Goal: Task Accomplishment & Management: Manage account settings

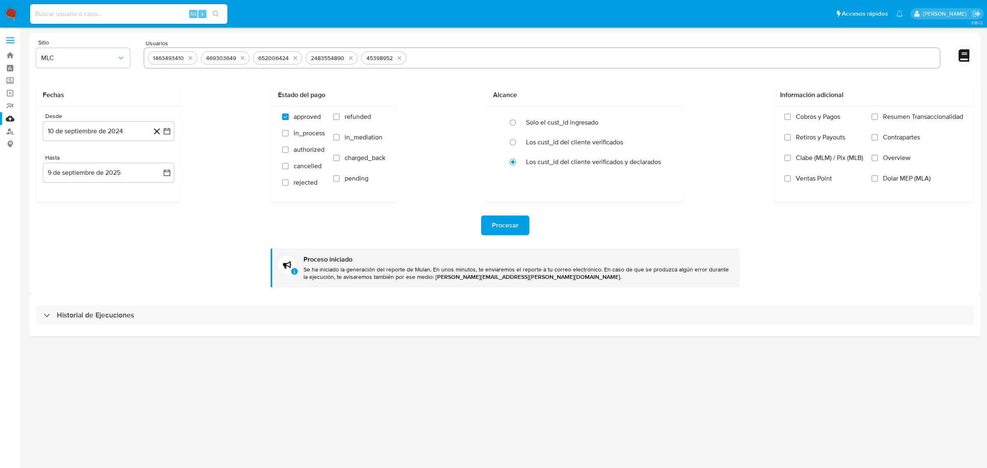
click at [8, 9] on img at bounding box center [11, 14] width 14 height 14
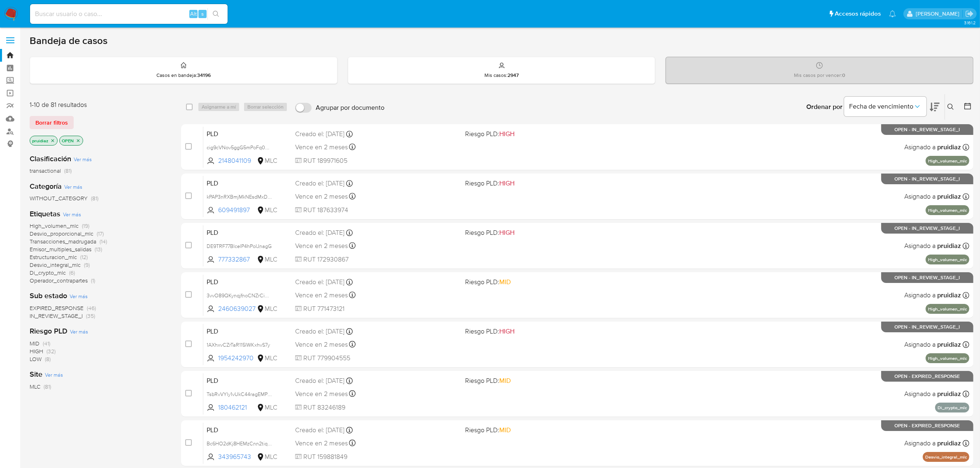
click at [935, 100] on button at bounding box center [934, 107] width 10 height 26
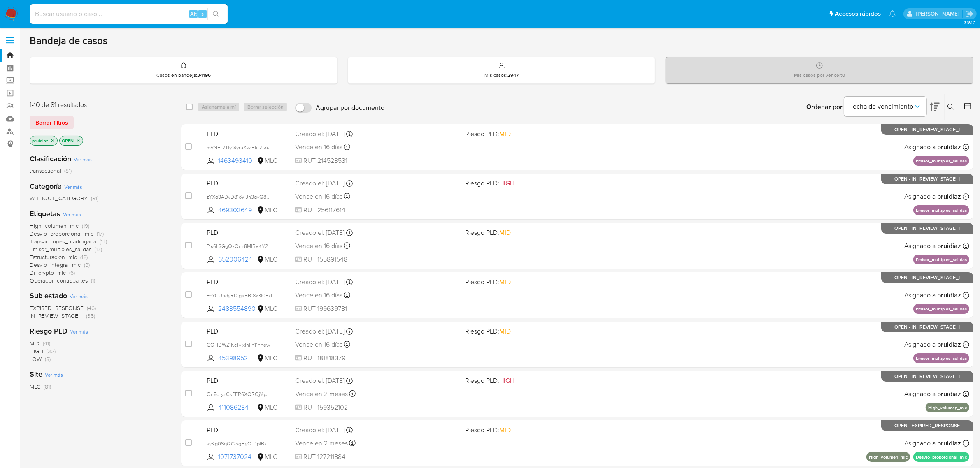
click at [77, 14] on input at bounding box center [128, 14] width 197 height 11
paste input "2336093566"
type input "2336093566"
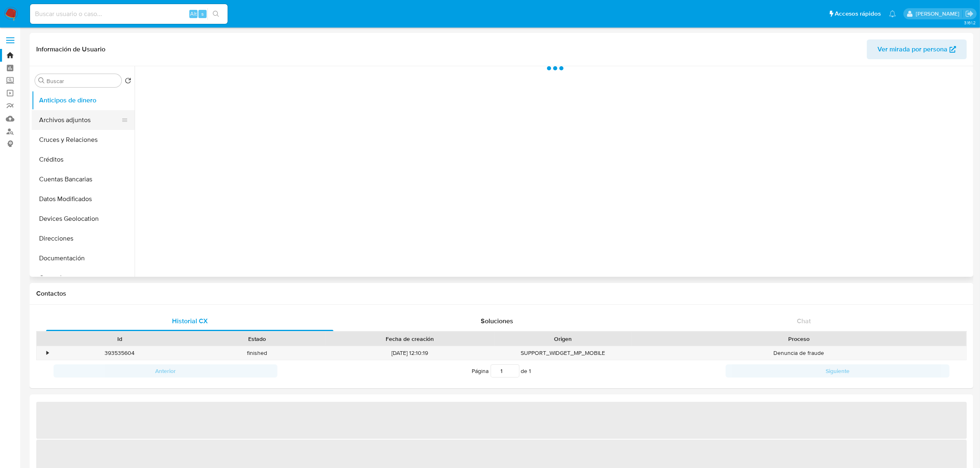
select select "10"
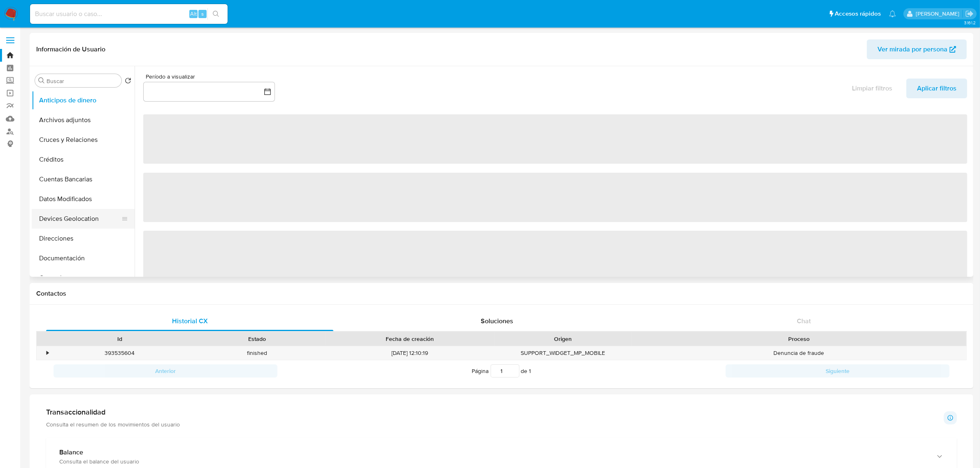
scroll to position [51, 0]
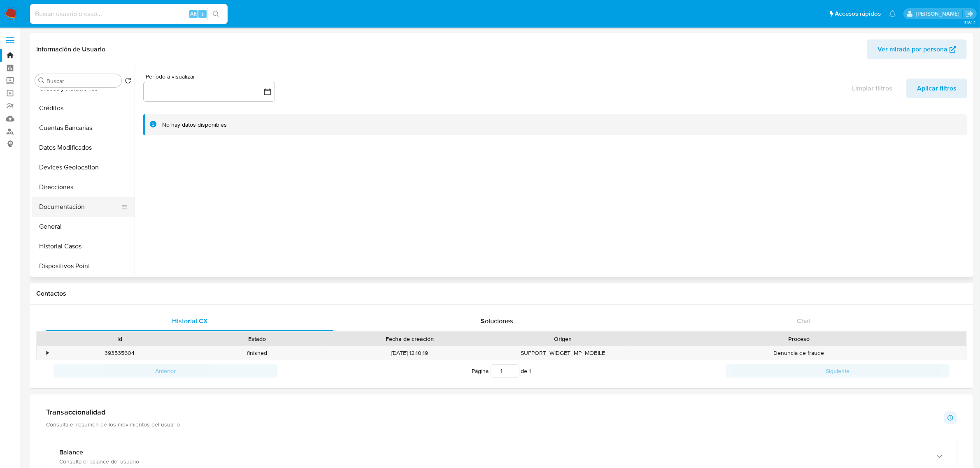
click at [77, 202] on button "Documentación" at bounding box center [80, 207] width 96 height 20
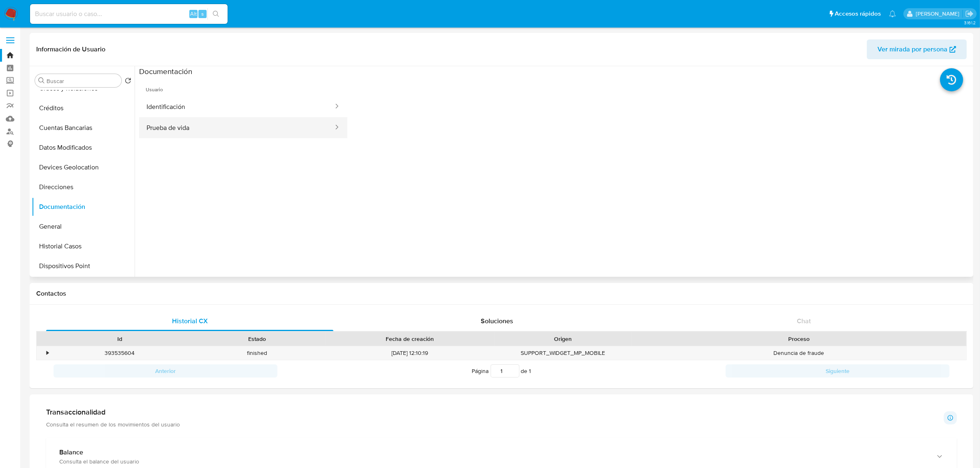
click at [176, 123] on button "Prueba de vida" at bounding box center [236, 127] width 195 height 21
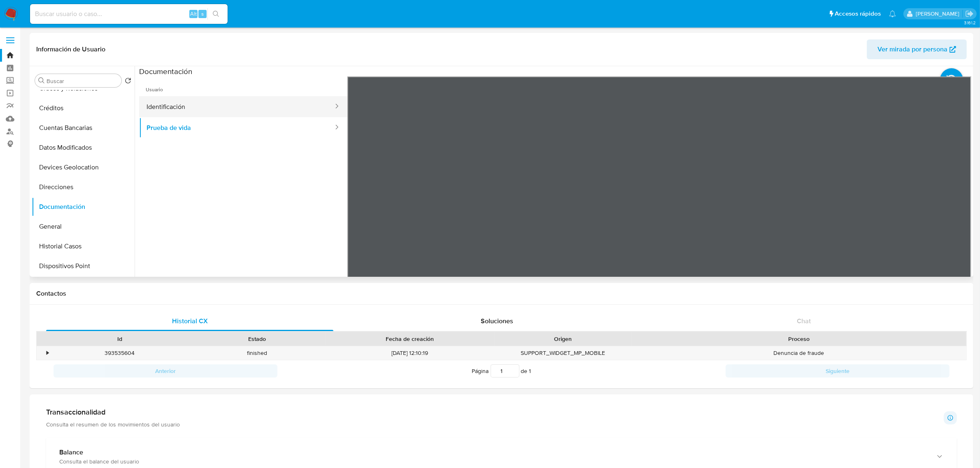
click at [171, 104] on button "Identificación" at bounding box center [236, 106] width 195 height 21
click at [954, 210] on icon at bounding box center [960, 210] width 16 height 16
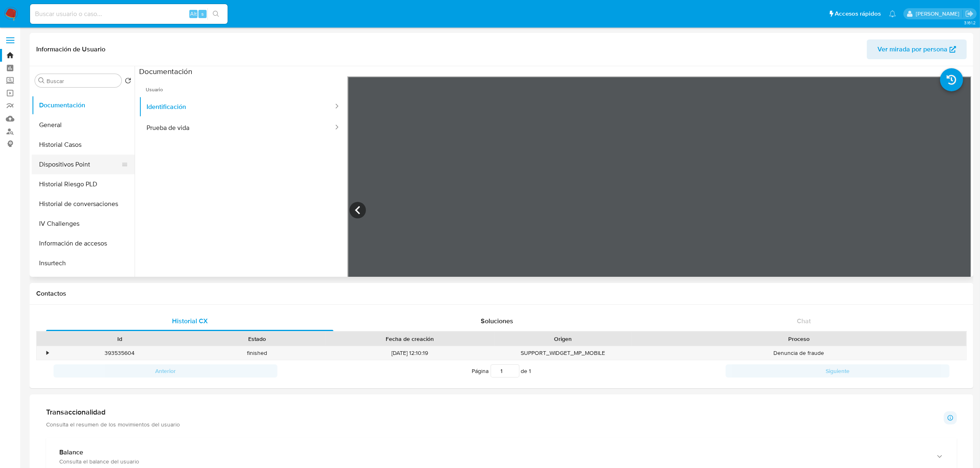
scroll to position [154, 0]
click at [70, 148] on button "Historial Casos" at bounding box center [80, 144] width 96 height 20
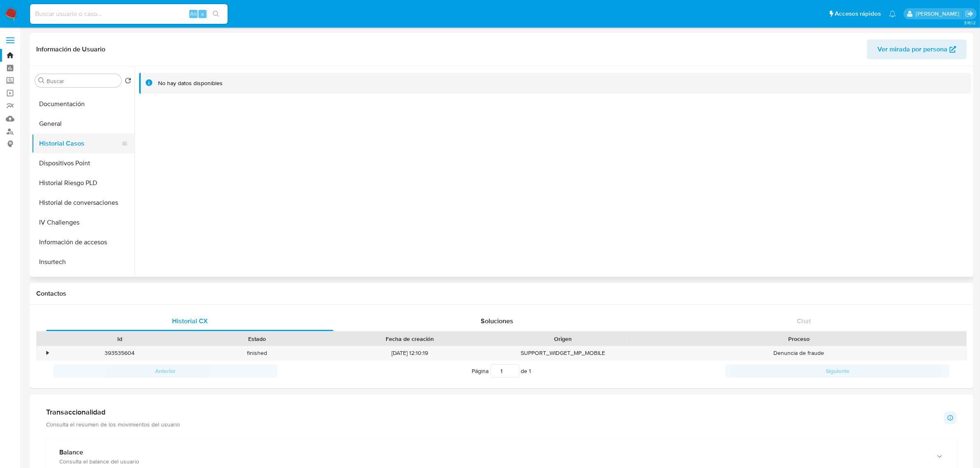
scroll to position [257, 0]
click at [52, 202] on button "KYC" at bounding box center [80, 199] width 96 height 20
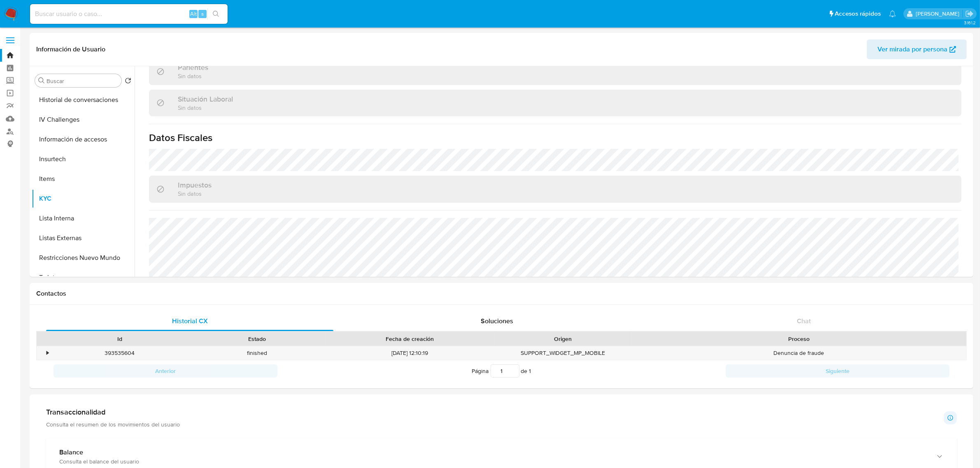
scroll to position [453, 0]
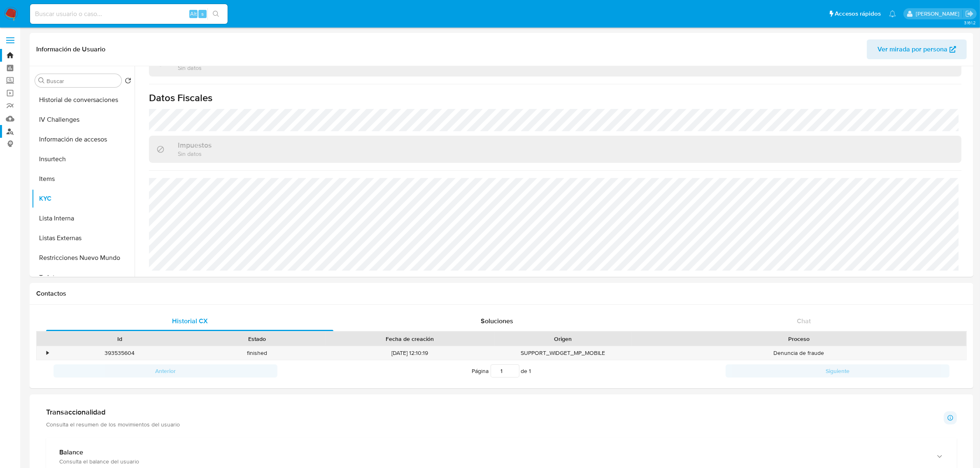
click at [5, 132] on link "Buscador de personas" at bounding box center [49, 131] width 98 height 13
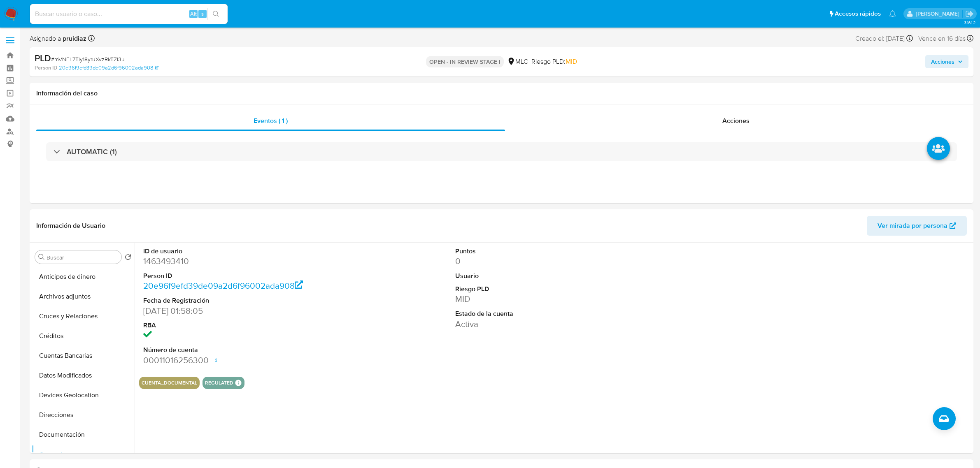
select select "10"
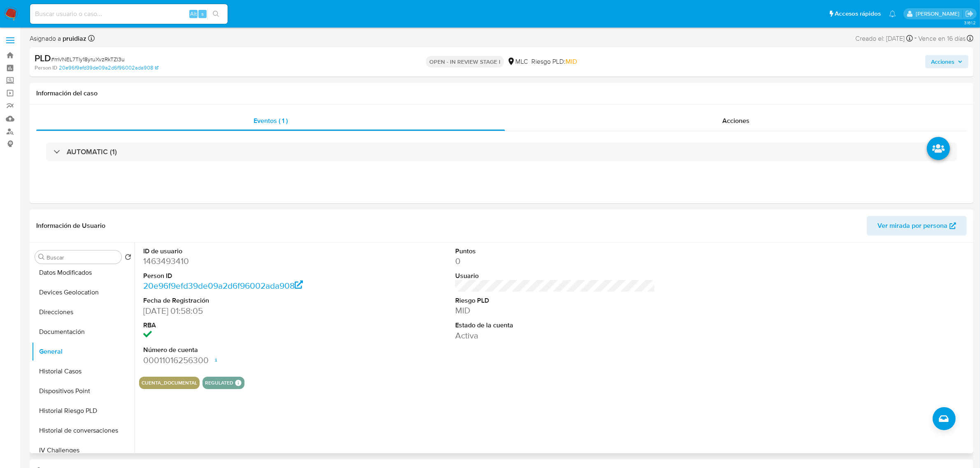
click at [162, 254] on dt "ID de usuario" at bounding box center [243, 251] width 200 height 9
drag, startPoint x: 162, startPoint y: 254, endPoint x: 161, endPoint y: 262, distance: 7.4
click at [162, 255] on dt "ID de usuario" at bounding box center [243, 251] width 200 height 9
click at [161, 262] on dd "1463493410" at bounding box center [243, 261] width 200 height 12
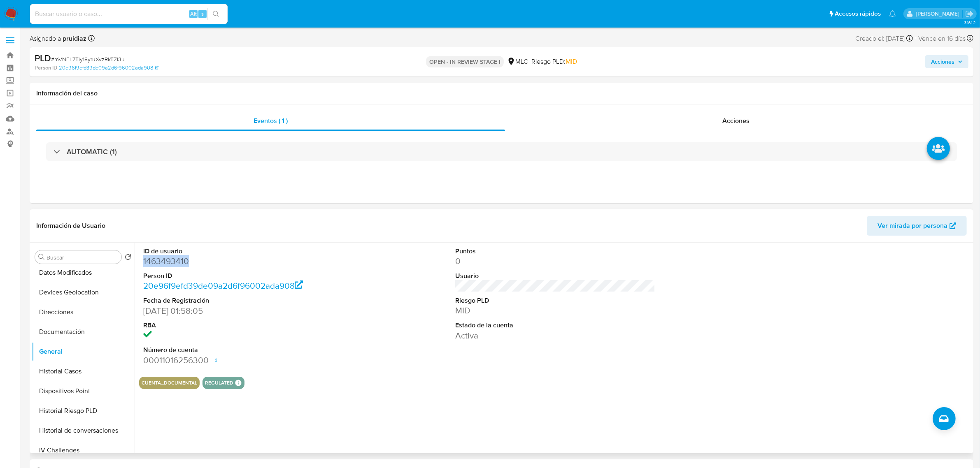
copy dd "1463493410"
click at [160, 265] on dd "1463493410" at bounding box center [243, 261] width 200 height 12
click at [87, 60] on span "# mVNEL7Tly18yruXvzRkTZl3u" at bounding box center [88, 59] width 74 height 8
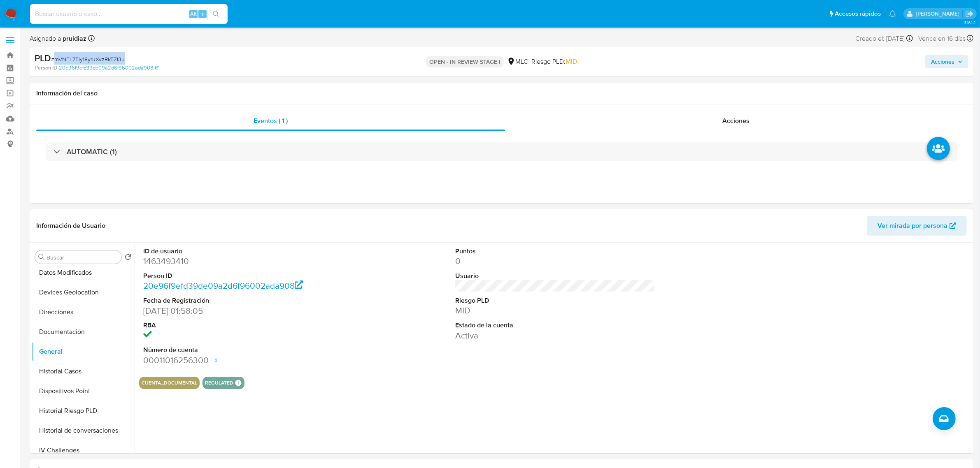
copy span "mVNEL7Tly18yruXvzRkTZl3u"
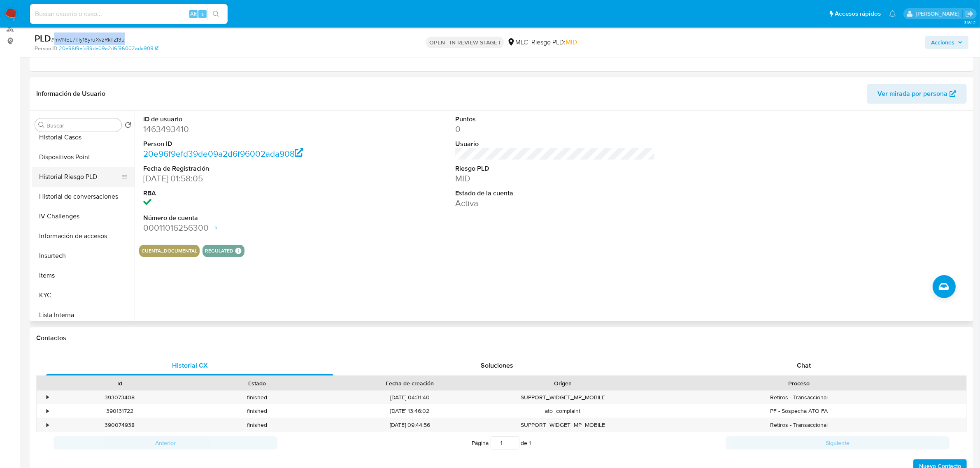
scroll to position [206, 0]
click at [70, 292] on button "KYC" at bounding box center [80, 295] width 96 height 20
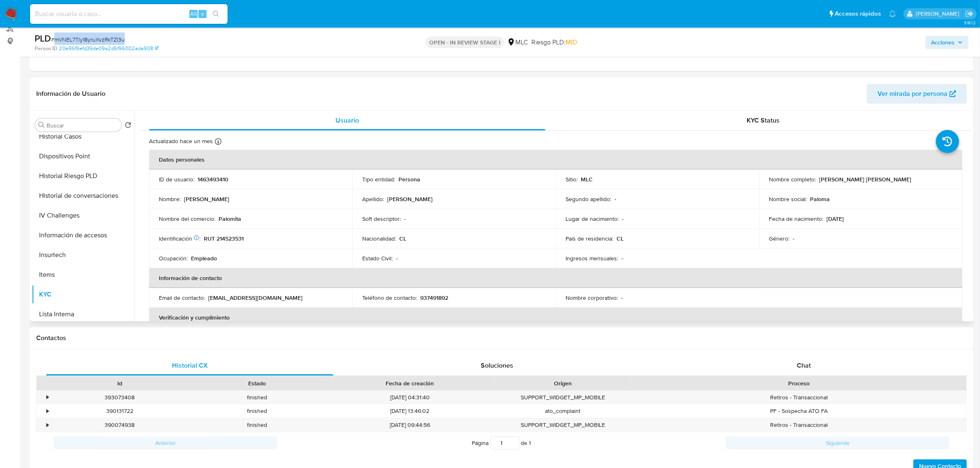
drag, startPoint x: 900, startPoint y: 181, endPoint x: 814, endPoint y: 179, distance: 86.0
click at [814, 179] on div "Nombre completo : Paloma Reller Orellana Escobar" at bounding box center [859, 179] width 183 height 7
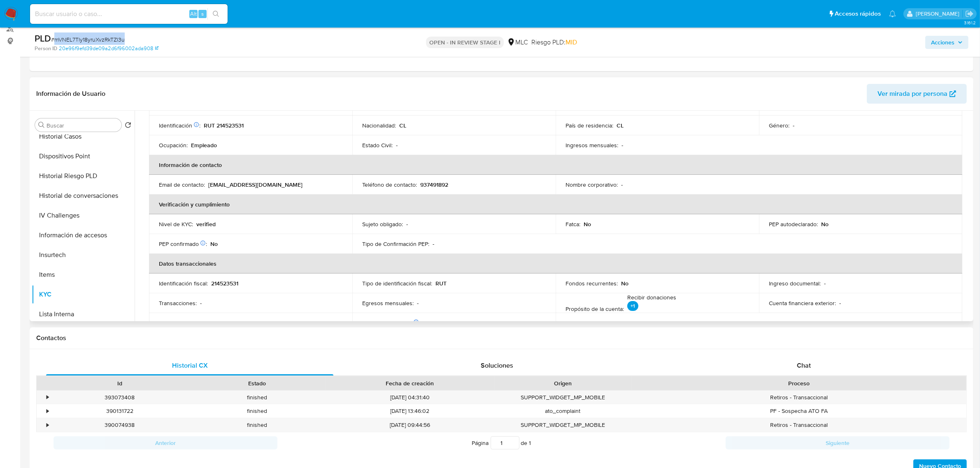
scroll to position [0, 0]
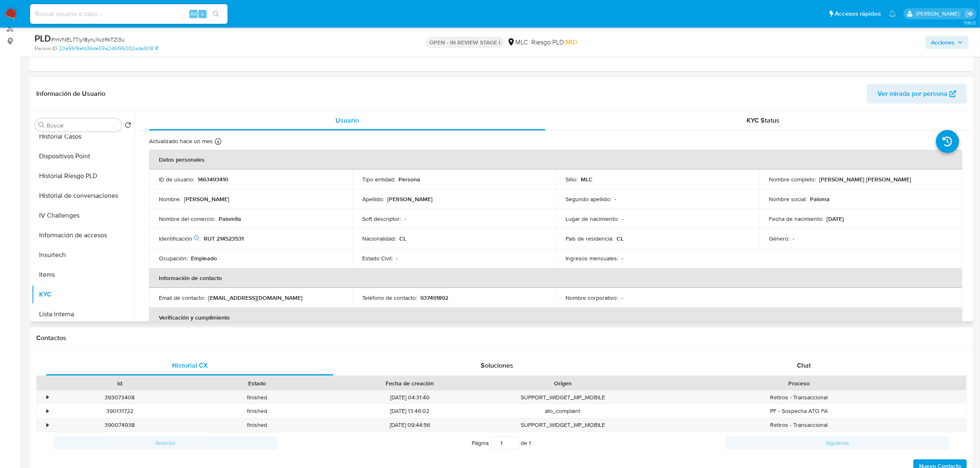
click at [242, 237] on p "RUT 214523531" at bounding box center [224, 238] width 40 height 7
copy p "214523531"
click at [231, 238] on p "RUT 214523531" at bounding box center [224, 238] width 40 height 7
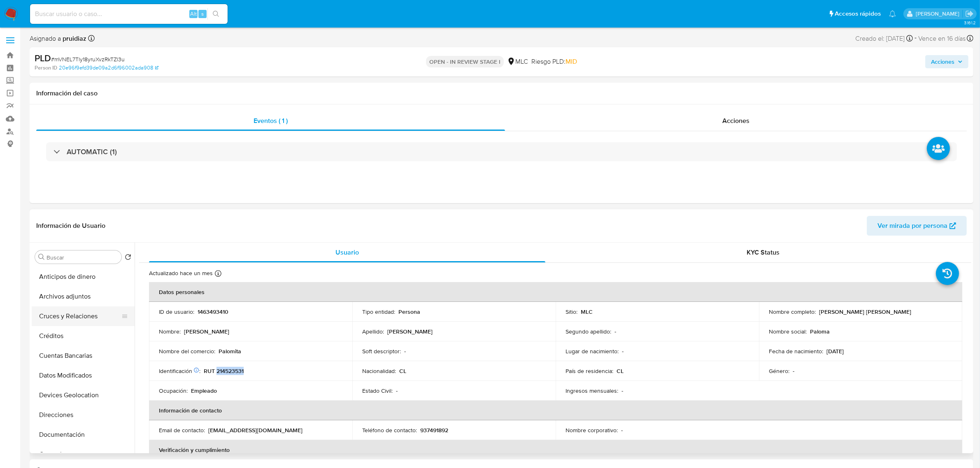
click at [66, 313] on button "Cruces y Relaciones" at bounding box center [80, 316] width 96 height 20
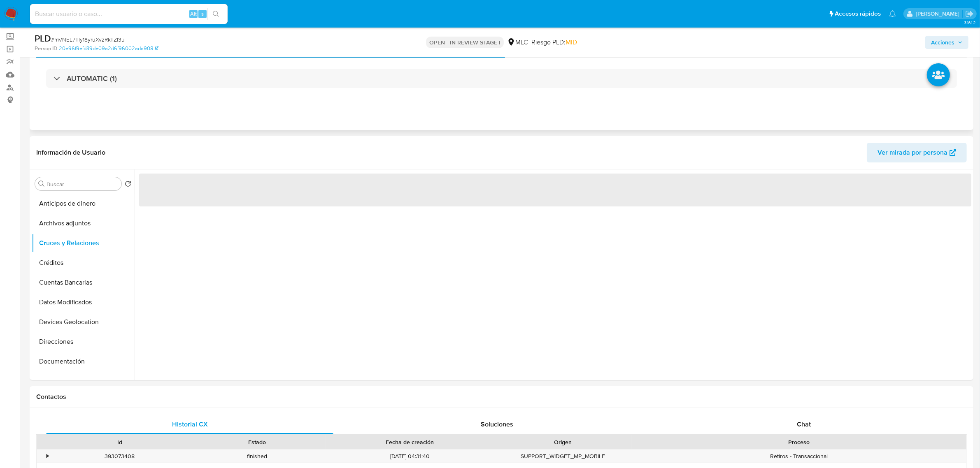
scroll to position [103, 0]
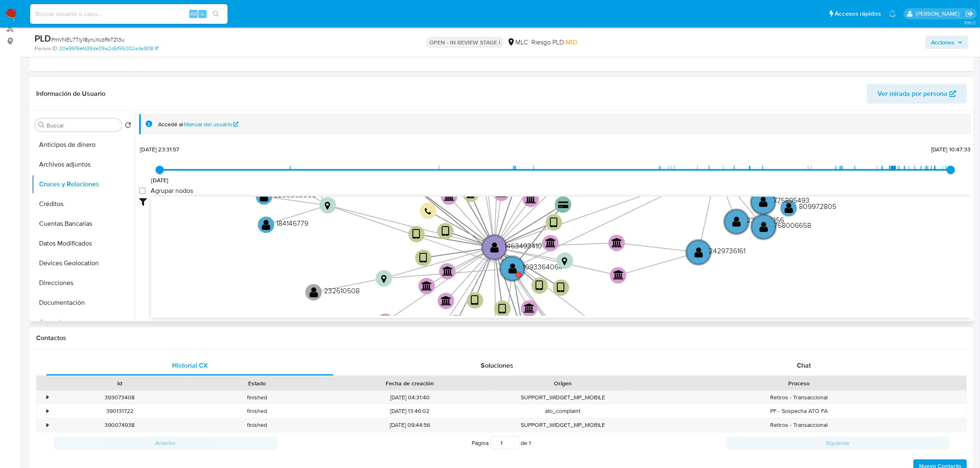
click at [146, 190] on label "Agrupar nodos" at bounding box center [166, 191] width 54 height 8
click at [146, 190] on group_nodes "Agrupar nodos" at bounding box center [142, 191] width 7 height 7
checkbox group_nodes "true"
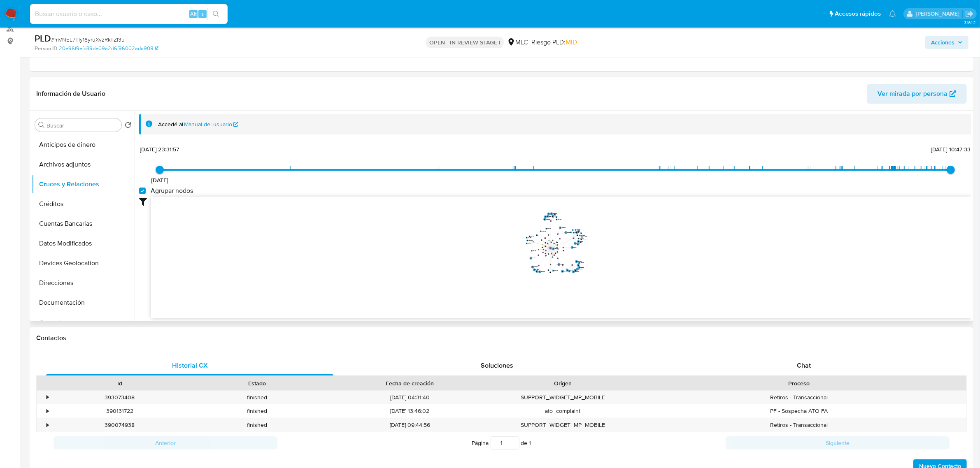
click at [616, 246] on icon "user-1463493410  1463493410 device-657e81499eabcfc7235a83af  device-688c2fba8…" at bounding box center [561, 256] width 820 height 119
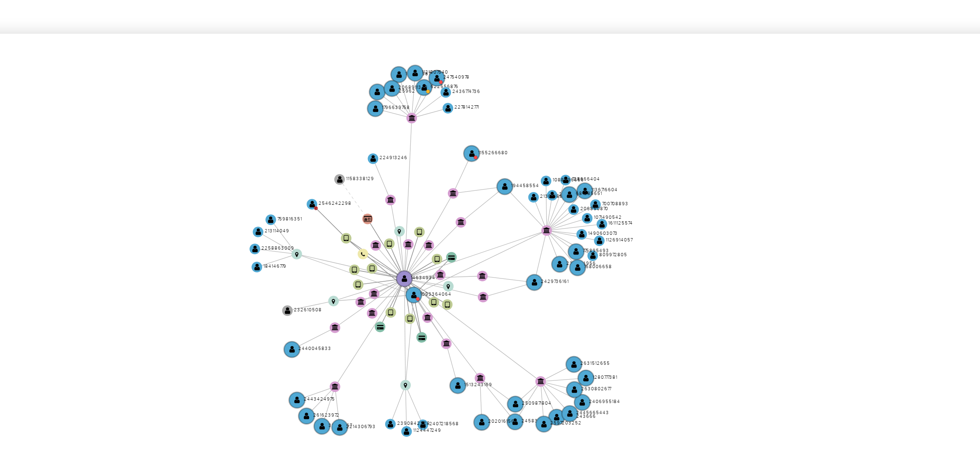
drag, startPoint x: 600, startPoint y: 245, endPoint x: 587, endPoint y: 238, distance: 15.3
click at [587, 238] on icon "user-1463493410  1463493410 device-657e81499eabcfc7235a83af  device-688c2fba8…" at bounding box center [561, 256] width 820 height 119
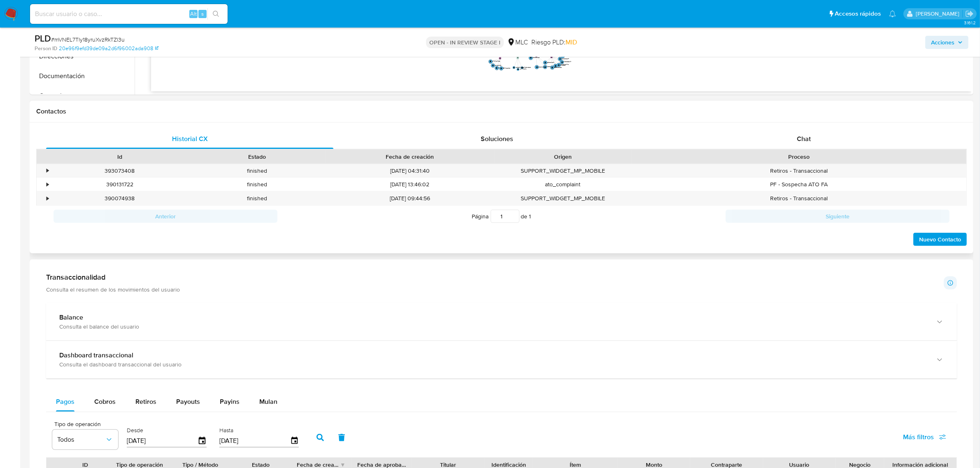
scroll to position [327, 0]
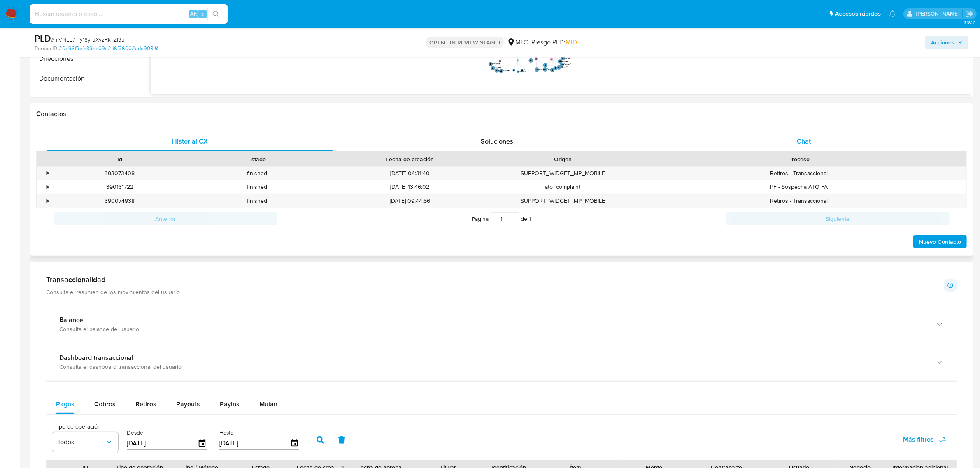
click at [810, 141] on span "Chat" at bounding box center [803, 141] width 14 height 9
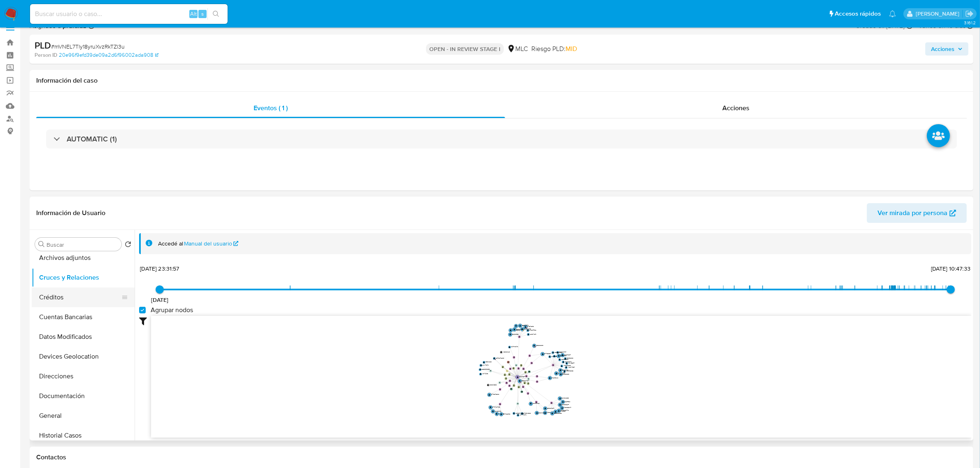
scroll to position [51, 0]
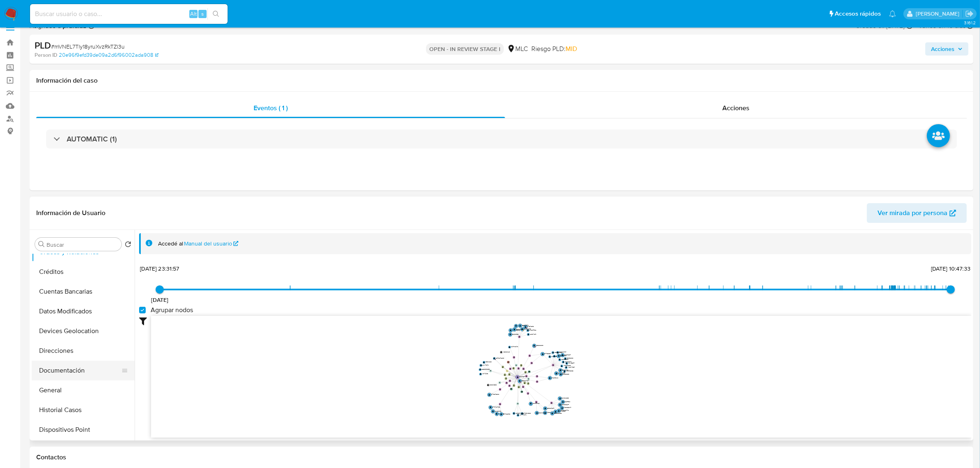
click at [56, 375] on button "Documentación" at bounding box center [80, 371] width 96 height 20
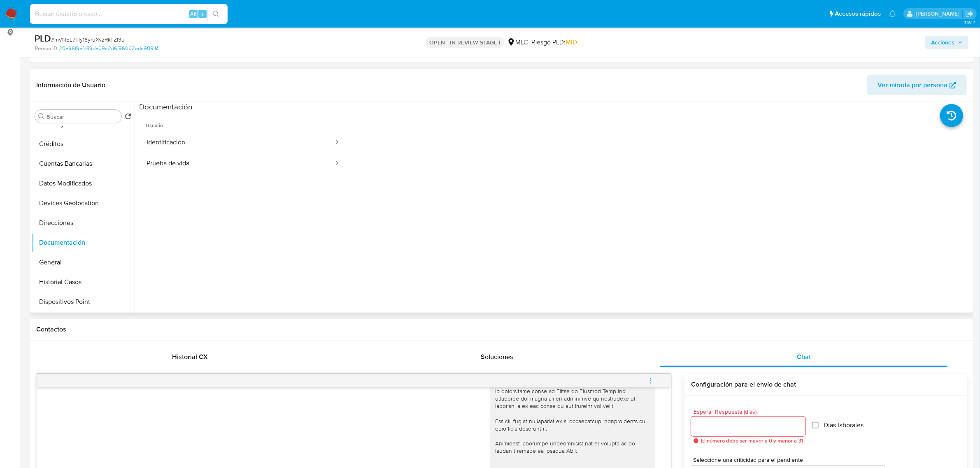
scroll to position [116, 0]
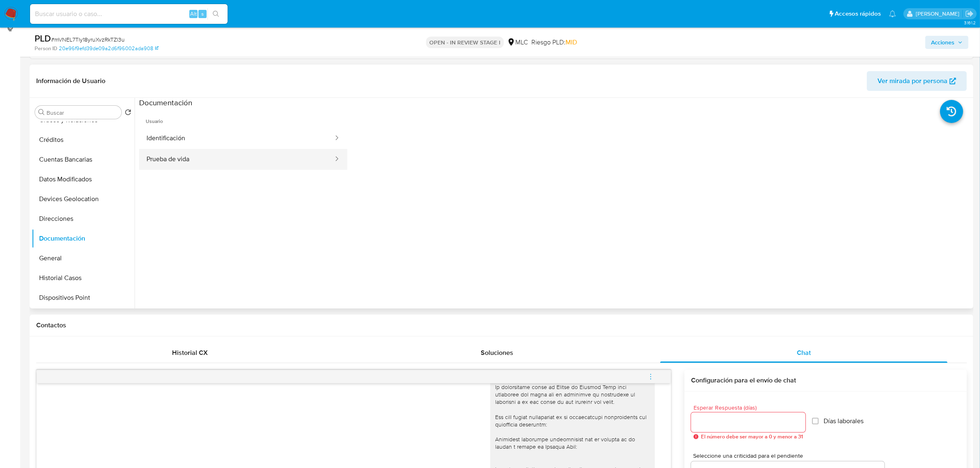
click at [192, 160] on button "Prueba de vida" at bounding box center [236, 159] width 195 height 21
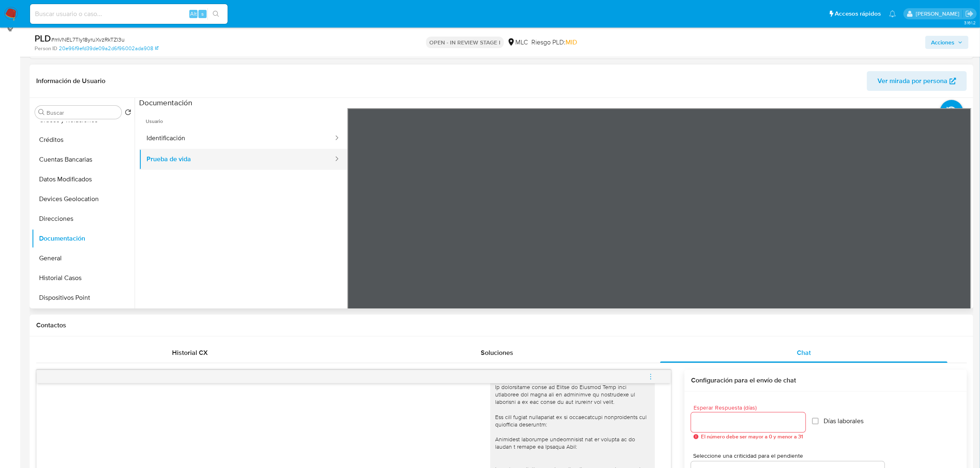
click at [214, 149] on button "Prueba de vida" at bounding box center [236, 159] width 195 height 21
click at [211, 141] on button "Identificación" at bounding box center [236, 138] width 195 height 21
click at [961, 245] on icon at bounding box center [960, 242] width 16 height 16
click at [370, 241] on div at bounding box center [659, 243] width 624 height 270
click at [361, 241] on icon at bounding box center [357, 242] width 16 height 16
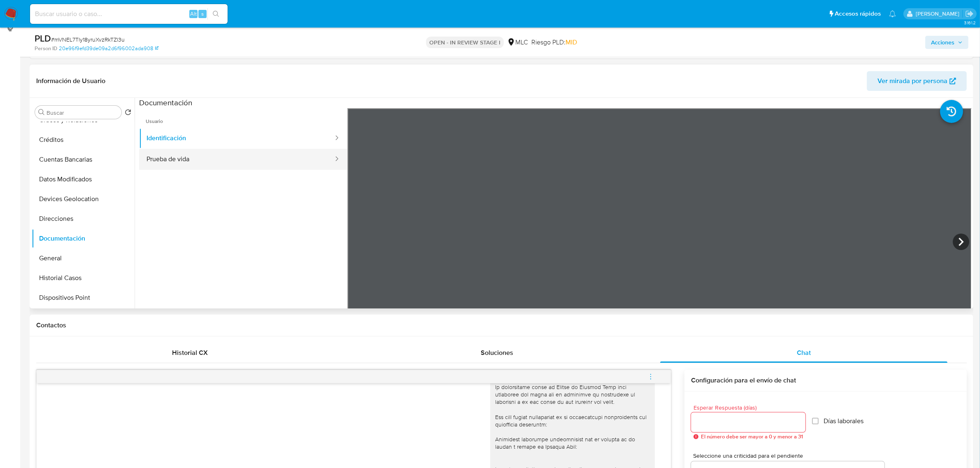
click at [202, 161] on button "Prueba de vida" at bounding box center [236, 159] width 195 height 21
click at [213, 140] on button "Identificación" at bounding box center [236, 138] width 195 height 21
click at [959, 241] on icon at bounding box center [960, 242] width 16 height 16
click at [357, 243] on icon at bounding box center [357, 242] width 16 height 16
click at [958, 245] on icon at bounding box center [960, 242] width 5 height 8
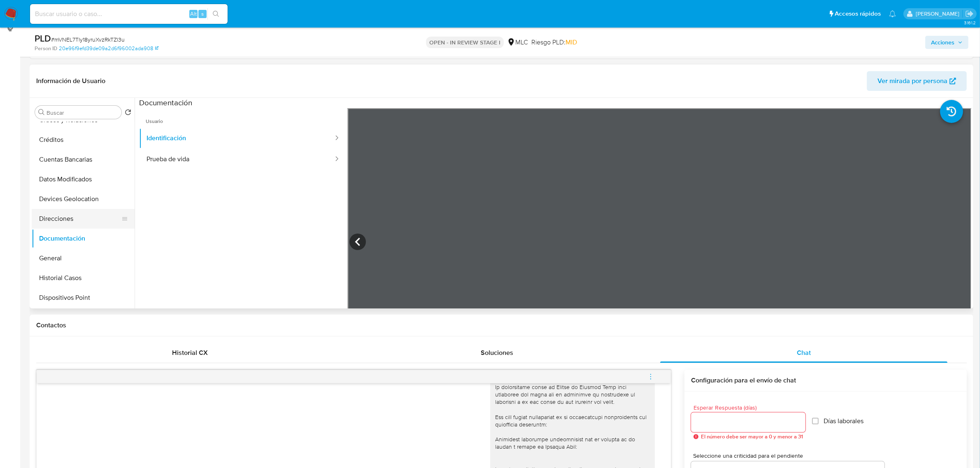
scroll to position [103, 0]
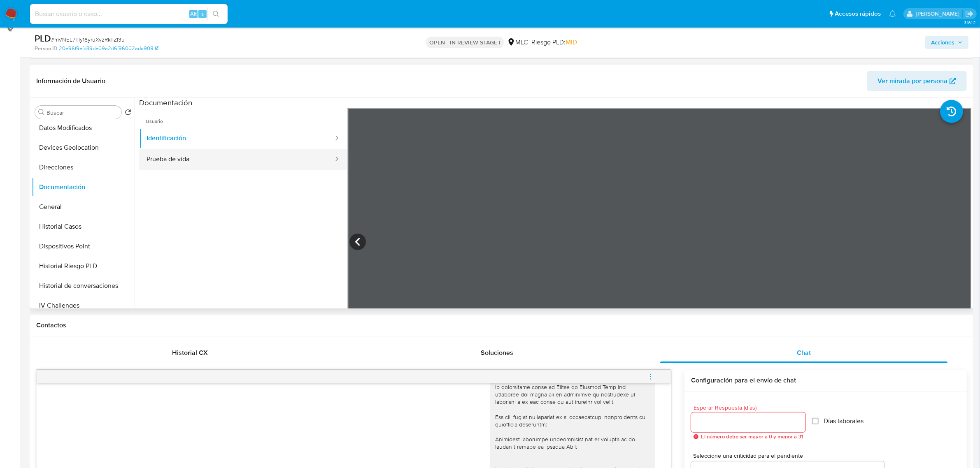
click at [187, 149] on button "Prueba de vida" at bounding box center [236, 159] width 195 height 21
click at [221, 142] on button "Identificación" at bounding box center [236, 138] width 195 height 21
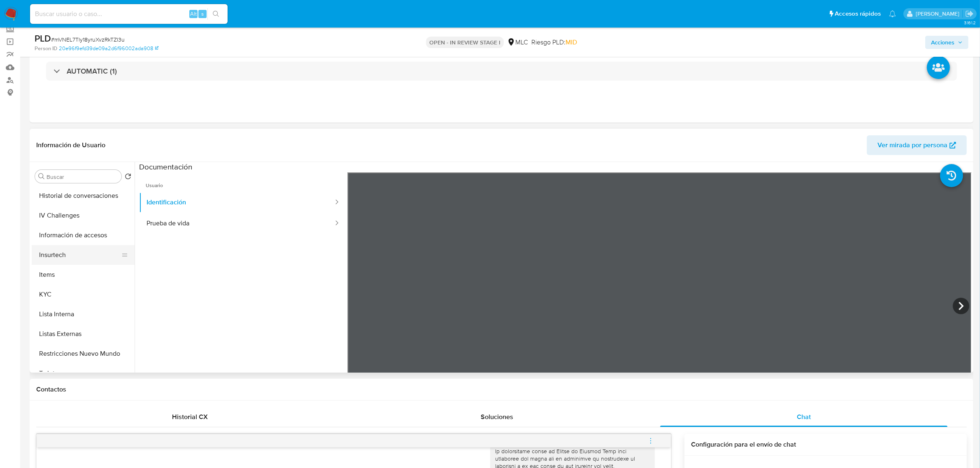
scroll to position [309, 0]
click at [68, 246] on button "KYC" at bounding box center [80, 243] width 96 height 20
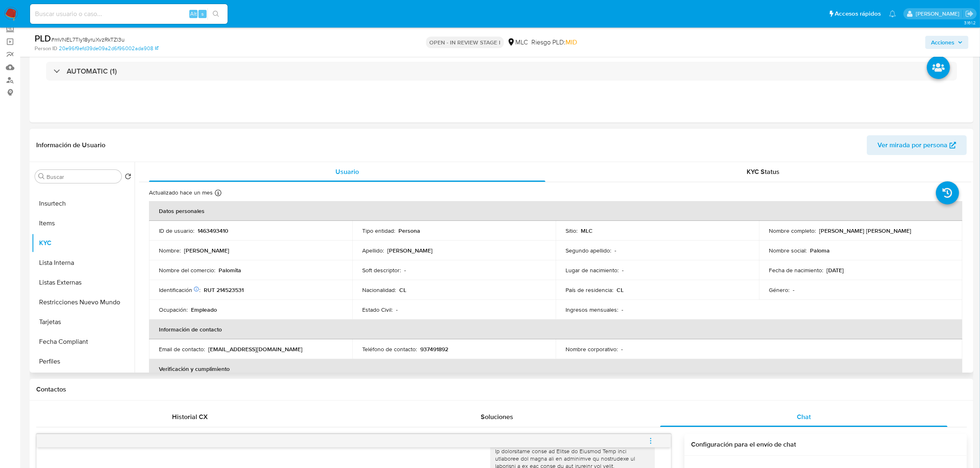
drag, startPoint x: 905, startPoint y: 234, endPoint x: 817, endPoint y: 231, distance: 87.7
click at [817, 231] on div "Nombre completo : Paloma Reller Orellana Escobar" at bounding box center [859, 230] width 183 height 7
copy p "Paloma Reller Orellana Escobar"
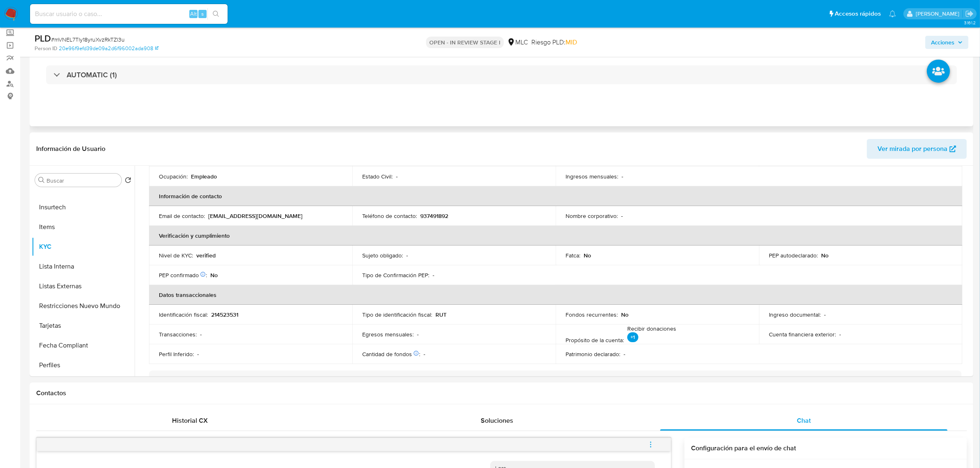
scroll to position [0, 0]
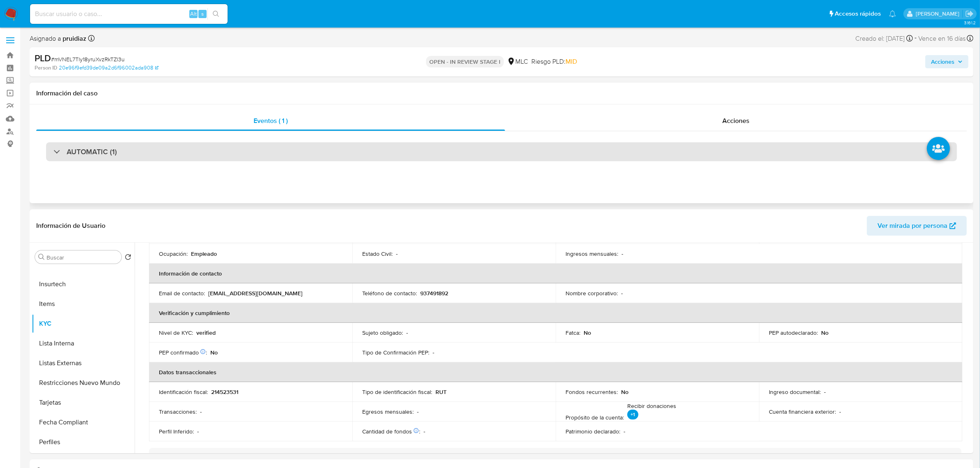
click at [173, 151] on div "AUTOMATIC (1)" at bounding box center [501, 151] width 910 height 19
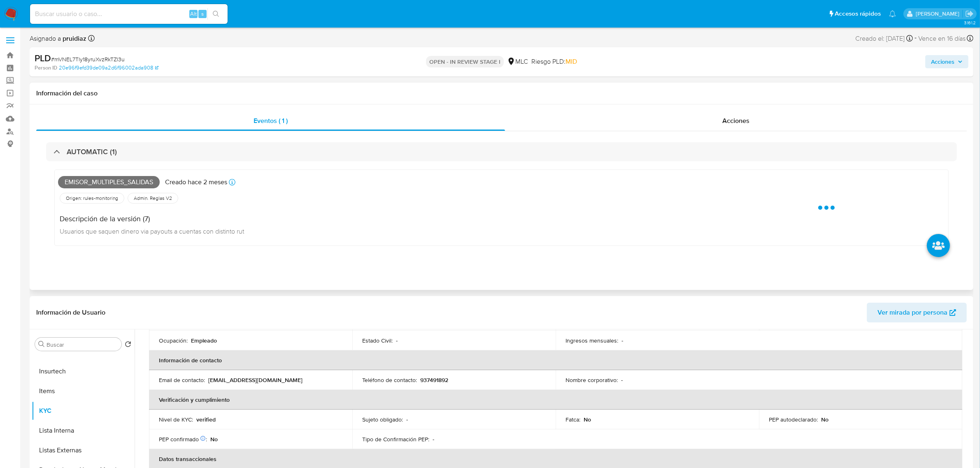
click at [149, 183] on span "Emisor_multiples_salidas" at bounding box center [109, 182] width 102 height 12
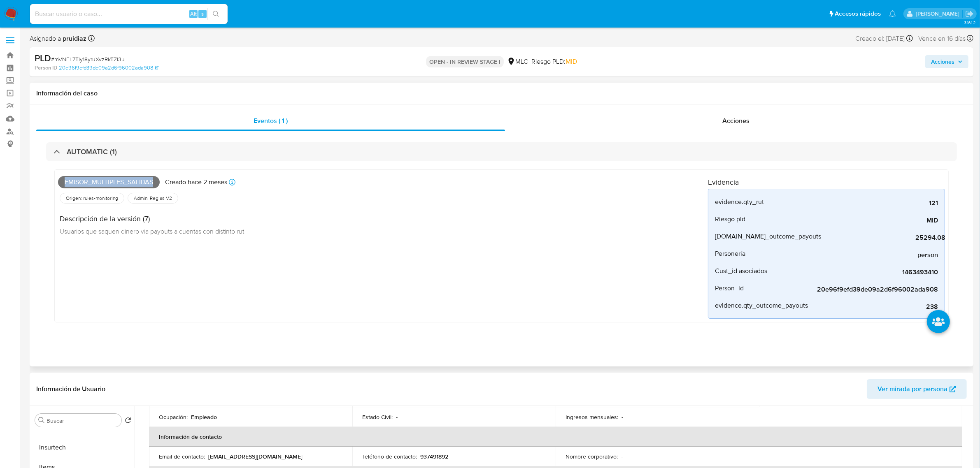
copy span "Emisor_multiples_salidas"
click at [100, 181] on span "Emisor_multiples_salidas" at bounding box center [109, 182] width 102 height 12
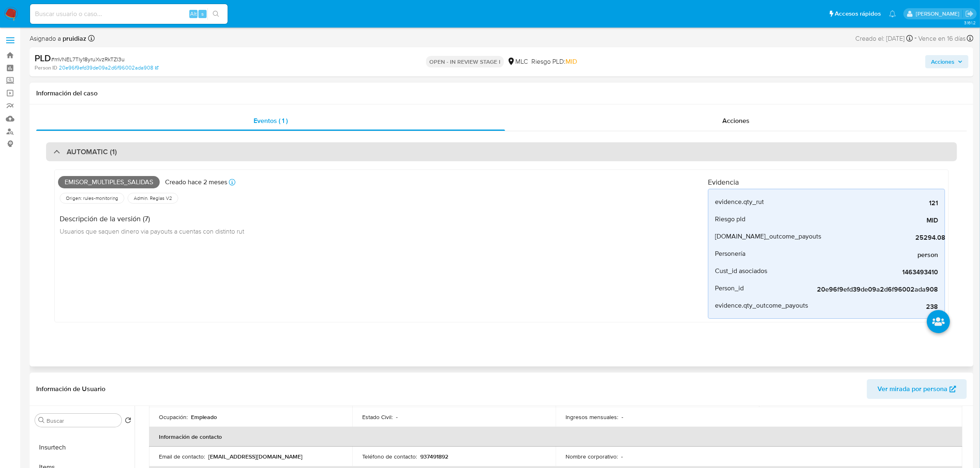
click at [190, 149] on div "AUTOMATIC (1)" at bounding box center [501, 151] width 910 height 19
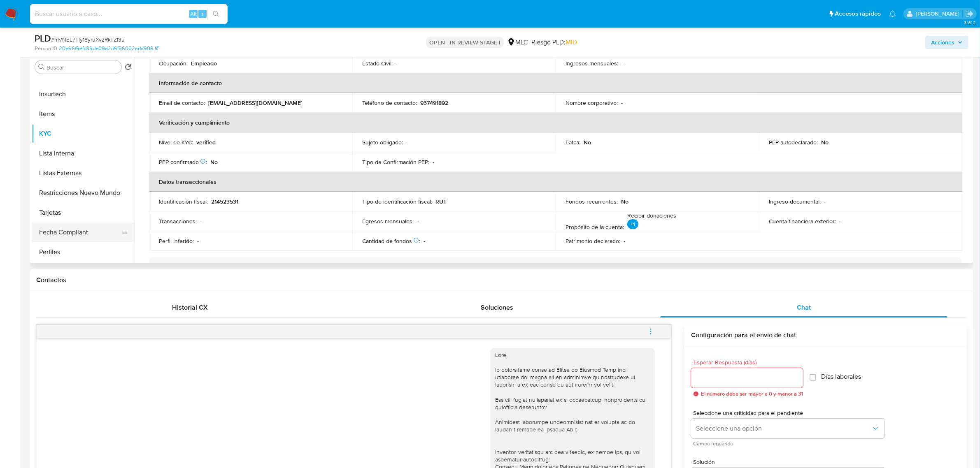
scroll to position [387, 0]
click at [58, 106] on button "Restricciones Nuevo Mundo" at bounding box center [80, 115] width 96 height 20
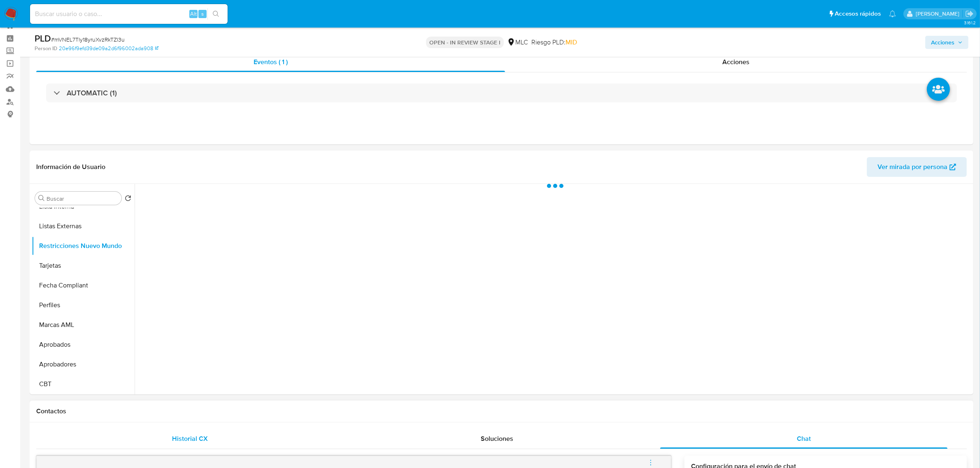
scroll to position [29, 0]
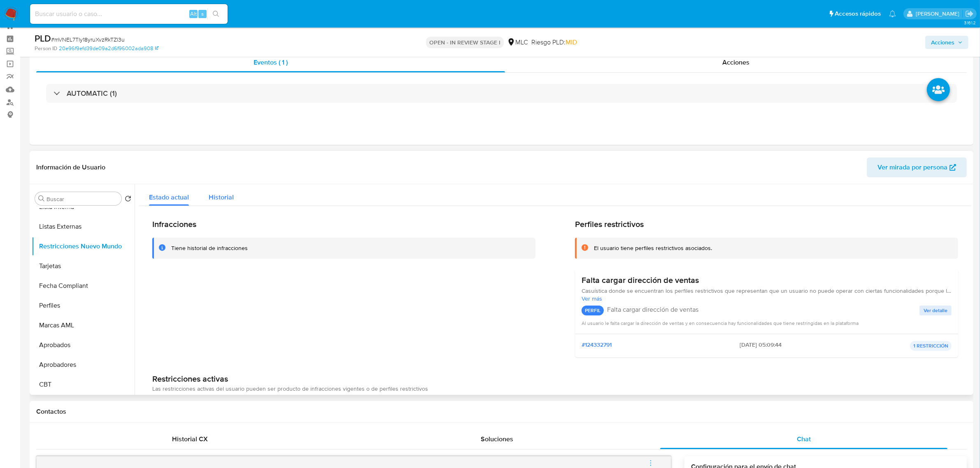
click at [223, 204] on div "Historial" at bounding box center [221, 195] width 25 height 22
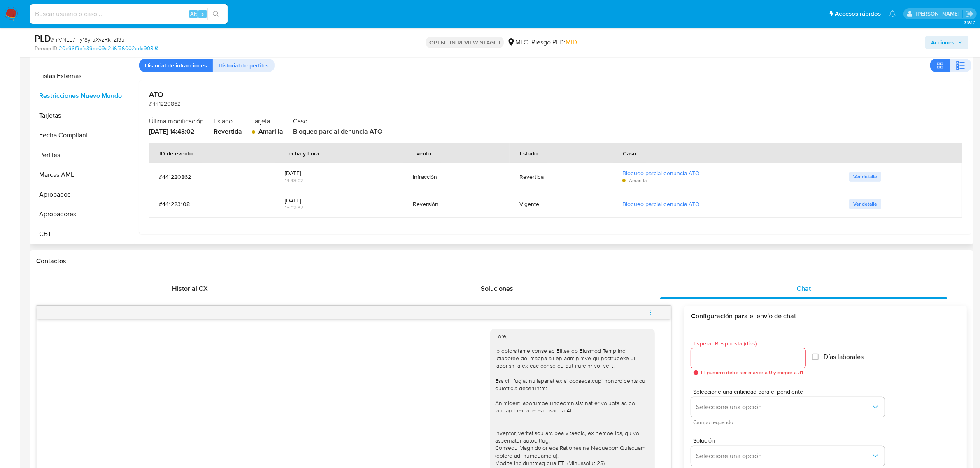
scroll to position [179, 0]
click at [851, 183] on td "Ver detalle" at bounding box center [900, 177] width 123 height 27
click at [857, 181] on span "Ver detalle" at bounding box center [865, 177] width 24 height 8
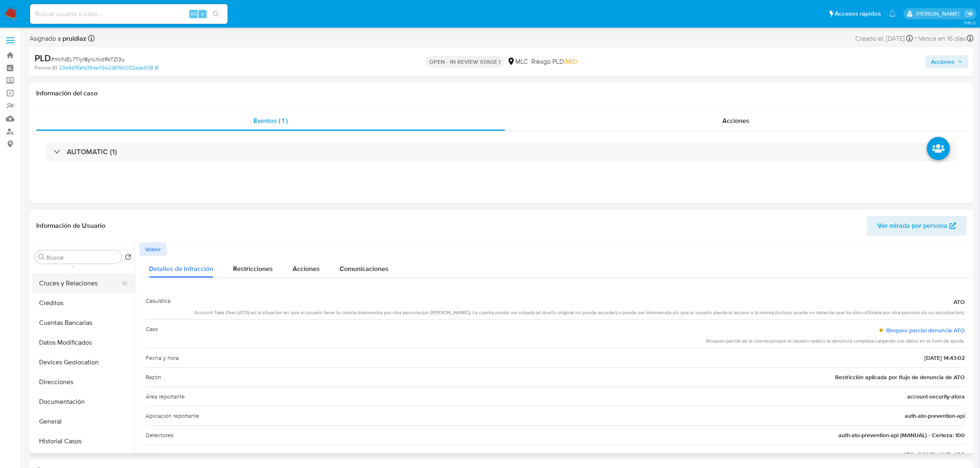
scroll to position [0, 0]
click at [67, 297] on button "Archivos adjuntos" at bounding box center [80, 297] width 96 height 20
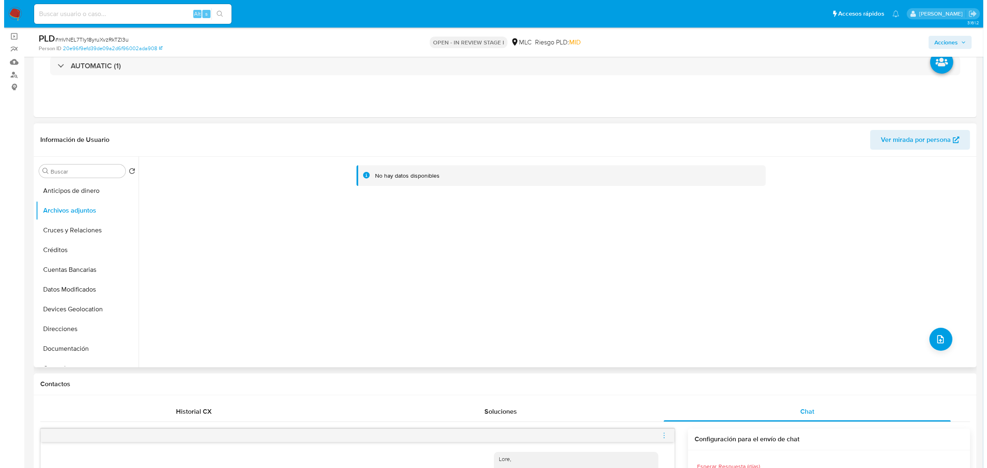
scroll to position [103, 0]
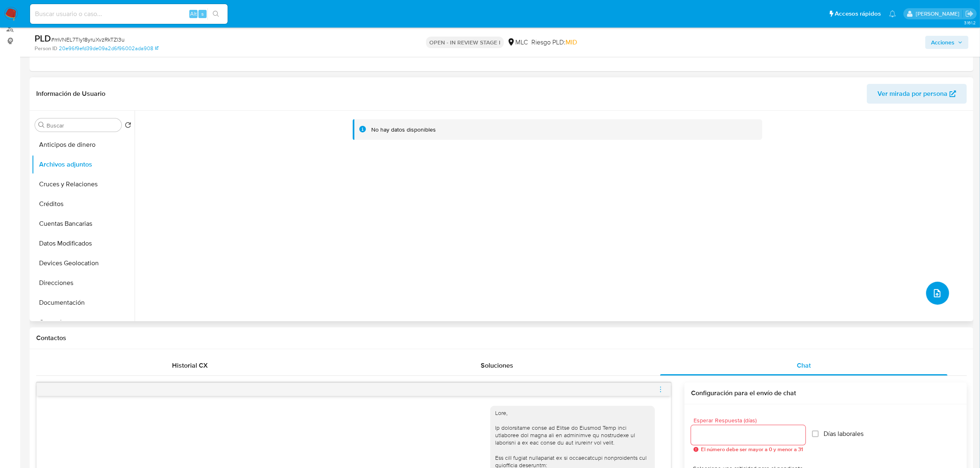
click at [932, 303] on button "upload-file" at bounding box center [937, 293] width 23 height 23
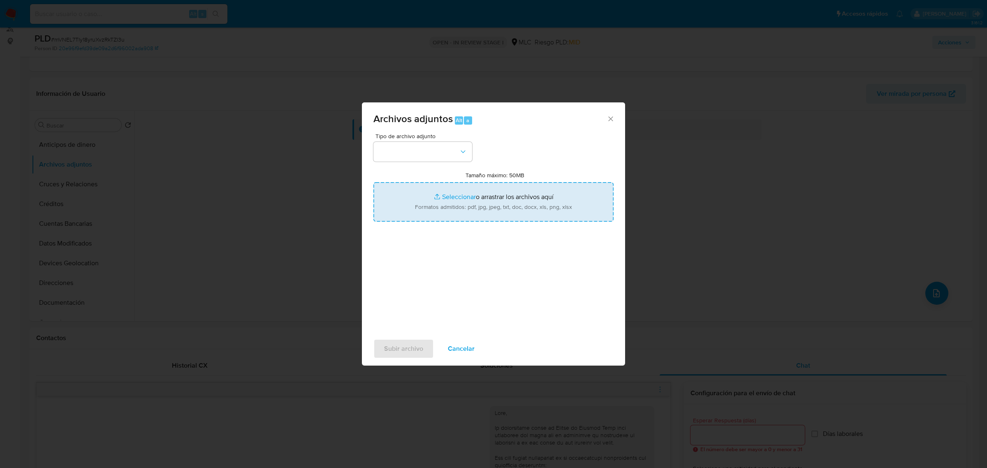
click at [451, 200] on input "Tamaño máximo: 50MB Seleccionar archivos" at bounding box center [494, 201] width 240 height 39
type input "C:\fakepath\1463493410 - 24_09_2025.xlsx"
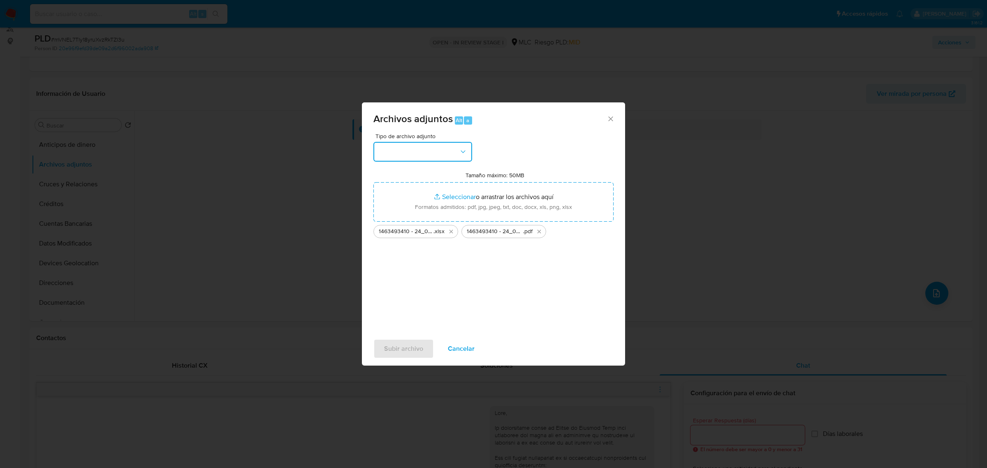
click at [456, 148] on button "button" at bounding box center [423, 152] width 99 height 20
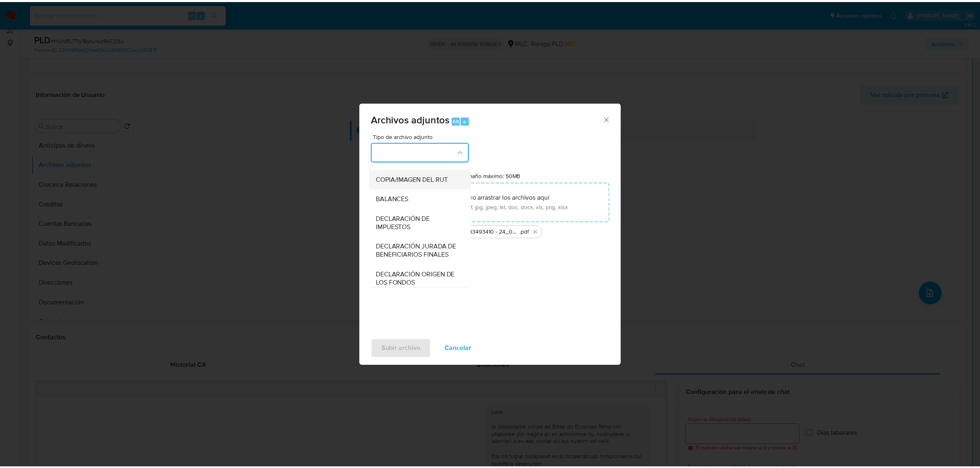
scroll to position [136, 0]
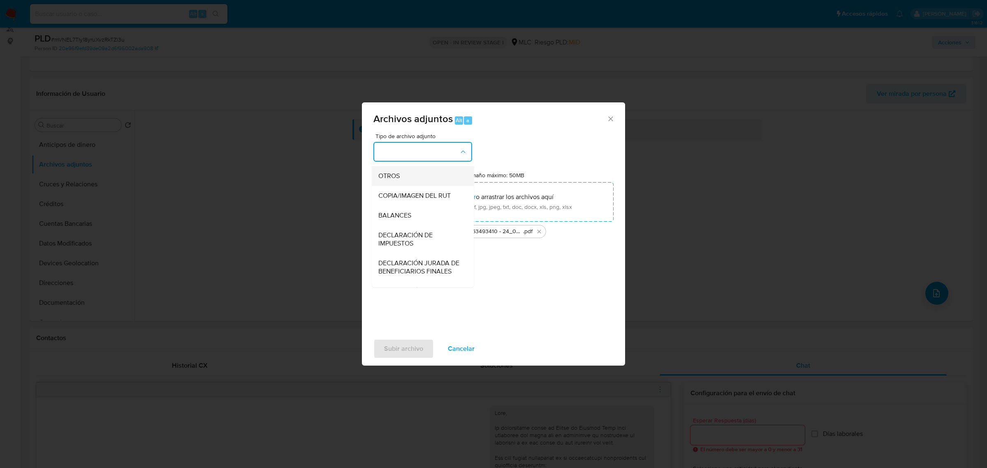
click at [392, 180] on span "OTROS" at bounding box center [388, 176] width 21 height 8
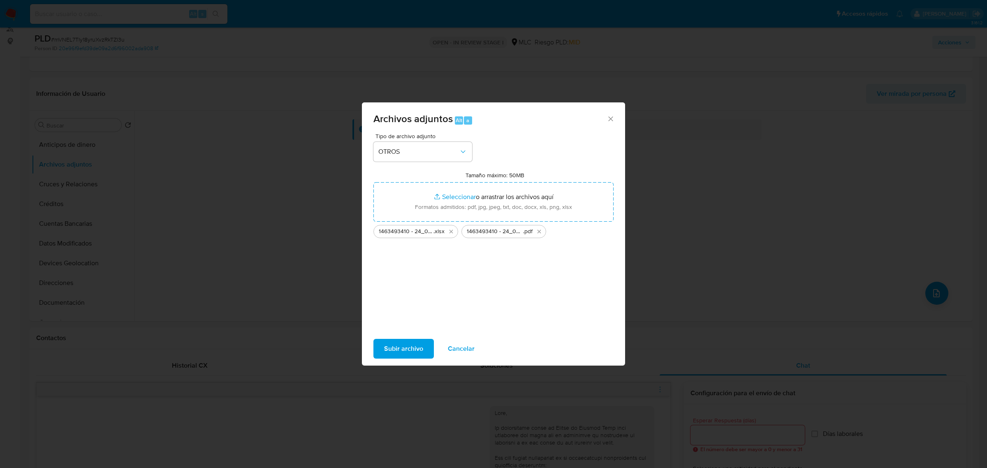
click at [416, 344] on span "Subir archivo" at bounding box center [403, 349] width 39 height 18
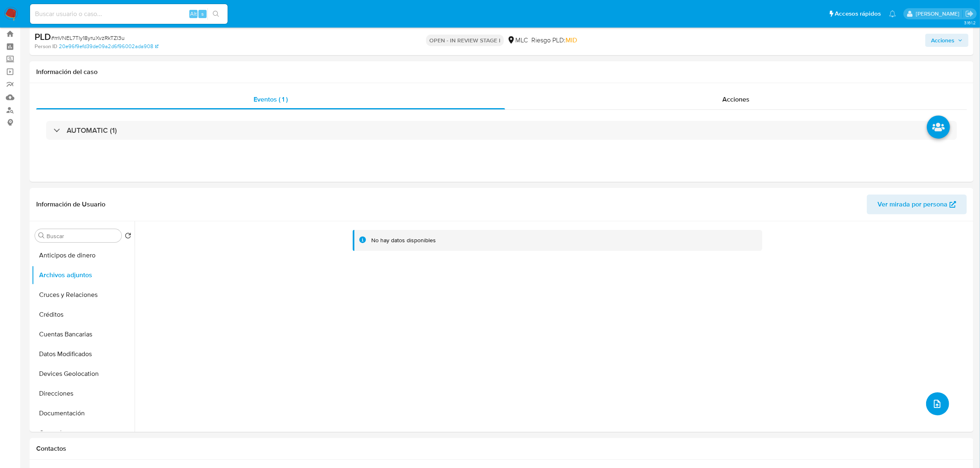
scroll to position [0, 0]
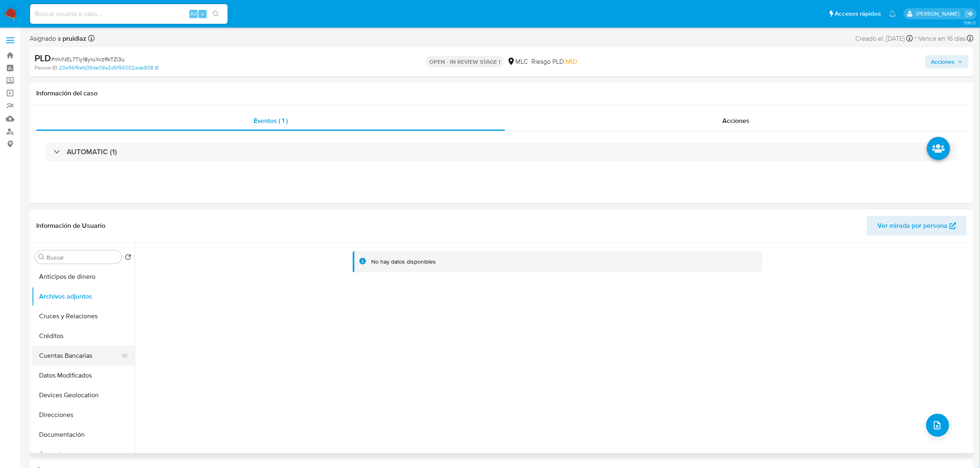
click at [63, 361] on button "Cuentas Bancarias" at bounding box center [80, 356] width 96 height 20
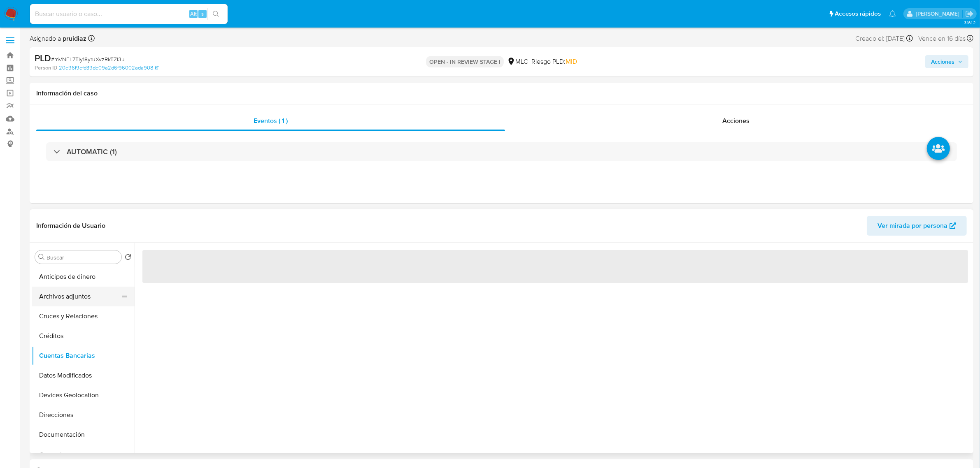
click at [80, 297] on button "Archivos adjuntos" at bounding box center [80, 297] width 96 height 20
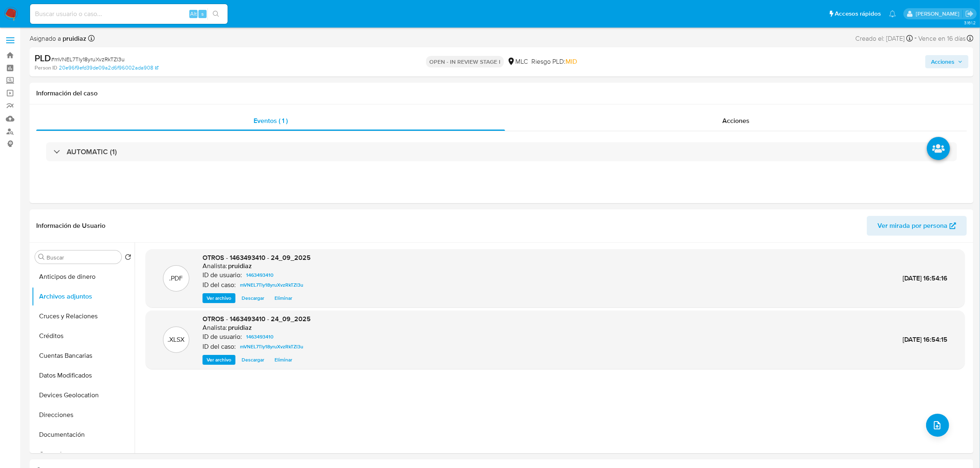
click at [946, 52] on div "Acciones" at bounding box center [813, 61] width 309 height 19
click at [939, 60] on span "Acciones" at bounding box center [942, 61] width 23 height 13
click at [717, 73] on div "Enviar comentario Alt c Resolución del caso Alt r Enviar" at bounding box center [770, 142] width 393 height 143
click at [714, 86] on span "Resolución del caso" at bounding box center [712, 87] width 59 height 9
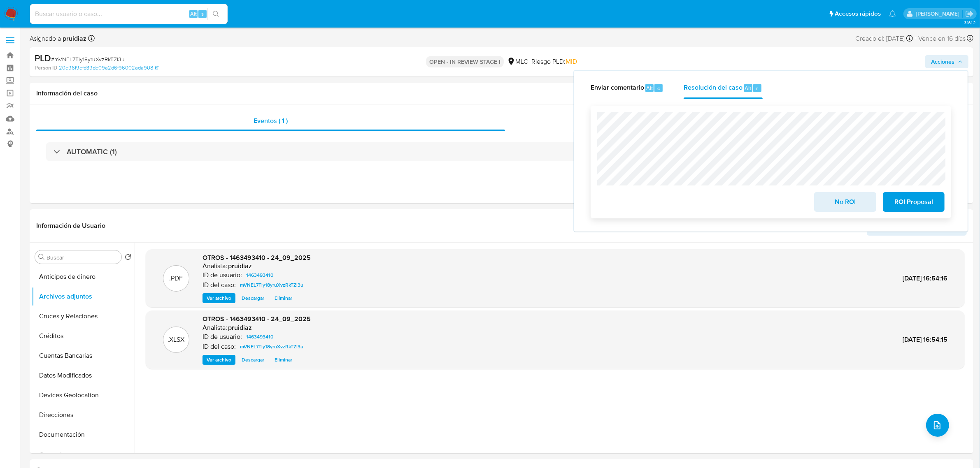
click at [933, 205] on span "ROI Proposal" at bounding box center [913, 202] width 40 height 18
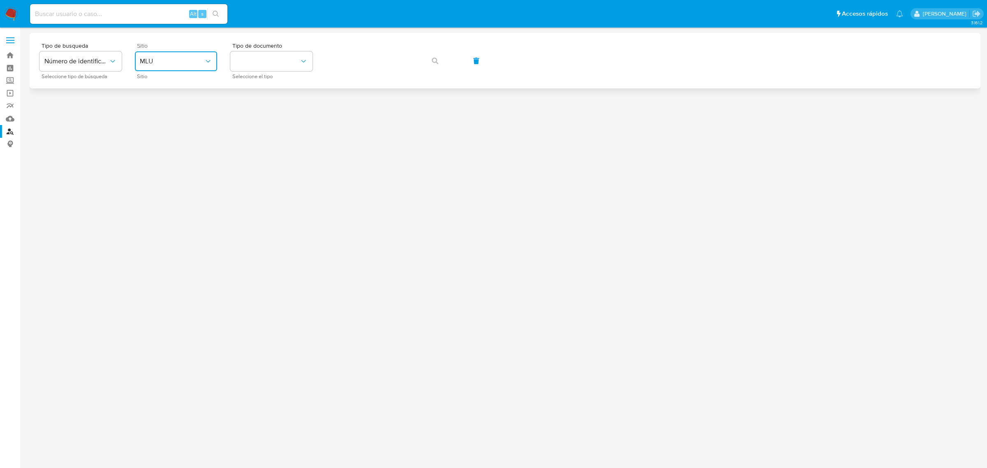
click at [202, 62] on span "MLU" at bounding box center [172, 61] width 64 height 8
click at [147, 187] on div "MLM" at bounding box center [173, 182] width 67 height 20
click at [175, 63] on span "MLM" at bounding box center [172, 61] width 64 height 8
click at [155, 200] on div "MLC" at bounding box center [173, 202] width 67 height 20
click at [261, 65] on button "identificationType" at bounding box center [271, 61] width 82 height 20
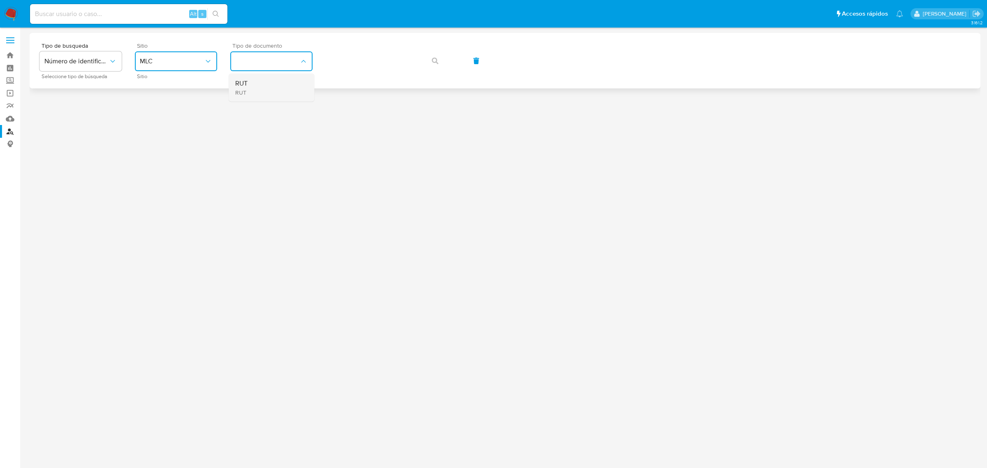
click at [255, 82] on div "RUT RUT" at bounding box center [268, 88] width 67 height 28
click at [444, 56] on button "button" at bounding box center [435, 61] width 28 height 20
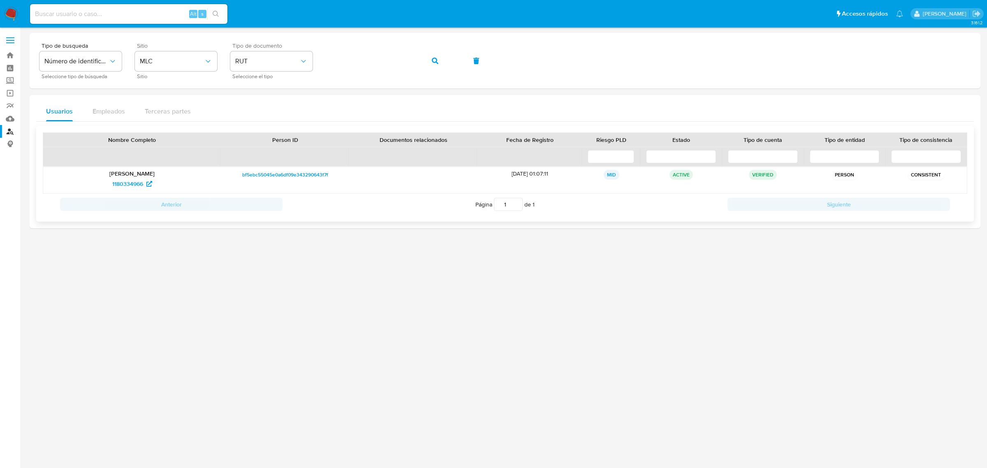
click at [125, 175] on p "Nayaret [PERSON_NAME]" at bounding box center [132, 173] width 166 height 7
click at [126, 182] on span "1180334966" at bounding box center [127, 183] width 31 height 13
click at [12, 6] on nav "Pausado Ver notificaciones Alt s Accesos rápidos Presiona las siguientes teclas…" at bounding box center [493, 14] width 987 height 28
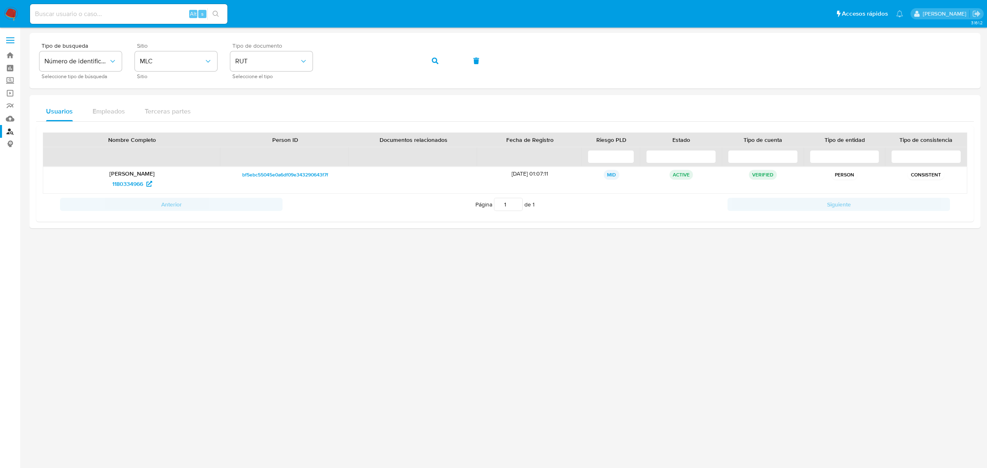
click at [16, 15] on img at bounding box center [11, 14] width 14 height 14
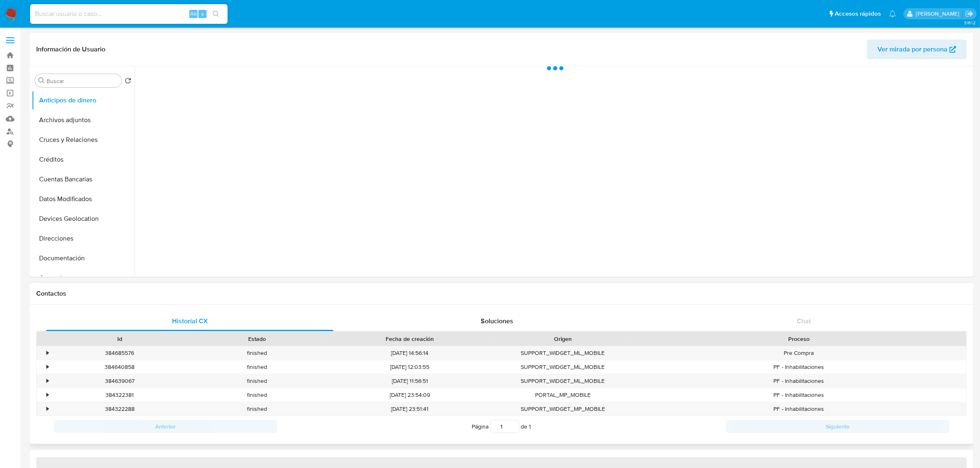
select select "10"
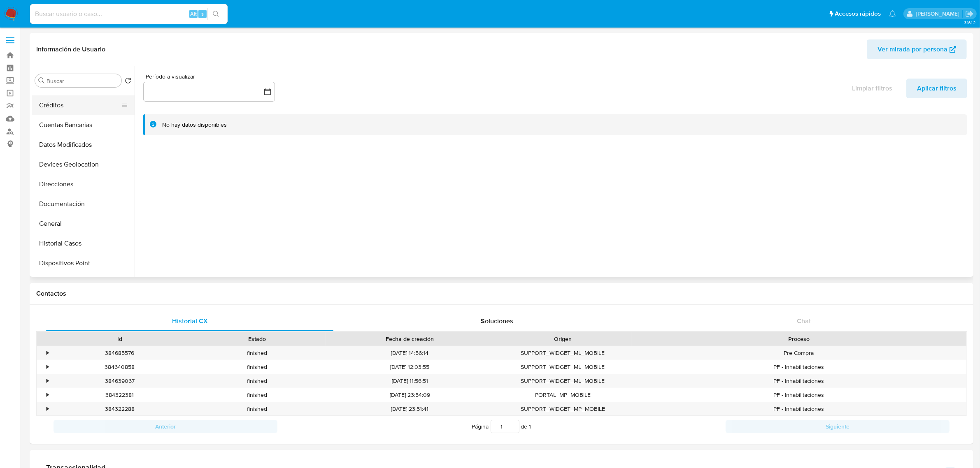
scroll to position [103, 0]
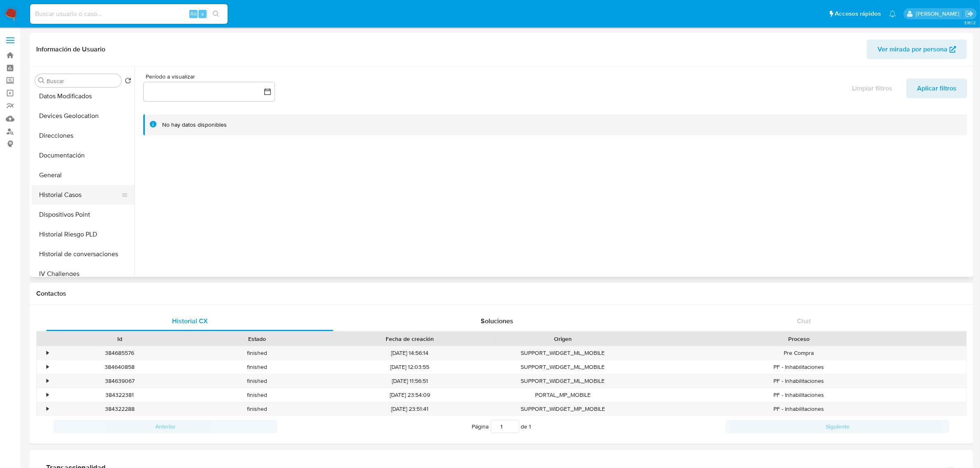
click at [66, 197] on button "Historial Casos" at bounding box center [80, 195] width 96 height 20
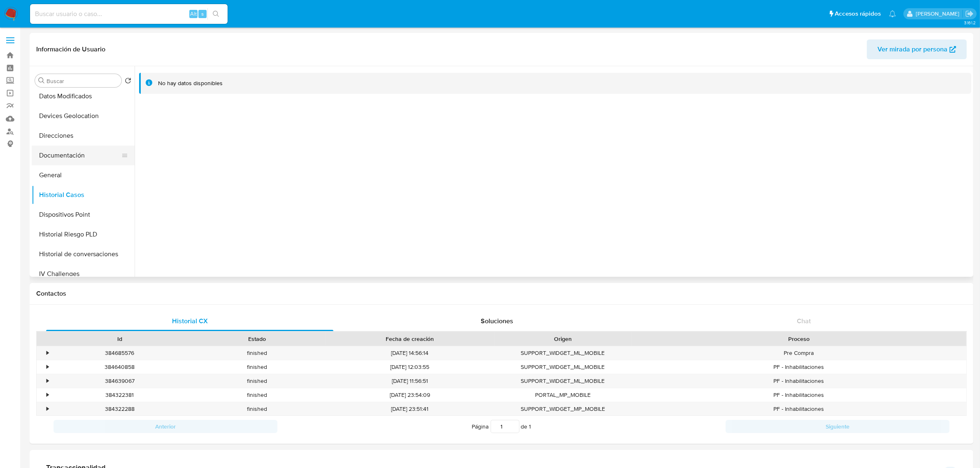
click at [66, 146] on button "Documentación" at bounding box center [80, 156] width 96 height 20
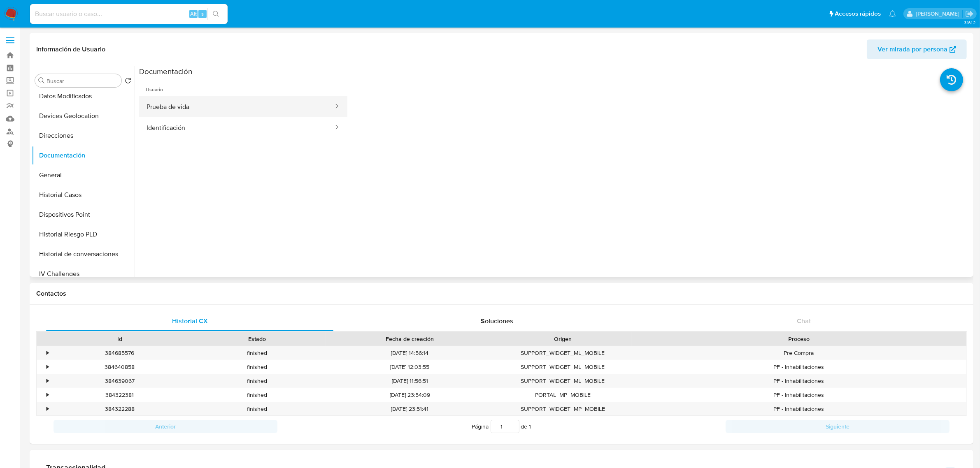
click at [194, 104] on button "Prueba de vida" at bounding box center [236, 106] width 195 height 21
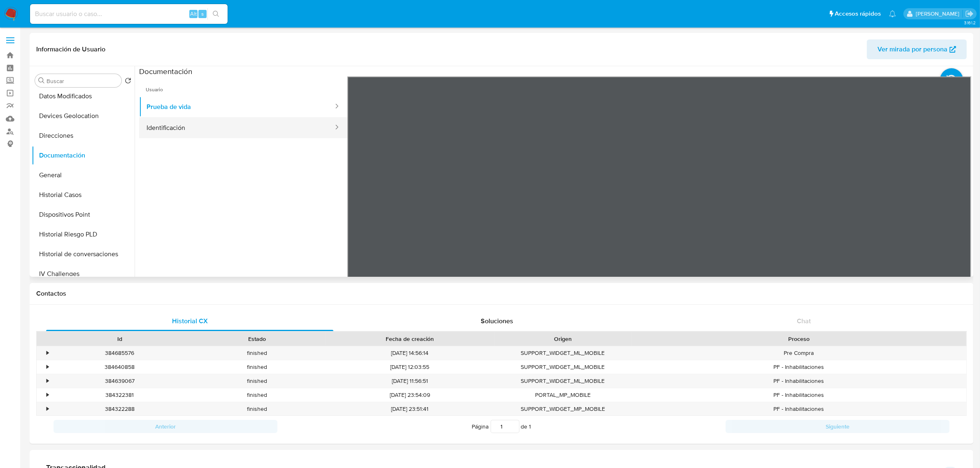
click at [181, 126] on button "Identificación" at bounding box center [236, 127] width 195 height 21
click at [960, 211] on icon at bounding box center [960, 210] width 16 height 16
click at [354, 205] on icon at bounding box center [357, 210] width 16 height 16
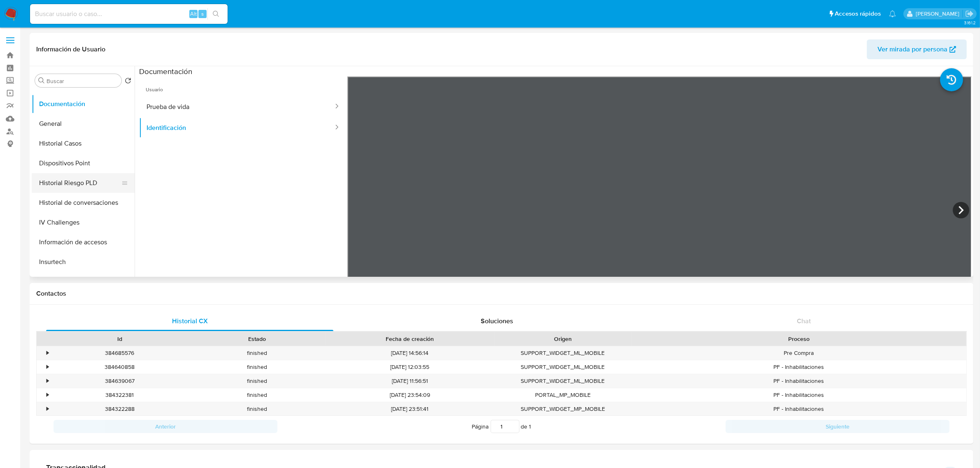
scroll to position [257, 0]
click at [63, 202] on button "KYC" at bounding box center [80, 199] width 96 height 20
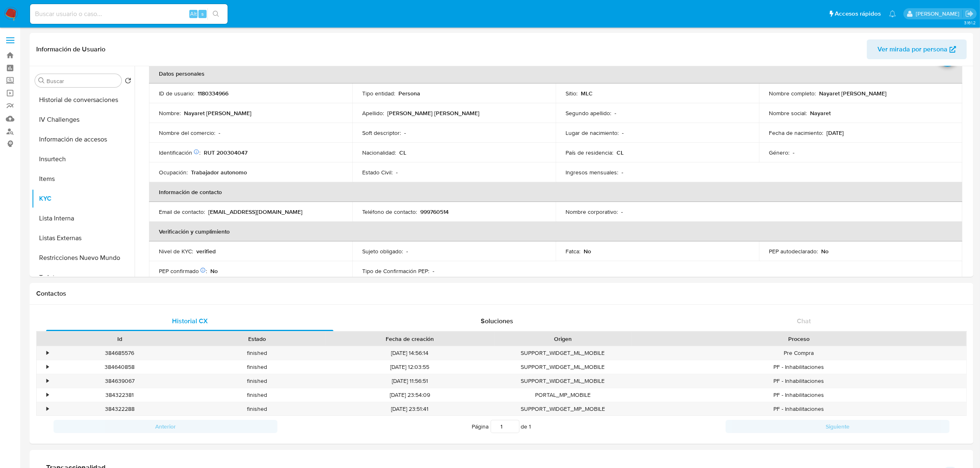
scroll to position [0, 0]
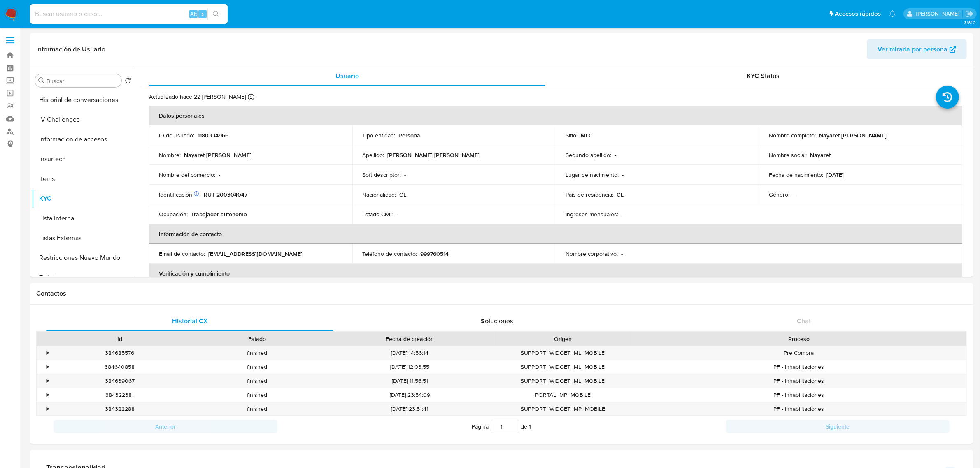
drag, startPoint x: 910, startPoint y: 135, endPoint x: 815, endPoint y: 134, distance: 94.2
click at [815, 134] on div "Nombre completo : [PERSON_NAME]" at bounding box center [859, 135] width 183 height 7
copy p "Nayaret [PERSON_NAME]"
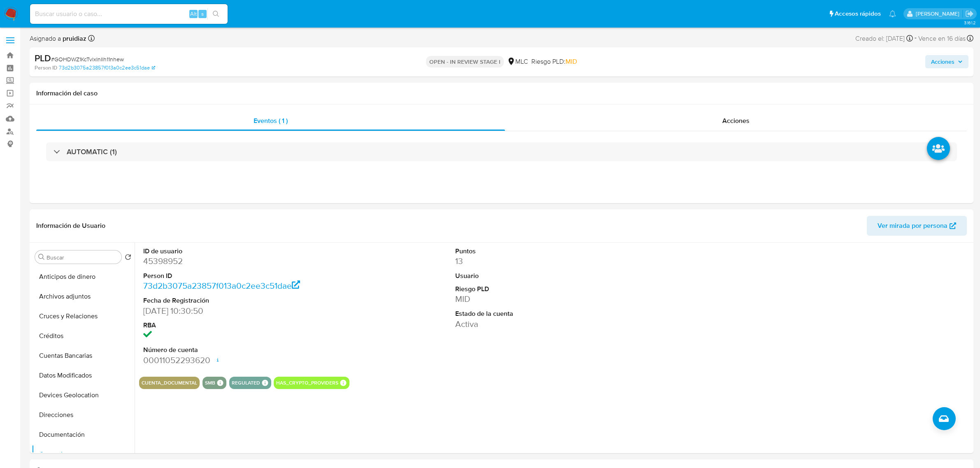
select select "10"
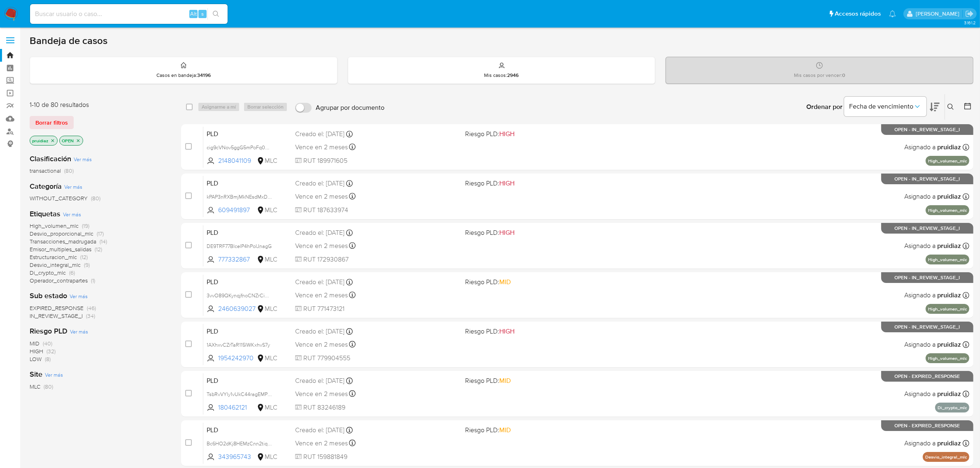
click at [935, 110] on icon at bounding box center [934, 107] width 10 height 9
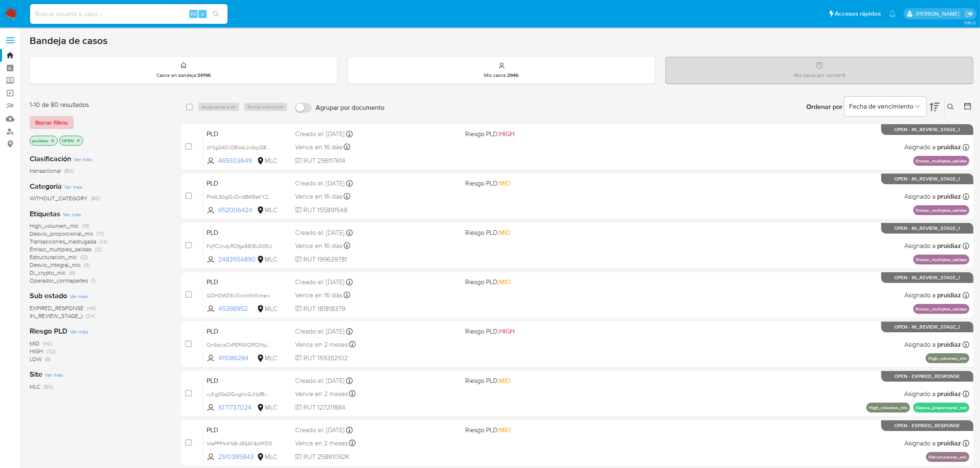
click at [50, 124] on span "Borrar filtros" at bounding box center [51, 123] width 33 height 12
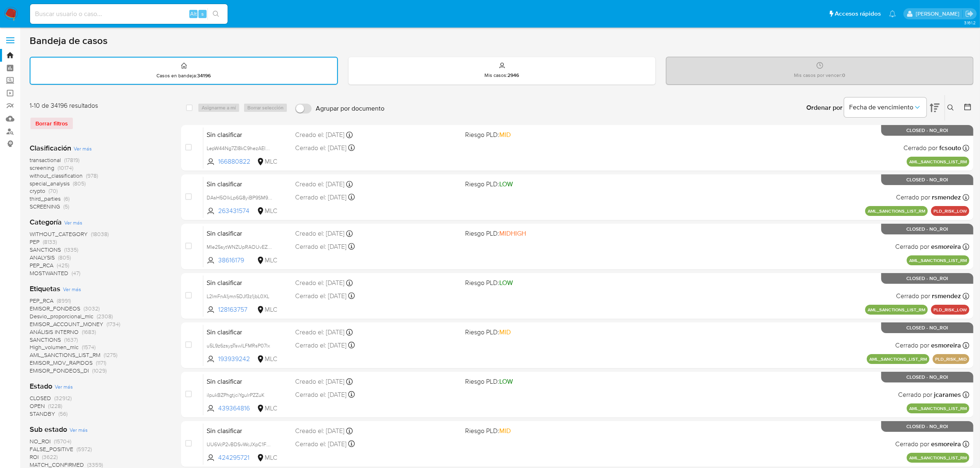
click at [955, 100] on div "Ingrese ID de usuario o caso Buscar Borrar filtros" at bounding box center [951, 108] width 14 height 26
click at [950, 106] on icon at bounding box center [950, 107] width 7 height 7
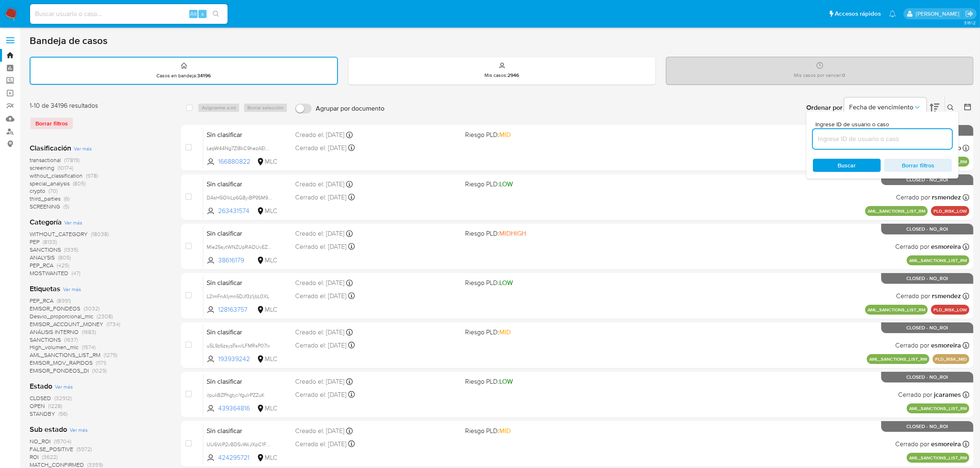
click at [882, 137] on input at bounding box center [882, 139] width 139 height 11
type input "469303649"
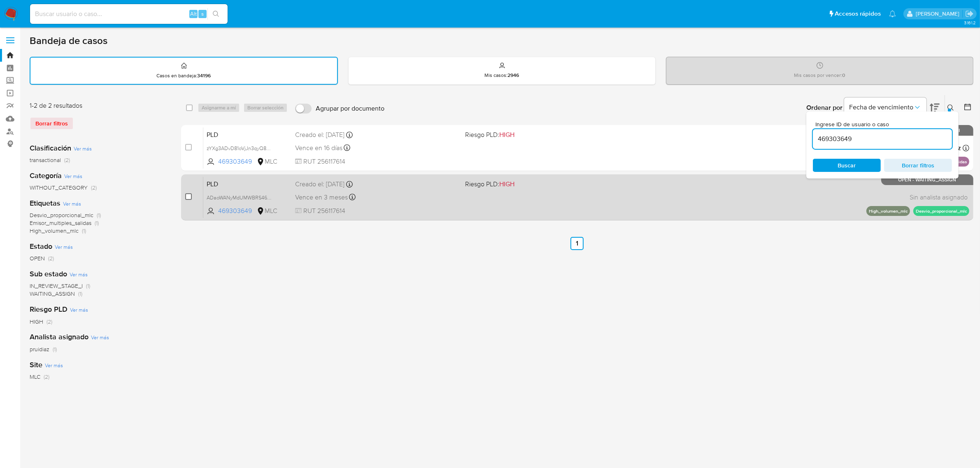
click at [188, 197] on input "checkbox" at bounding box center [188, 196] width 7 height 7
checkbox input "true"
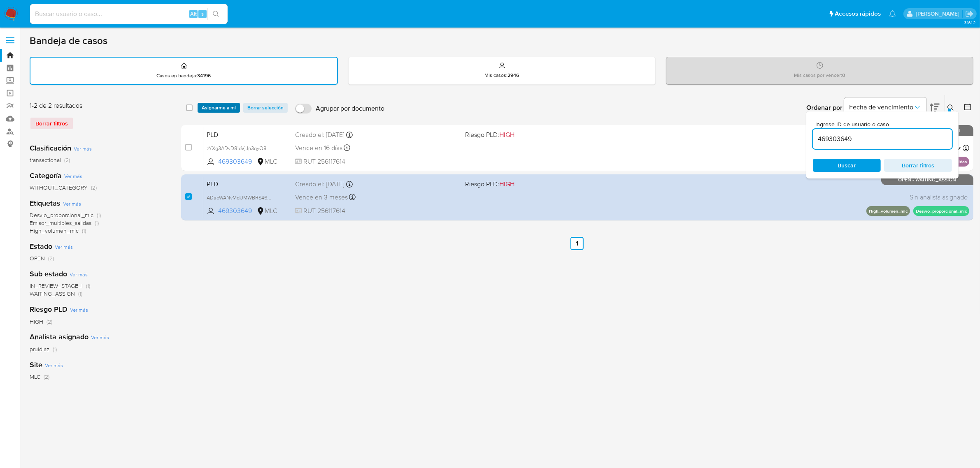
click at [226, 110] on span "Asignarme a mí" at bounding box center [219, 108] width 34 height 8
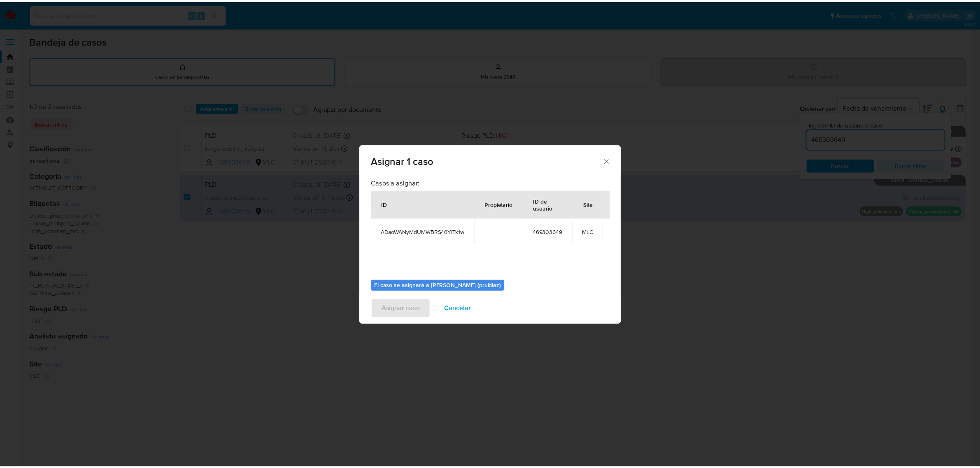
scroll to position [50, 0]
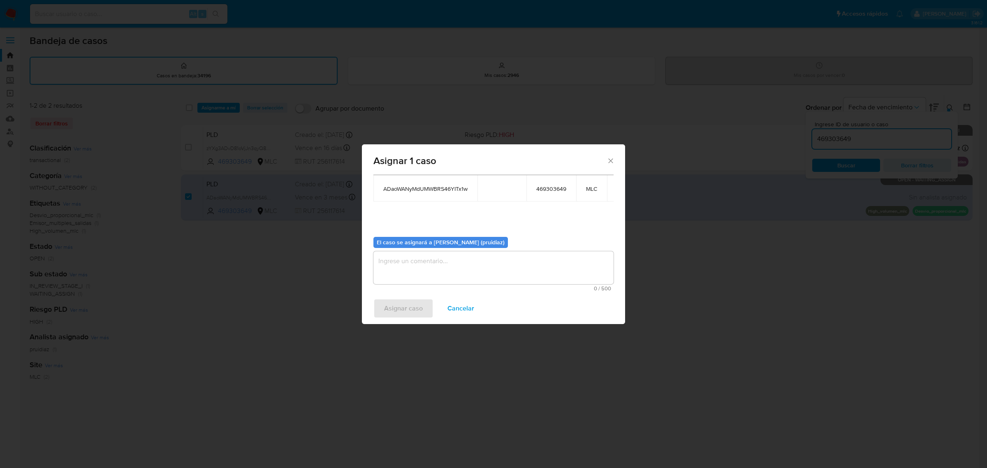
click at [457, 284] on div "Casos a asignar: ID Propietario ID de usuario Site ADaoWANyMdUMWBRS46YITx1w 469…" at bounding box center [493, 233] width 263 height 118
click at [464, 266] on textarea "assign-modal" at bounding box center [494, 267] width 240 height 33
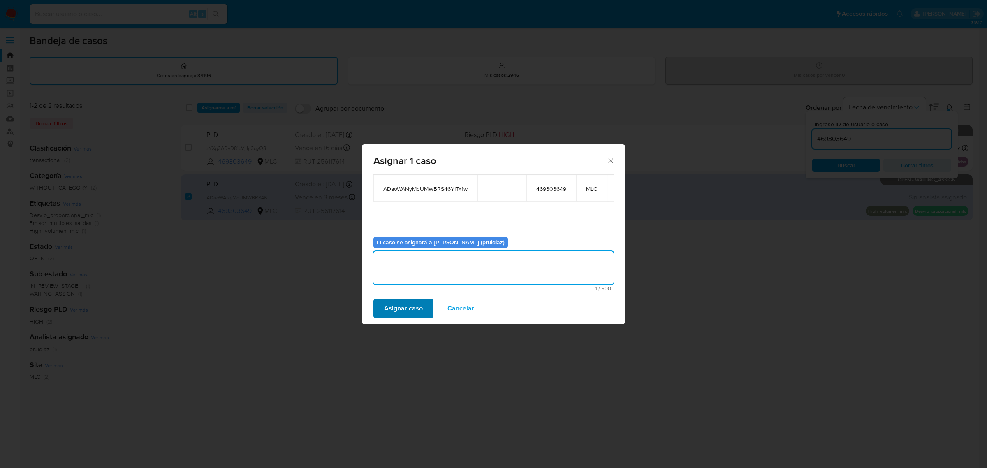
type textarea "-"
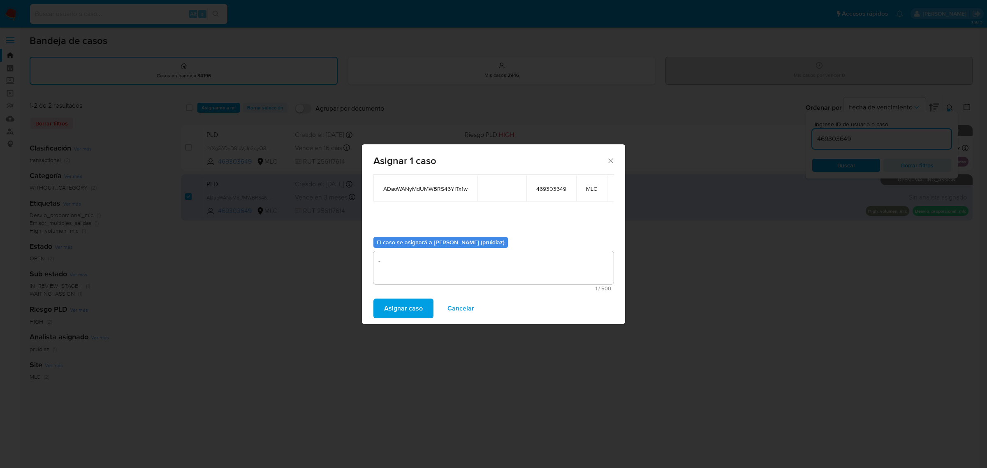
click at [409, 302] on span "Asignar caso" at bounding box center [403, 308] width 39 height 18
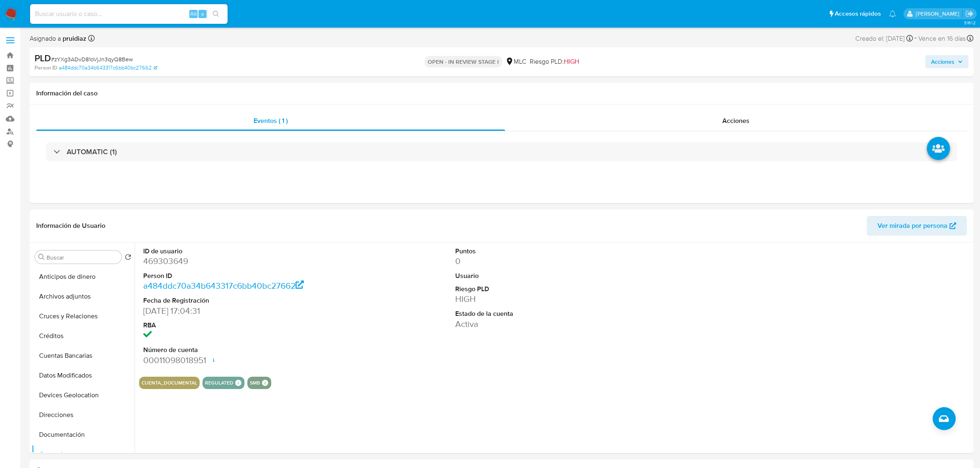
select select "10"
click at [174, 261] on dd "469303649" at bounding box center [243, 261] width 200 height 12
click at [87, 327] on button "Historial Casos" at bounding box center [80, 320] width 96 height 20
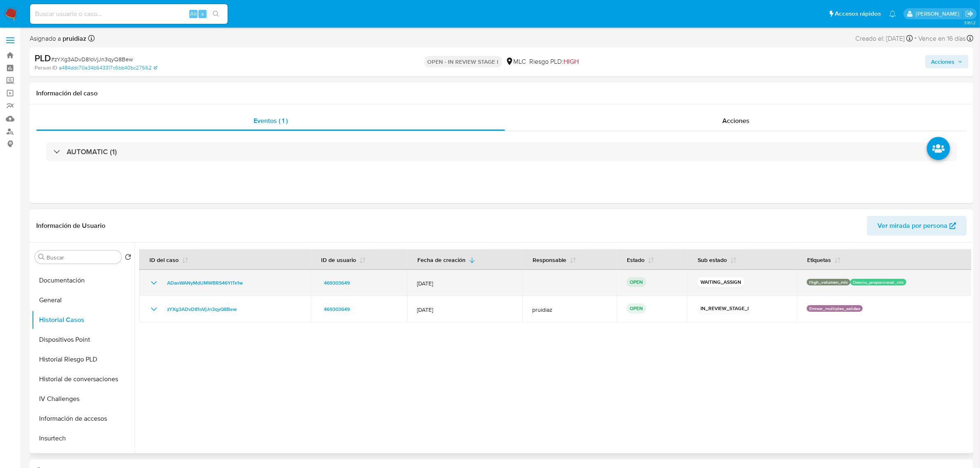
drag, startPoint x: 414, startPoint y: 287, endPoint x: 468, endPoint y: 285, distance: 53.9
click at [467, 286] on td "12/Sept/2025" at bounding box center [465, 283] width 116 height 26
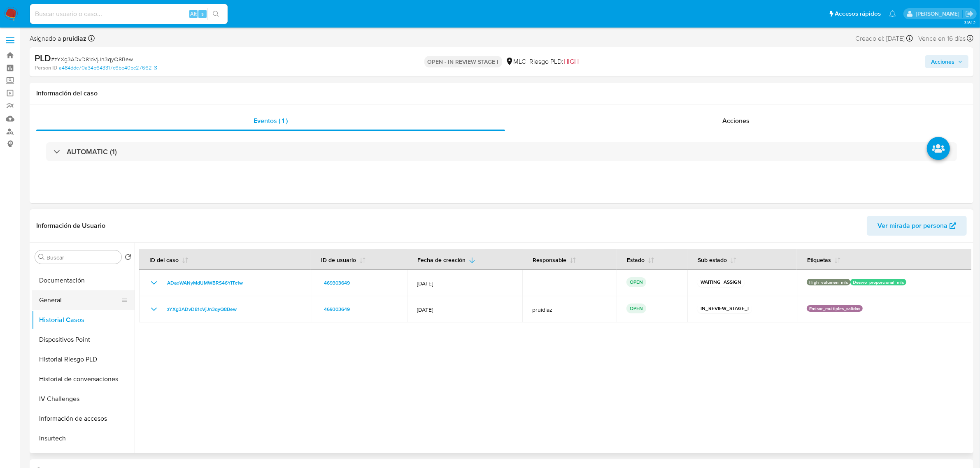
click at [77, 309] on button "General" at bounding box center [80, 300] width 96 height 20
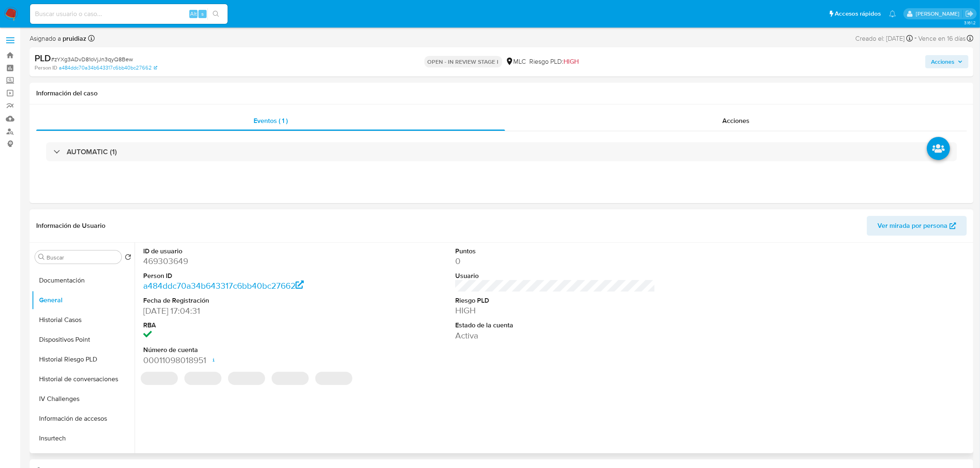
click at [171, 261] on dd "469303649" at bounding box center [243, 261] width 200 height 12
copy dd "469303649"
click at [189, 264] on dd "469303649" at bounding box center [243, 261] width 200 height 12
click at [172, 258] on dd "469303649" at bounding box center [243, 261] width 200 height 12
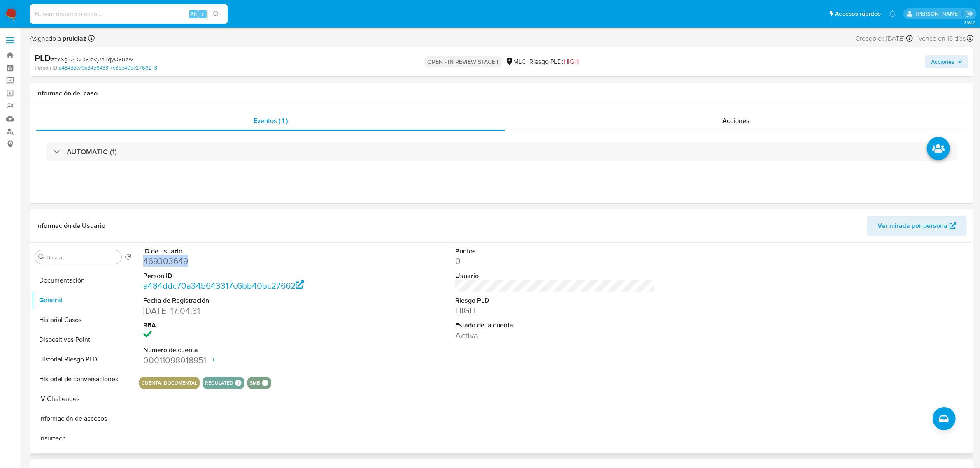
click at [172, 258] on dd "469303649" at bounding box center [243, 261] width 200 height 12
copy dd "469303649"
click at [73, 306] on button "General" at bounding box center [80, 300] width 96 height 20
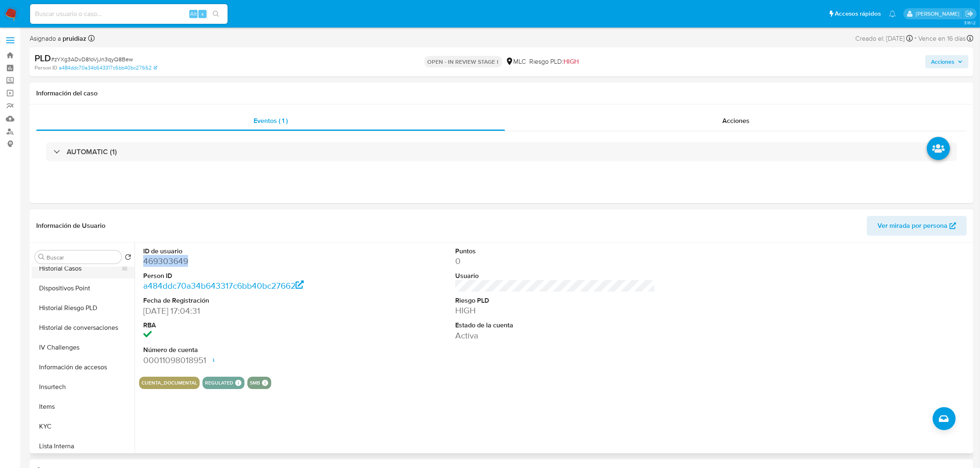
click at [78, 274] on button "Historial Casos" at bounding box center [80, 269] width 96 height 20
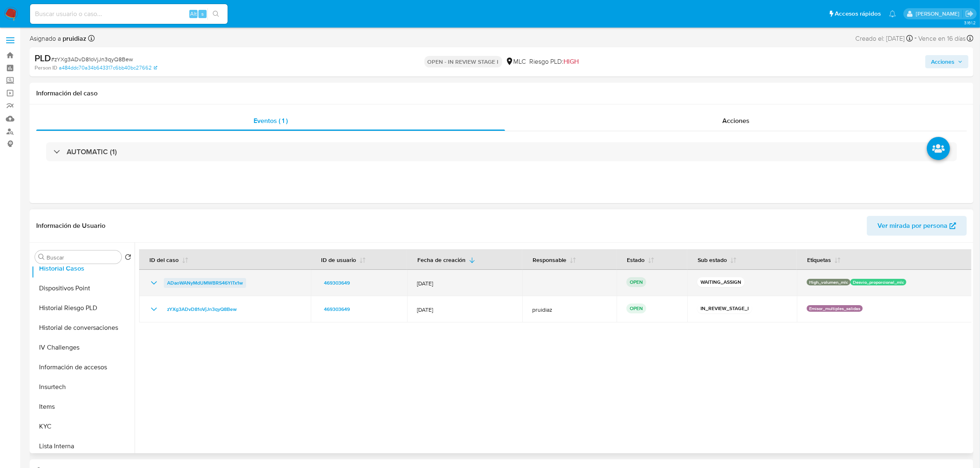
click at [207, 283] on span "ADaoWANyMdUMWBRS46YITx1w" at bounding box center [205, 283] width 76 height 10
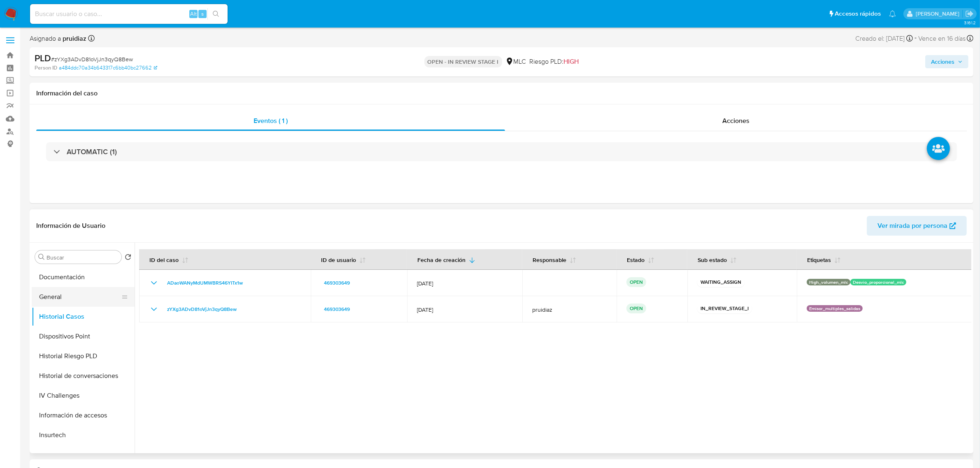
scroll to position [103, 0]
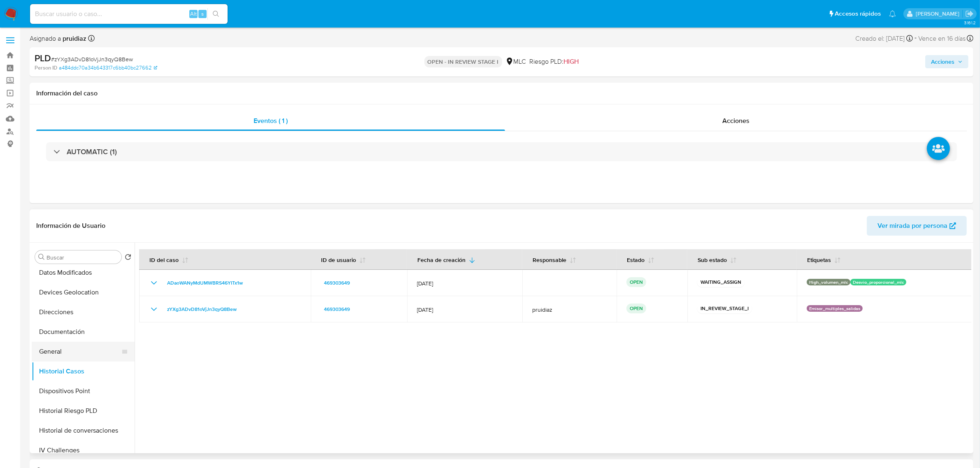
click at [70, 348] on button "General" at bounding box center [80, 352] width 96 height 20
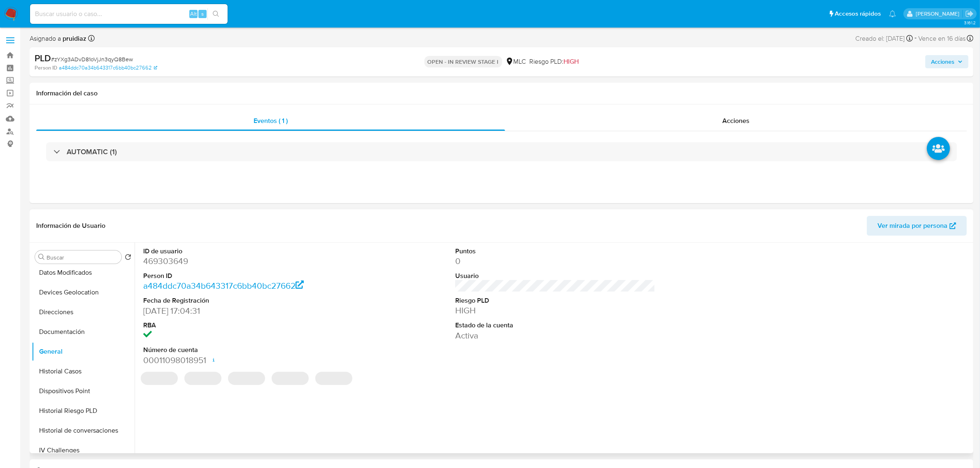
click at [169, 265] on dd "469303649" at bounding box center [243, 261] width 200 height 12
copy dd "469303649"
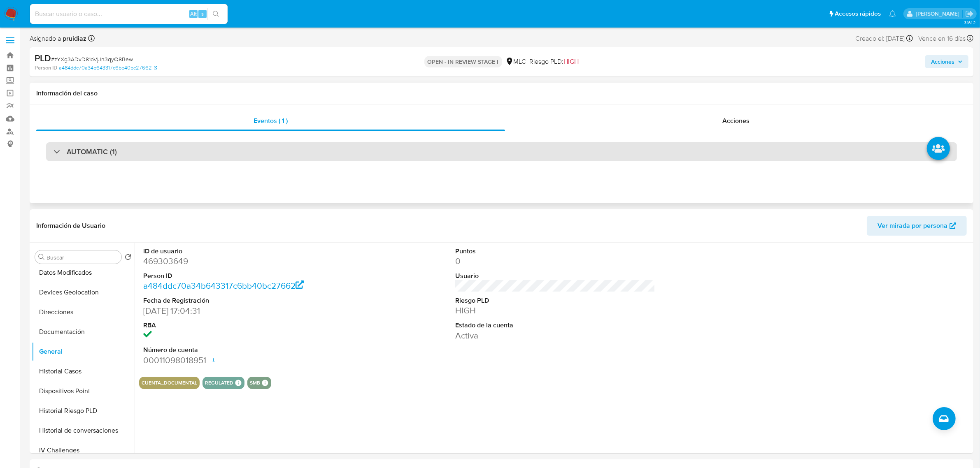
click at [114, 152] on h3 "AUTOMATIC (1)" at bounding box center [92, 151] width 50 height 9
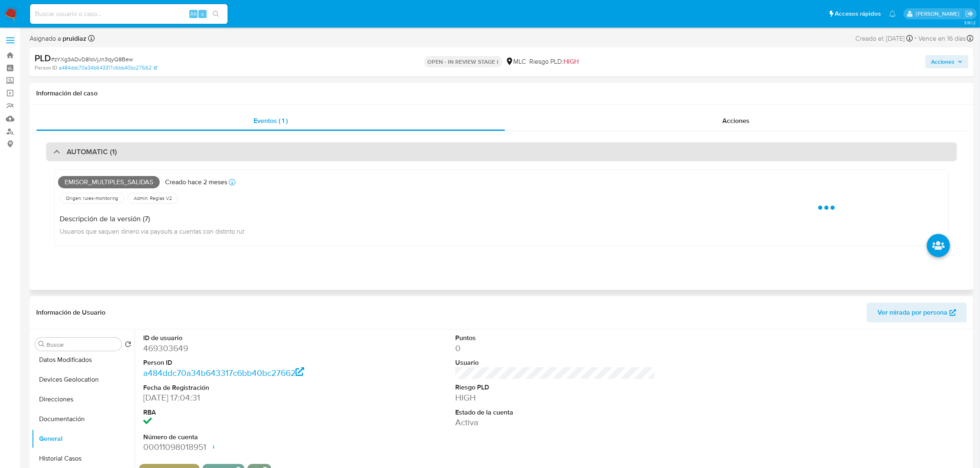
click at [114, 153] on h3 "AUTOMATIC (1)" at bounding box center [92, 151] width 50 height 9
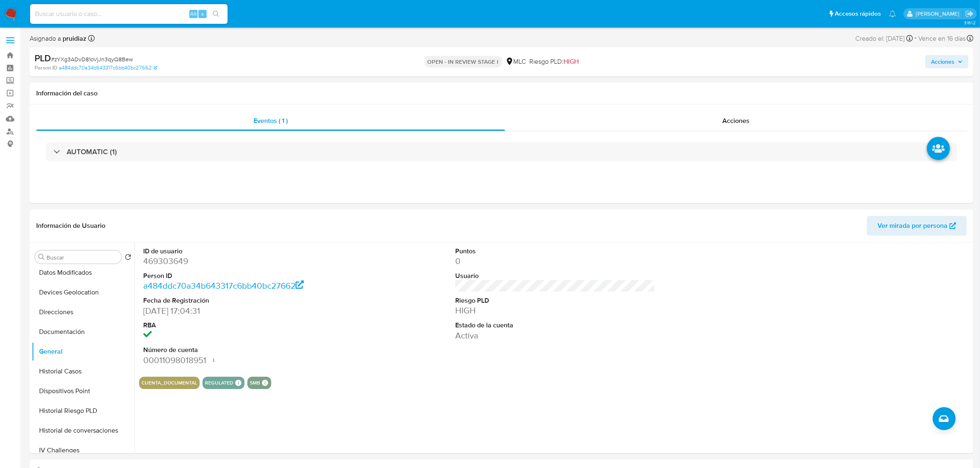
click at [123, 60] on span "# zYXg3ADvD81oVjJn3qyQ8Bew" at bounding box center [92, 59] width 82 height 8
copy span "zYXg3ADvD81oVjJn3qyQ8Bew"
click at [113, 60] on span "# zYXg3ADvD81oVjJn3qyQ8Bew" at bounding box center [92, 59] width 82 height 8
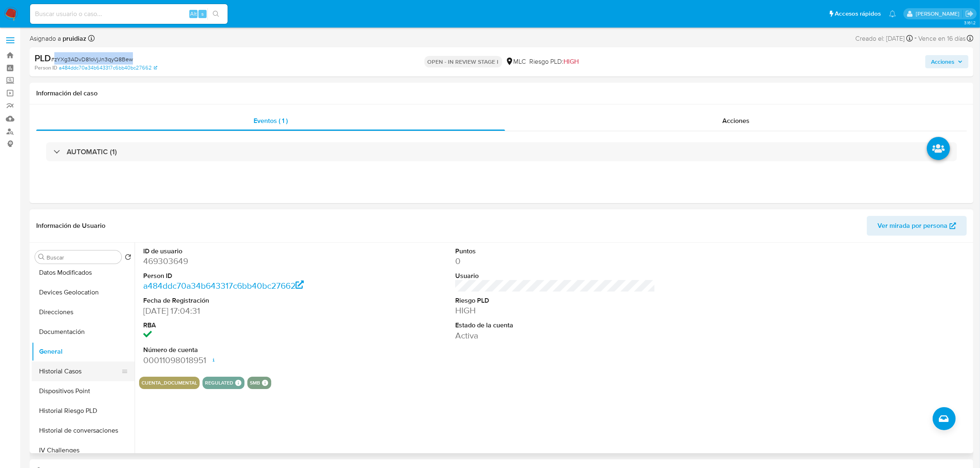
click at [73, 369] on button "Historial Casos" at bounding box center [80, 372] width 96 height 20
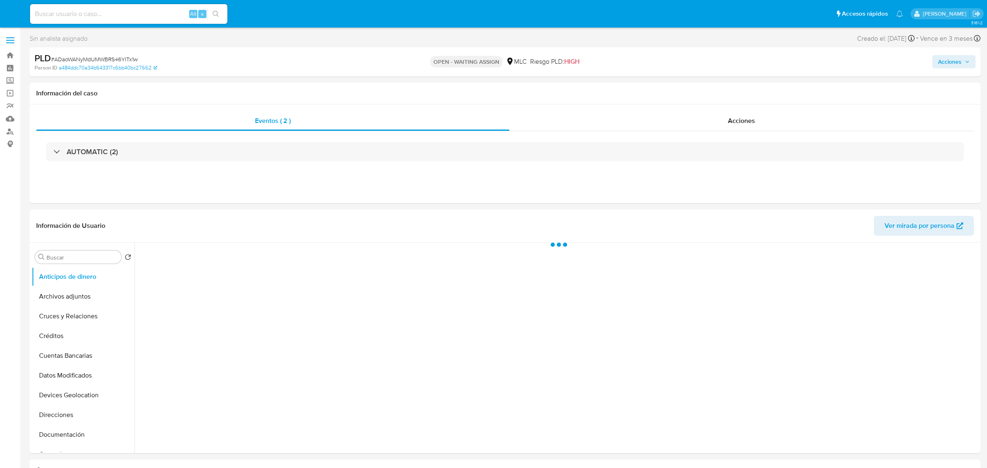
select select "10"
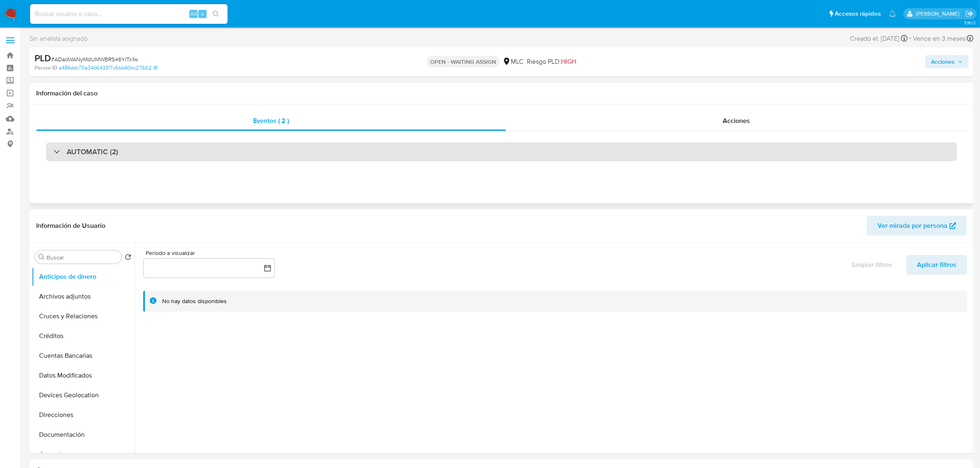
click at [125, 149] on div "AUTOMATIC (2)" at bounding box center [501, 151] width 910 height 19
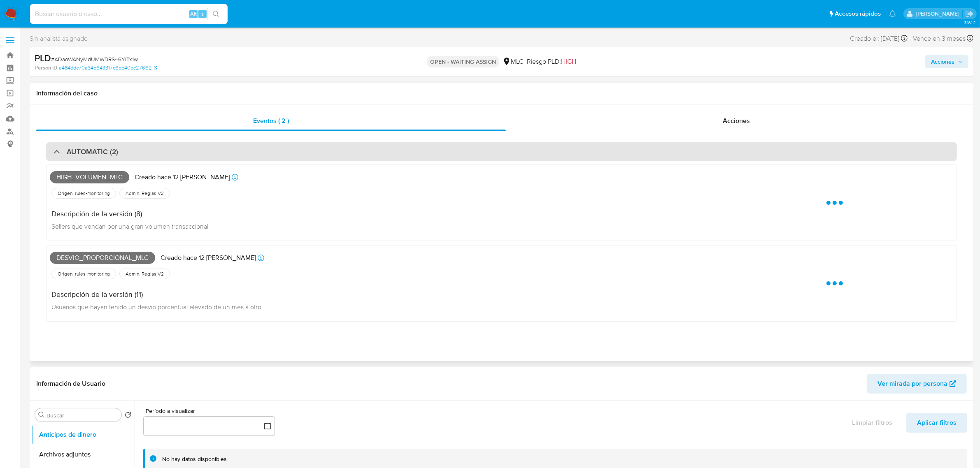
click at [125, 149] on div "AUTOMATIC (2)" at bounding box center [501, 151] width 910 height 19
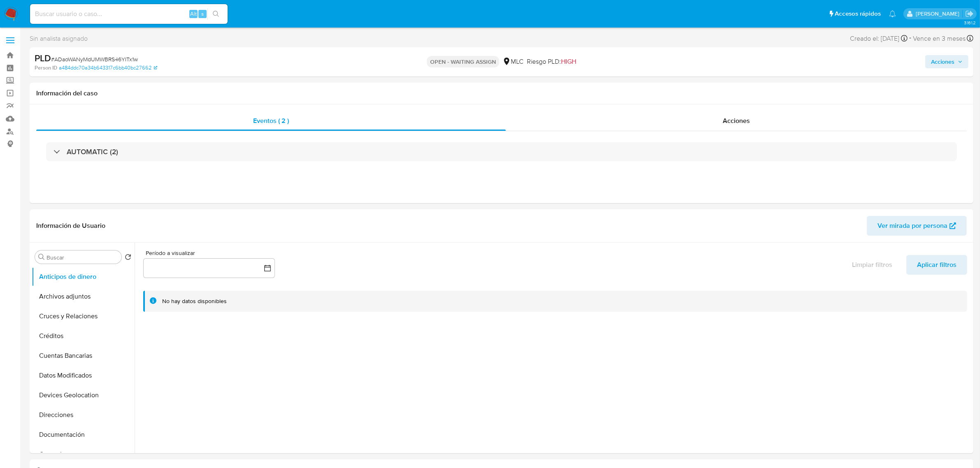
click at [118, 60] on span "# ADaoWANyMdUMWBRS46YITx1w" at bounding box center [94, 59] width 87 height 8
copy span "ADaoWANyMdUMWBRS46YITx1w"
click at [123, 54] on div "PLD # ADaoWANyMdUMWBRS46YITx1w" at bounding box center [189, 58] width 308 height 12
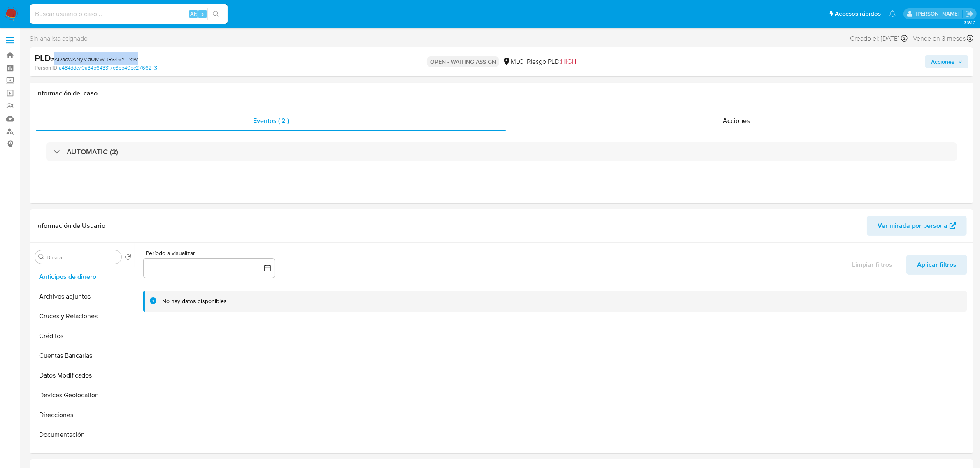
click at [116, 56] on span "# ADaoWANyMdUMWBRS46YITx1w" at bounding box center [94, 59] width 87 height 8
click at [81, 58] on span "# ADaoWANyMdUMWBRS46YITx1w" at bounding box center [94, 59] width 87 height 8
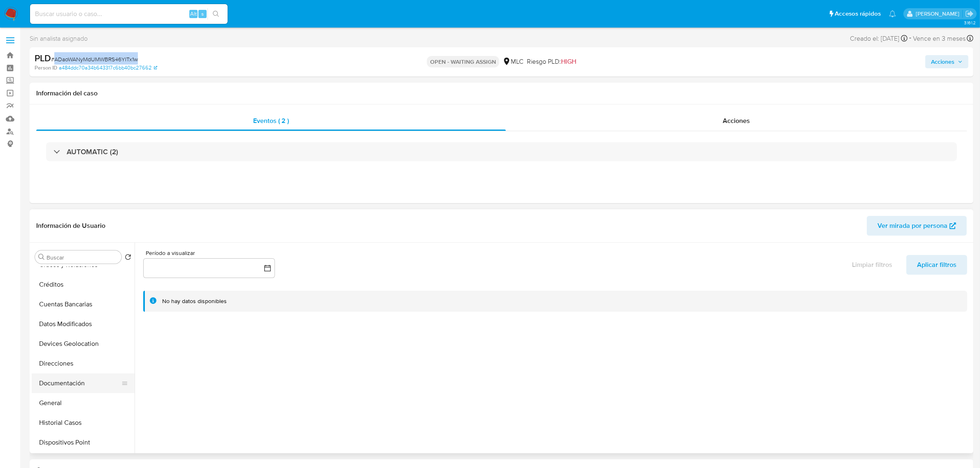
click at [74, 385] on button "Documentación" at bounding box center [80, 384] width 96 height 20
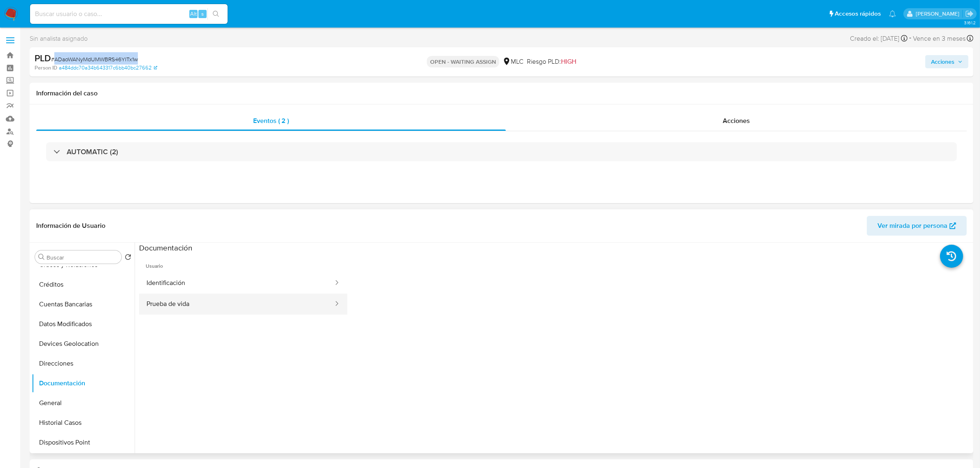
click at [204, 304] on button "Prueba de vida" at bounding box center [236, 304] width 195 height 21
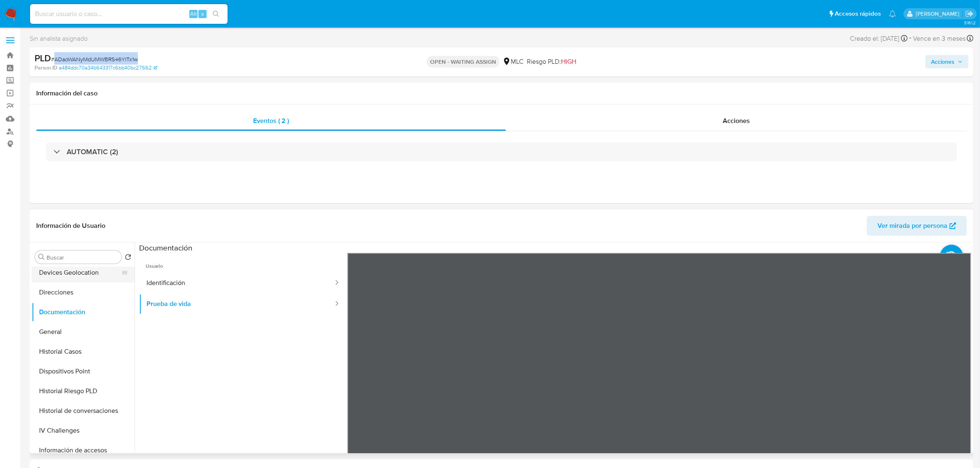
scroll to position [206, 0]
click at [44, 420] on button "KYC" at bounding box center [80, 427] width 96 height 20
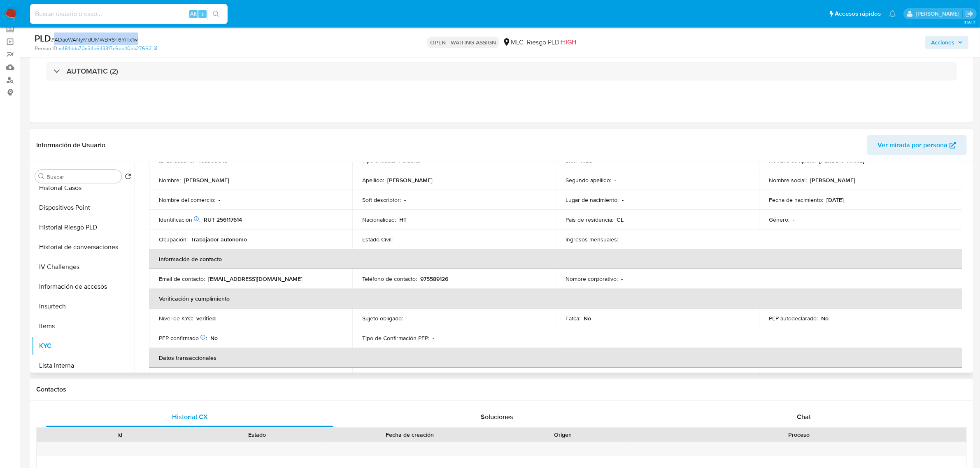
scroll to position [0, 0]
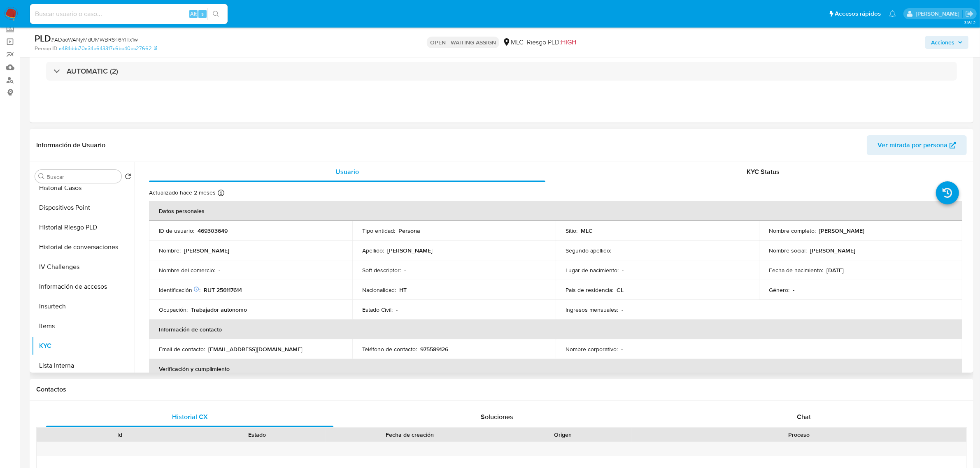
click at [235, 291] on p "RUT 256117614" at bounding box center [223, 289] width 38 height 7
copy p "256117614"
click at [234, 295] on td "Identificación Nº de serie: 603532117 : RUT 256117614" at bounding box center [250, 290] width 203 height 20
click at [234, 292] on p "RUT 256117614" at bounding box center [223, 289] width 38 height 7
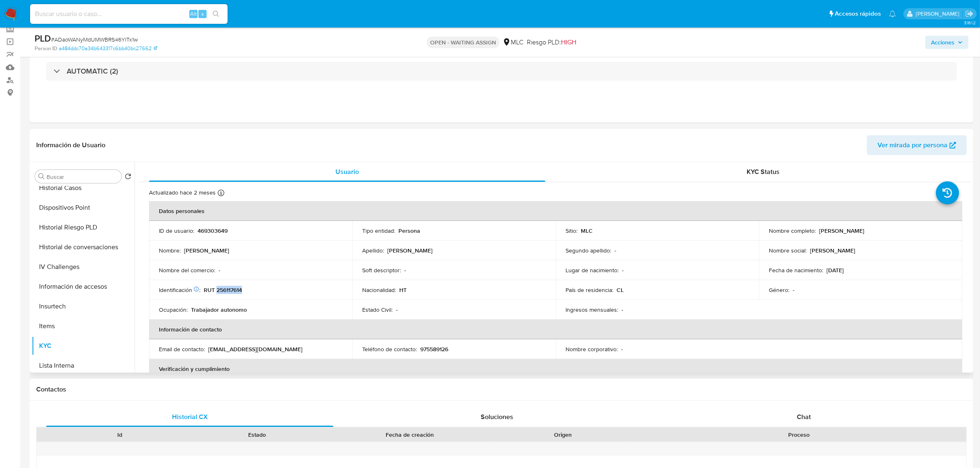
click at [234, 292] on p "RUT 256117614" at bounding box center [223, 289] width 38 height 7
copy p "256117614"
click at [72, 232] on button "Cruces y Relaciones" at bounding box center [80, 236] width 96 height 20
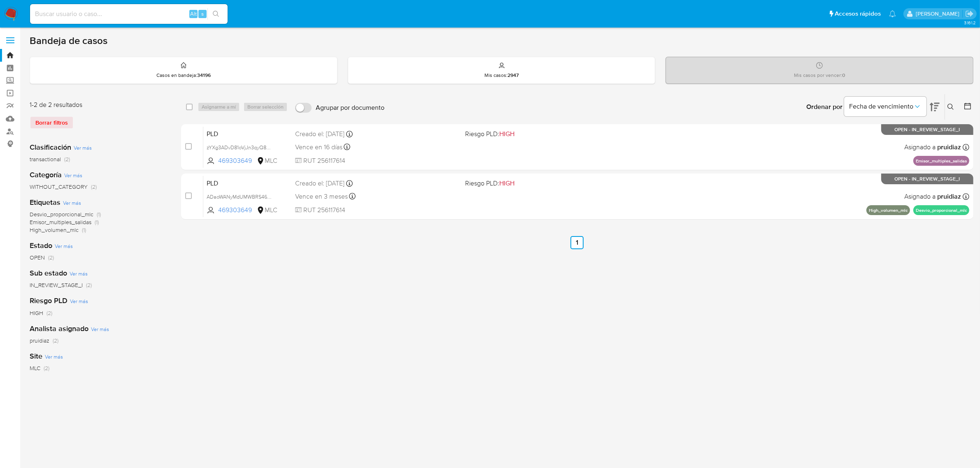
click at [13, 12] on img at bounding box center [11, 14] width 14 height 14
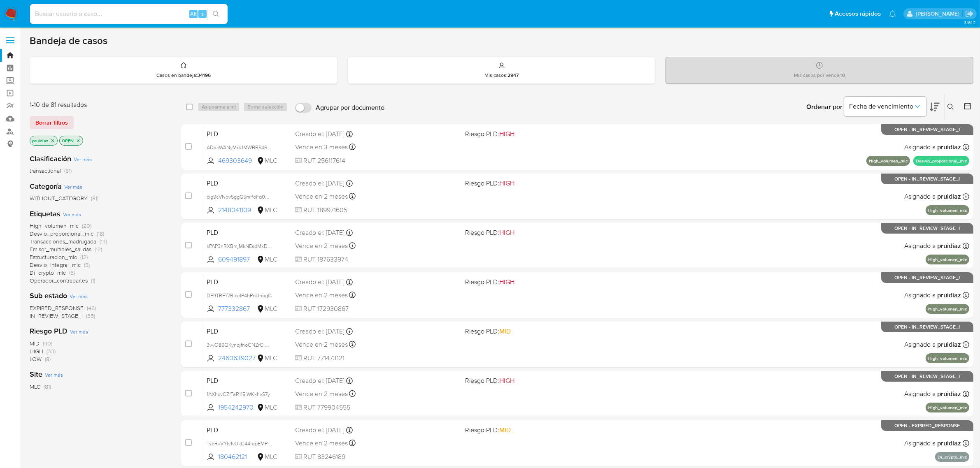
click at [12, 14] on img at bounding box center [11, 14] width 14 height 14
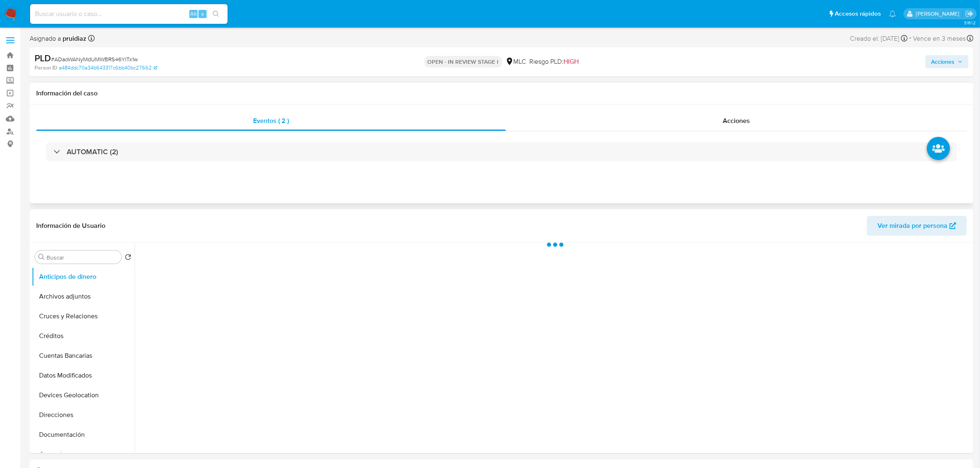
select select "10"
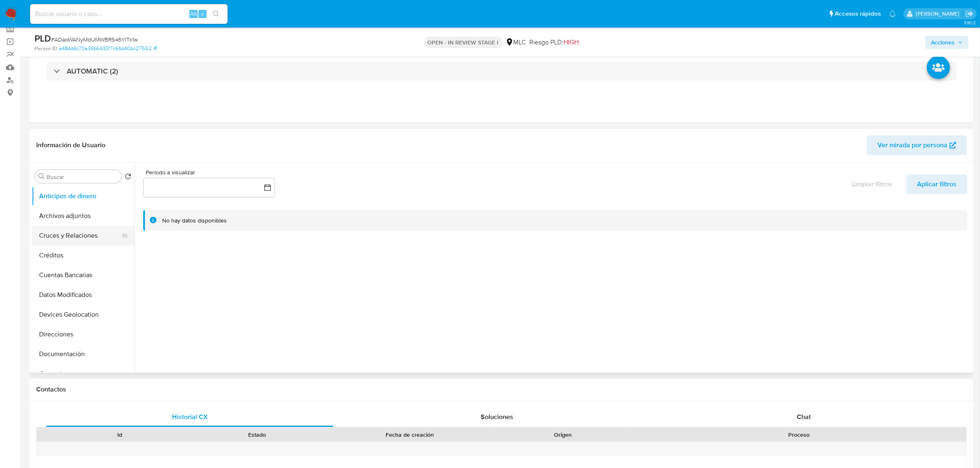
click at [67, 239] on button "Cruces y Relaciones" at bounding box center [80, 236] width 96 height 20
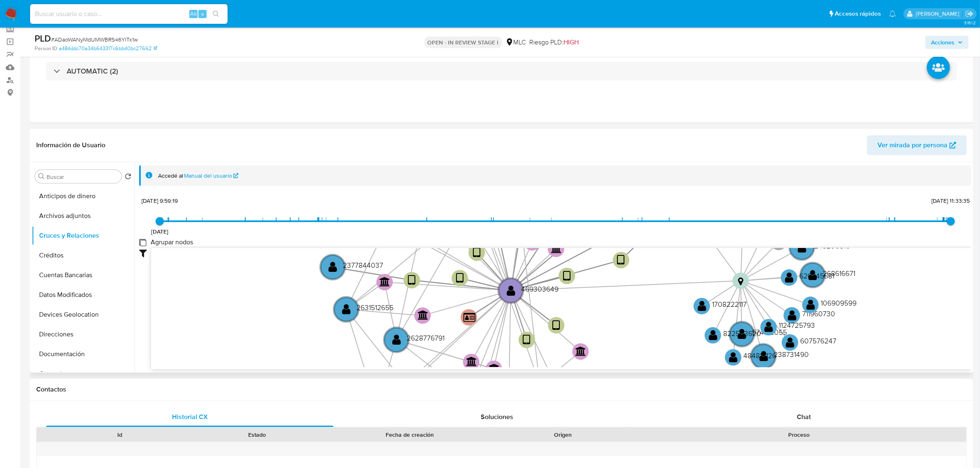
click at [143, 244] on group_nodes "Agrupar nodos" at bounding box center [142, 242] width 7 height 7
checkbox group_nodes "true"
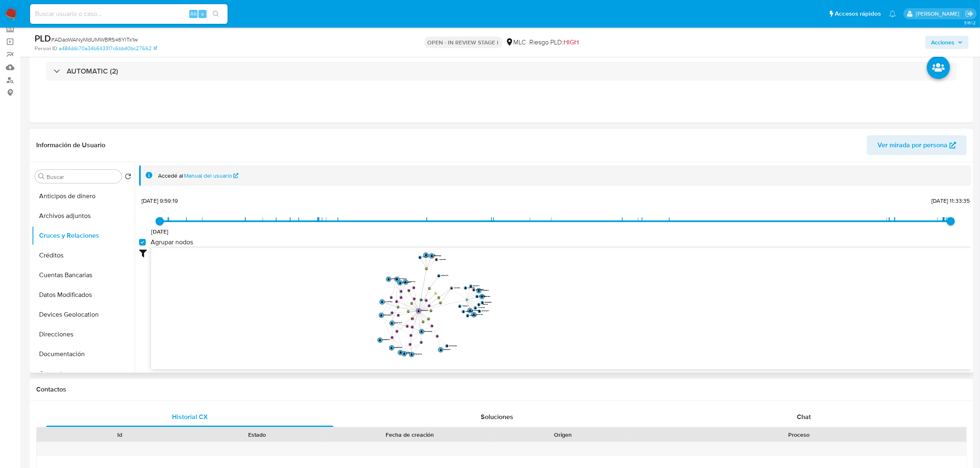
drag, startPoint x: 533, startPoint y: 288, endPoint x: 542, endPoint y: 306, distance: 20.2
click at [542, 306] on icon "device-68254168a5c3e010d3c033bc  user-469303649  469303649 device-5ded64f4088…" at bounding box center [561, 307] width 820 height 119
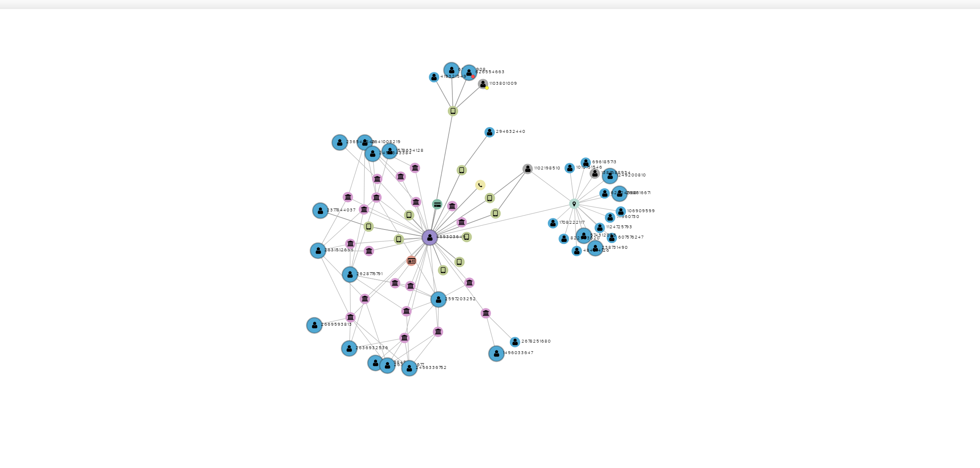
drag, startPoint x: 485, startPoint y: 287, endPoint x: 522, endPoint y: 293, distance: 37.4
click at [522, 293] on icon "device-68254168a5c3e010d3c033bc  user-469303649  469303649 device-5ded64f4088…" at bounding box center [561, 307] width 820 height 119
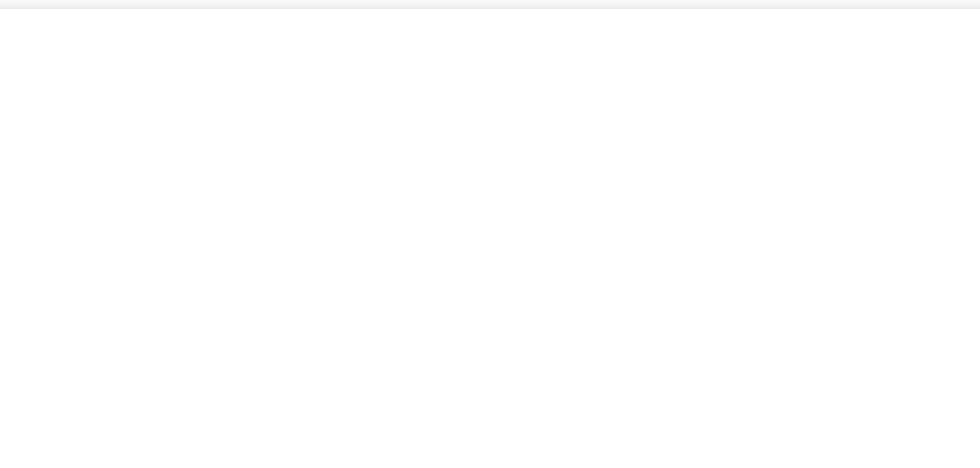
scroll to position [0, 0]
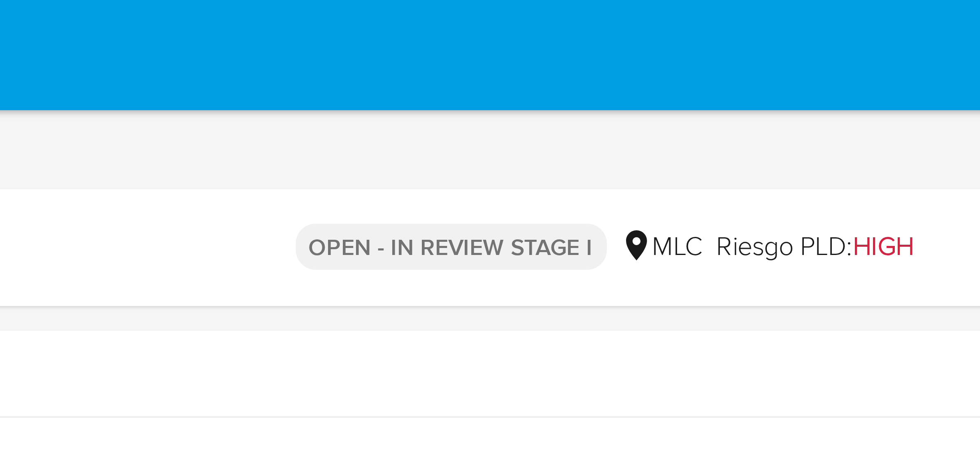
drag, startPoint x: 596, startPoint y: 176, endPoint x: 480, endPoint y: 34, distance: 183.3
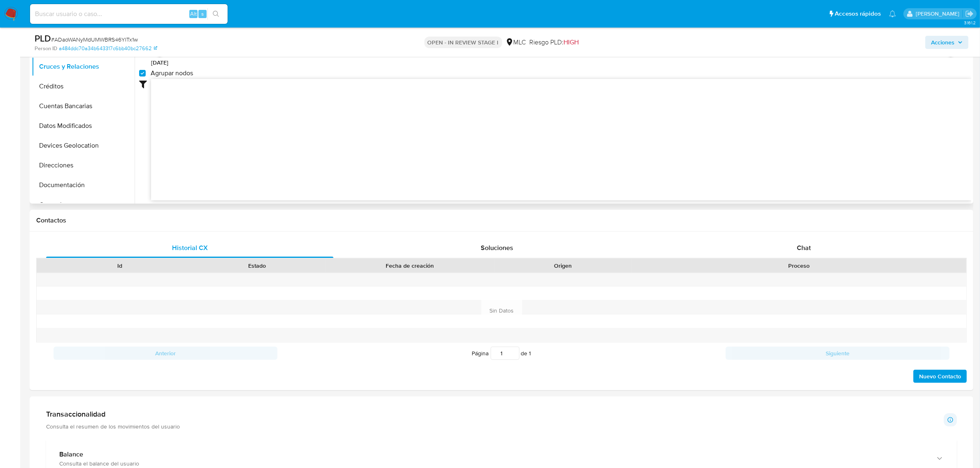
scroll to position [257, 0]
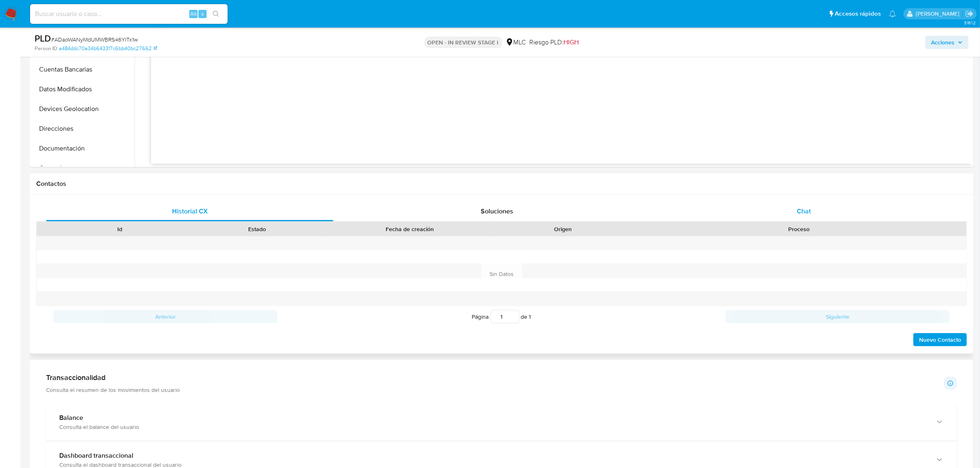
click at [803, 208] on span "Chat" at bounding box center [803, 211] width 14 height 9
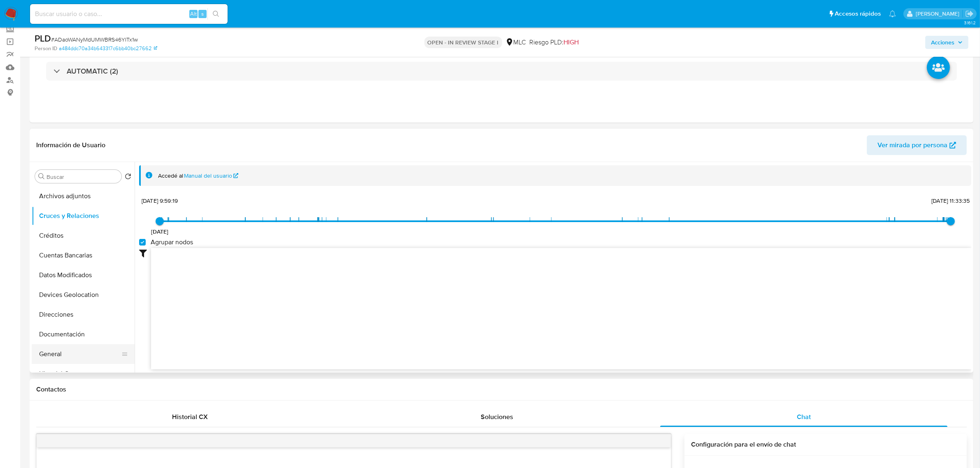
scroll to position [51, 0]
click at [62, 297] on button "Documentación" at bounding box center [80, 303] width 96 height 20
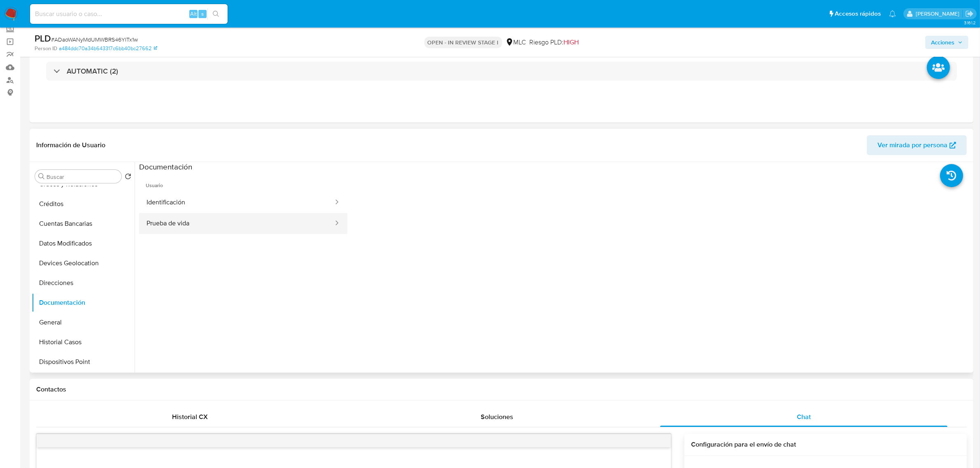
click at [194, 228] on button "Prueba de vida" at bounding box center [236, 223] width 195 height 21
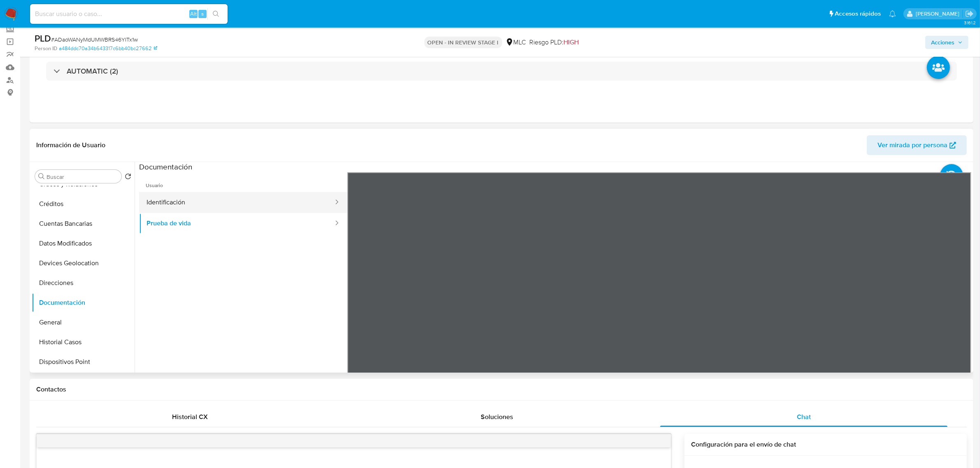
click at [190, 194] on button "Identificación" at bounding box center [236, 202] width 195 height 21
click at [193, 196] on button "Identificación" at bounding box center [236, 202] width 195 height 21
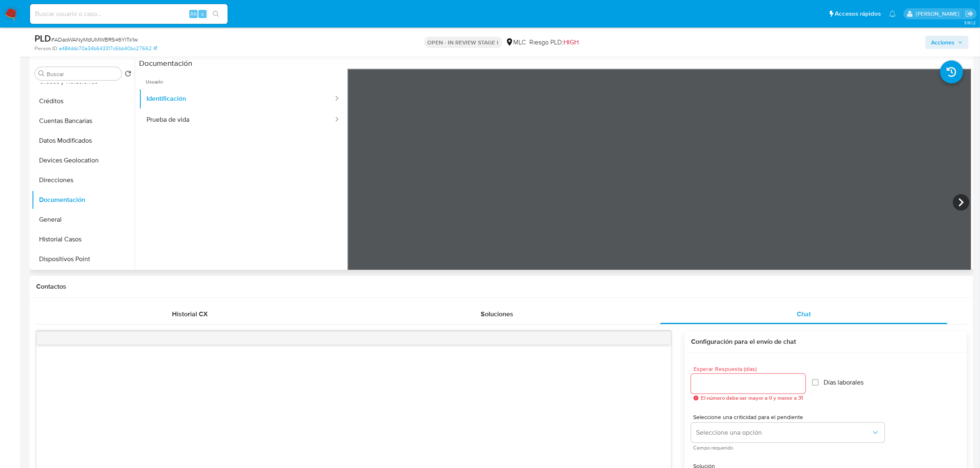
scroll to position [0, 0]
click at [965, 200] on icon at bounding box center [960, 203] width 16 height 16
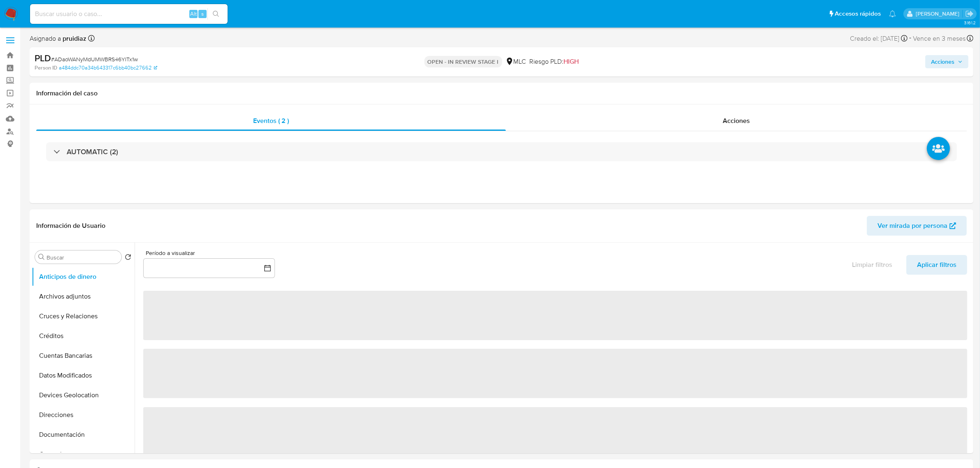
select select "10"
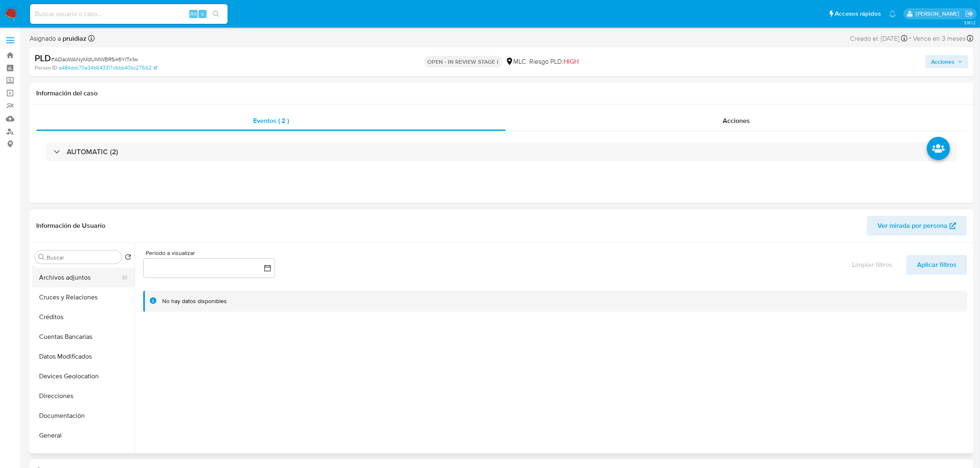
scroll to position [51, 0]
click at [69, 382] on button "Documentación" at bounding box center [80, 384] width 96 height 20
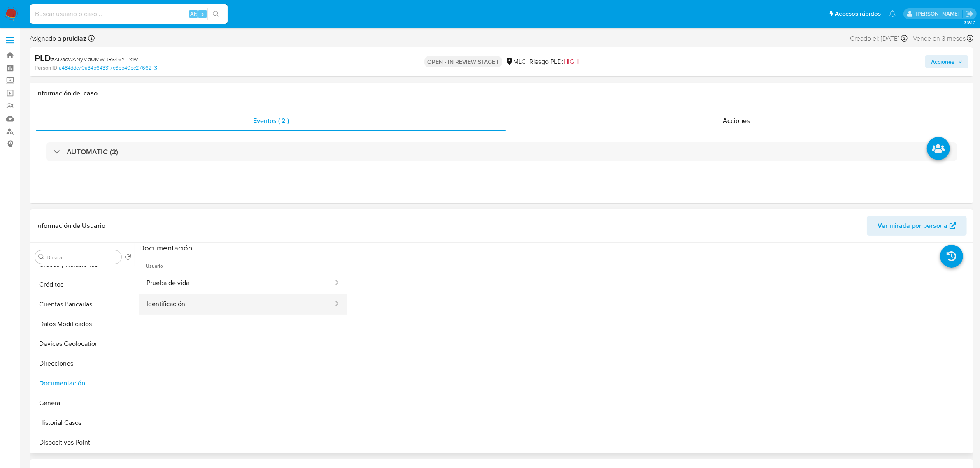
click at [173, 303] on button "Identificación" at bounding box center [236, 304] width 195 height 21
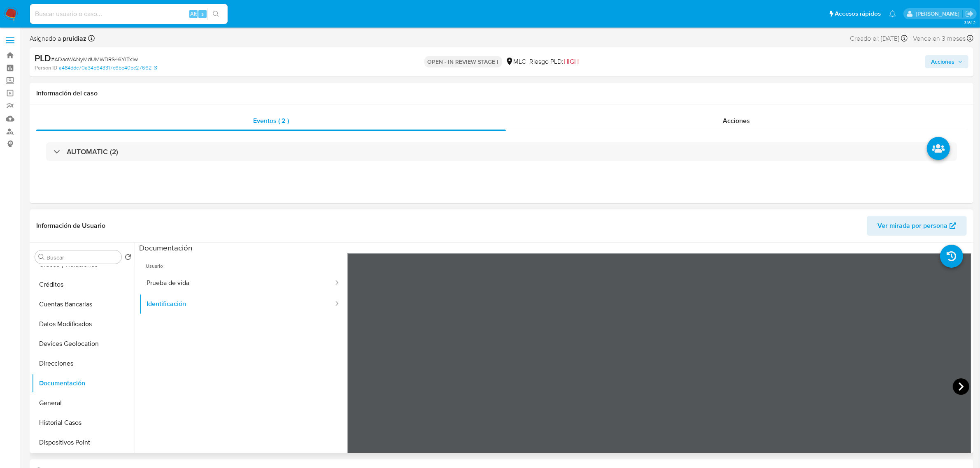
click at [960, 386] on icon at bounding box center [960, 386] width 16 height 16
click at [354, 391] on icon at bounding box center [357, 386] width 16 height 16
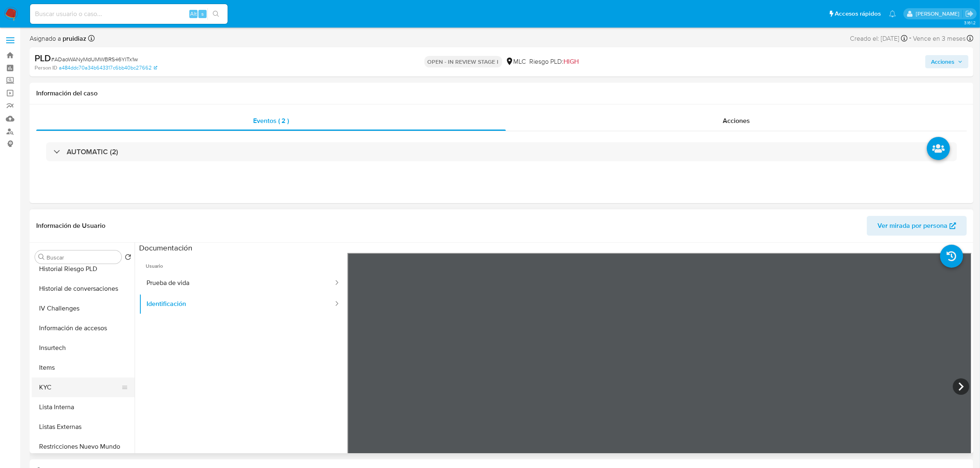
scroll to position [257, 0]
click at [49, 375] on button "KYC" at bounding box center [80, 375] width 96 height 20
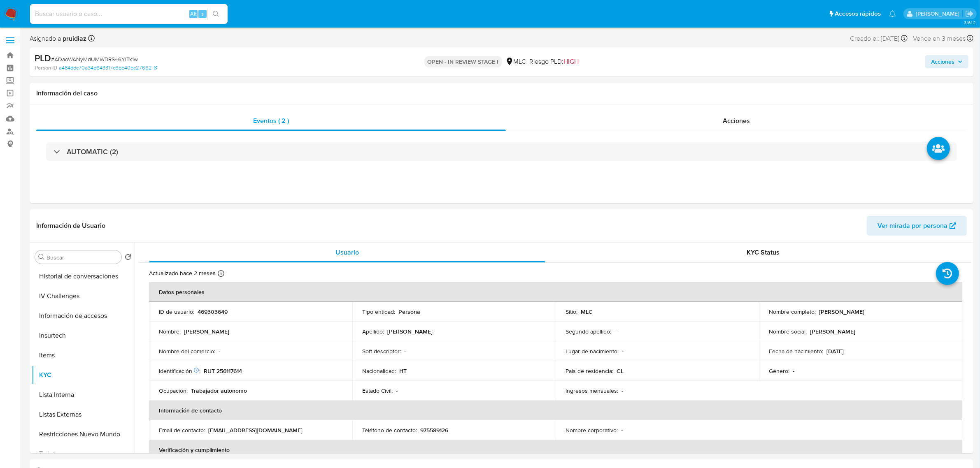
drag, startPoint x: 875, startPoint y: 314, endPoint x: 817, endPoint y: 312, distance: 58.5
click at [817, 312] on div "Nombre completo : [PERSON_NAME]" at bounding box center [859, 311] width 183 height 7
copy p "[PERSON_NAME]"
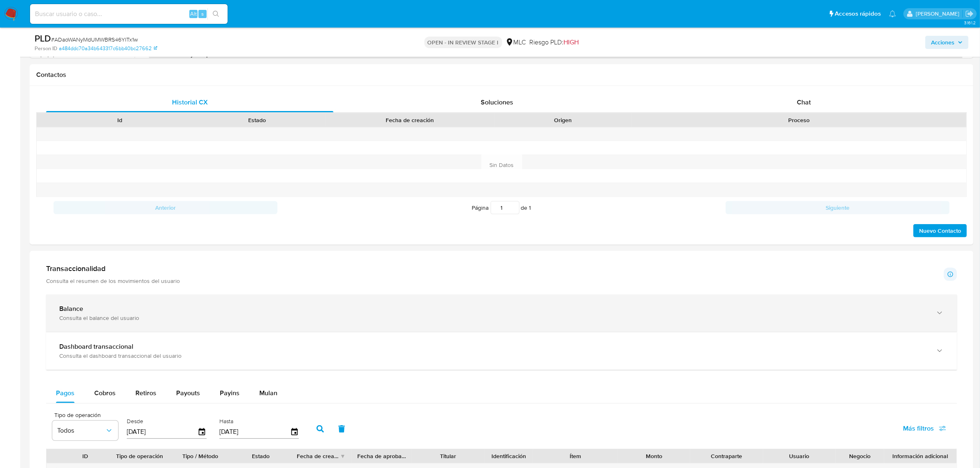
scroll to position [309, 0]
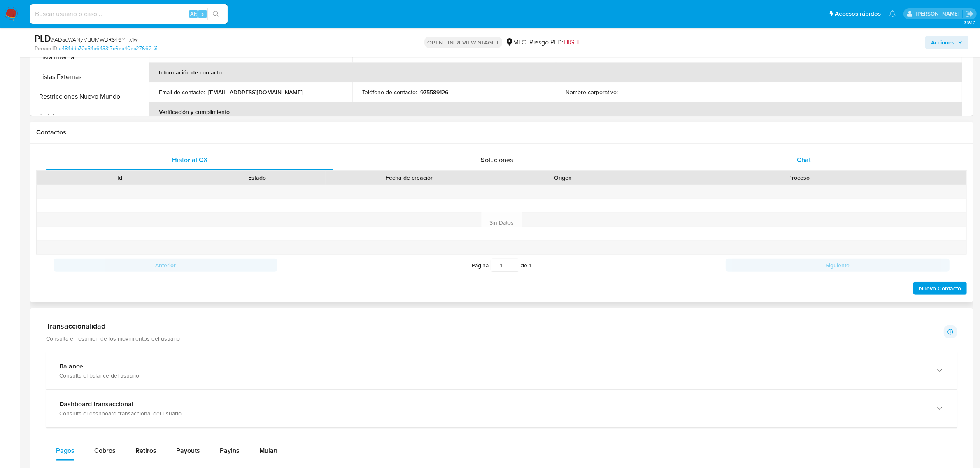
click at [799, 159] on span "Chat" at bounding box center [803, 159] width 14 height 9
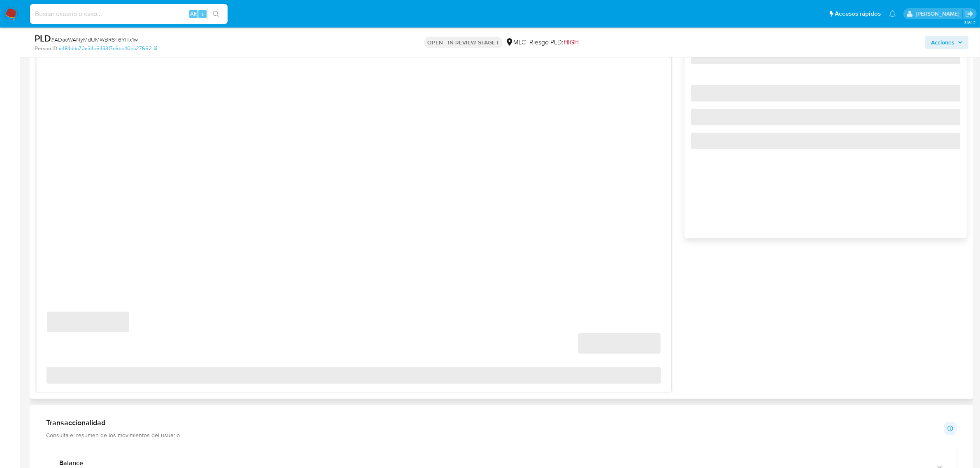
scroll to position [463, 0]
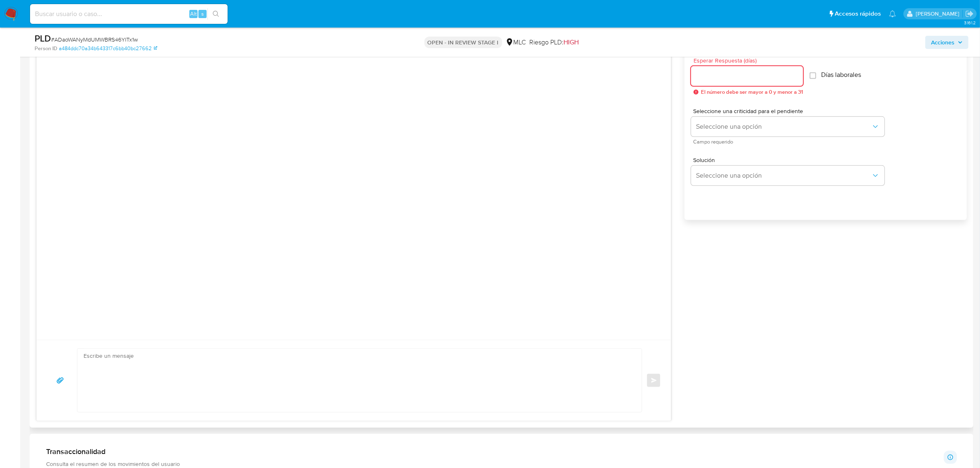
click at [751, 83] on div at bounding box center [747, 76] width 112 height 20
click at [745, 77] on input "Esperar Respuesta (días)" at bounding box center [747, 76] width 112 height 11
type input "3"
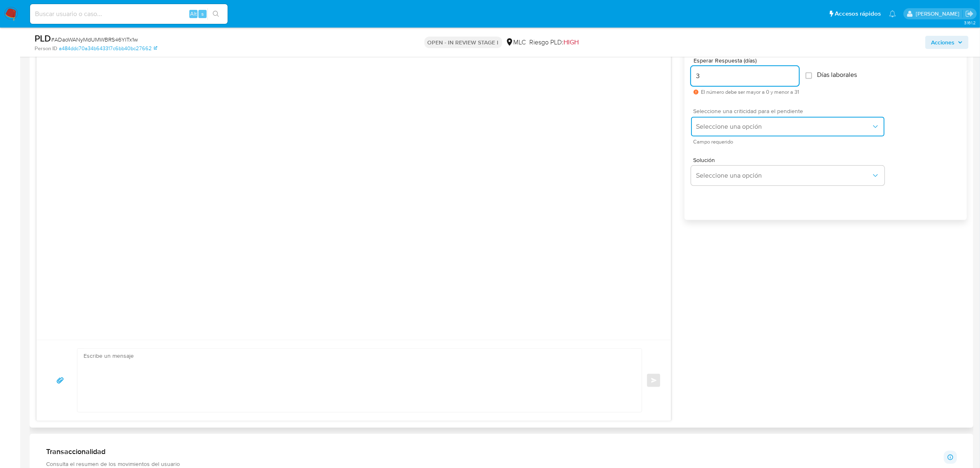
click at [719, 121] on button "Seleccione una opción" at bounding box center [787, 127] width 193 height 20
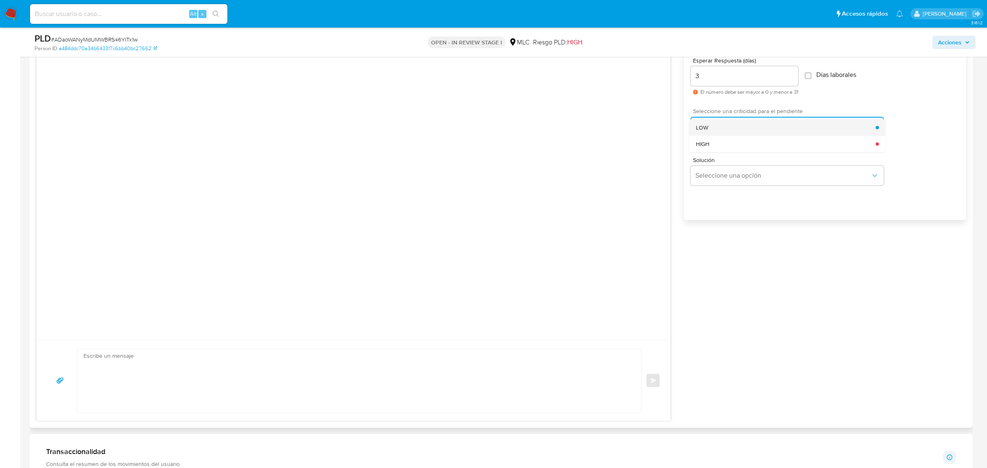
click at [713, 128] on div "LOW" at bounding box center [786, 127] width 180 height 16
click at [318, 364] on textarea at bounding box center [358, 380] width 548 height 63
paste textarea "Hola XXX, Te contactamos desde el Equipo de Mercado Pago para verificar tus dat…"
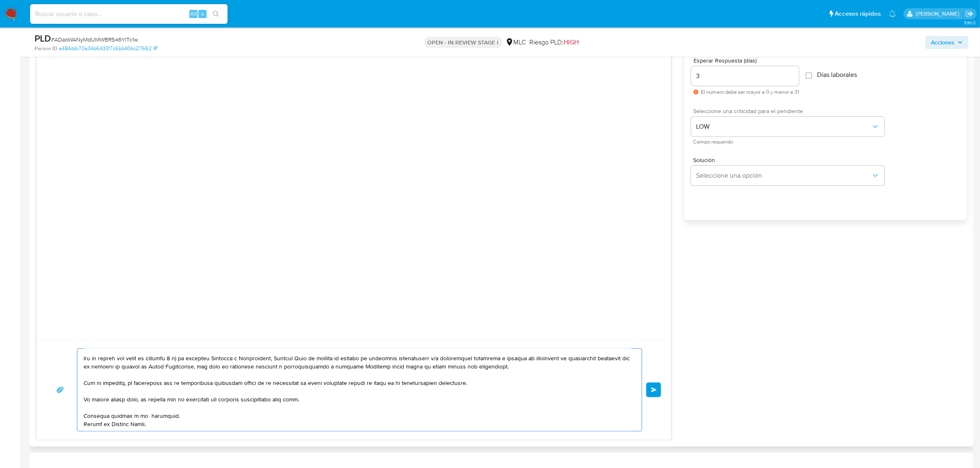
scroll to position [0, 0]
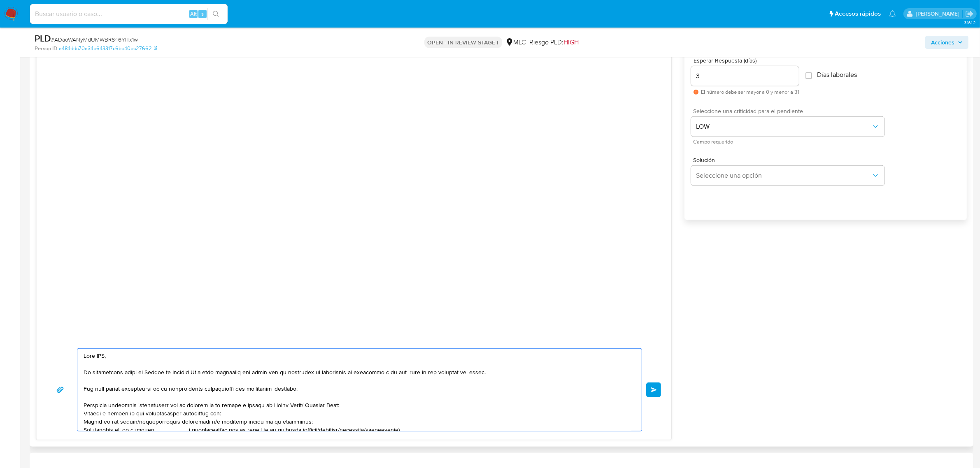
drag, startPoint x: 137, startPoint y: 360, endPoint x: 46, endPoint y: 346, distance: 91.5
click at [46, 346] on div "Enviar" at bounding box center [354, 390] width 634 height 100
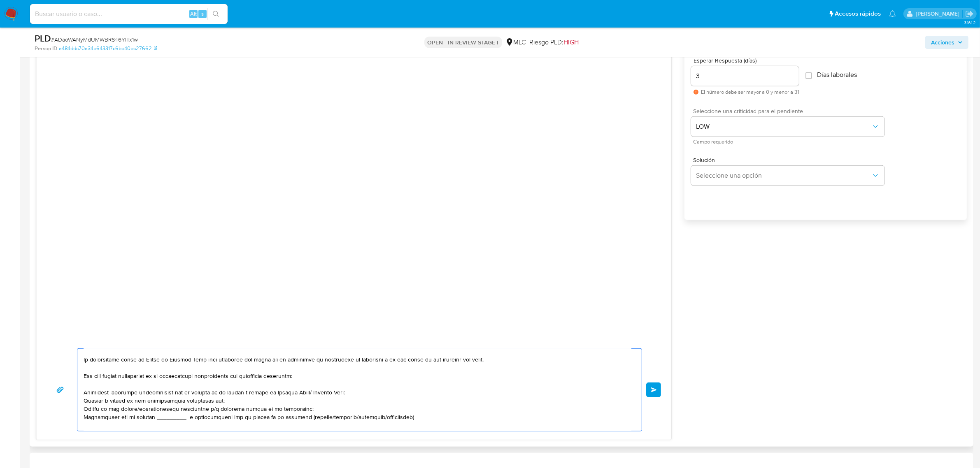
scroll to position [19, 0]
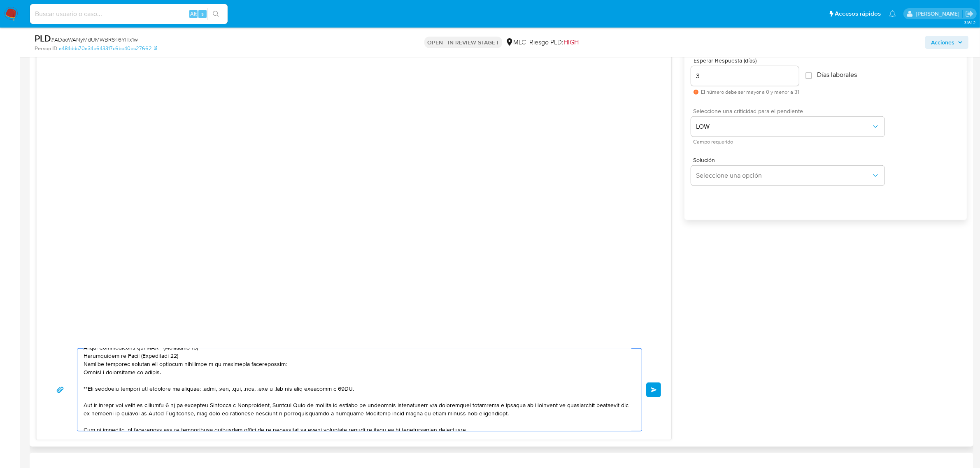
drag, startPoint x: 412, startPoint y: 414, endPoint x: 91, endPoint y: 393, distance: 321.6
click at [91, 393] on textarea at bounding box center [358, 390] width 548 height 82
click at [200, 385] on textarea at bounding box center [358, 390] width 548 height 82
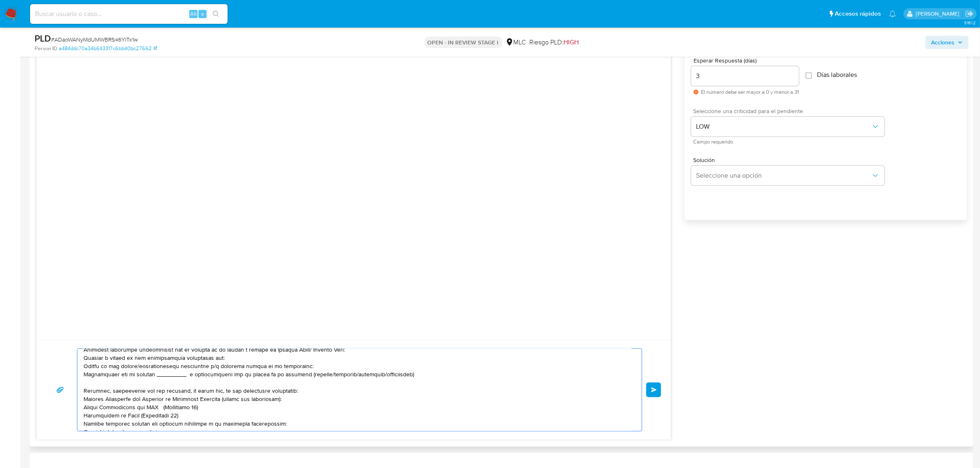
scroll to position [53, 0]
drag, startPoint x: 424, startPoint y: 381, endPoint x: 58, endPoint y: 377, distance: 366.6
click at [58, 377] on div "Enviar" at bounding box center [353, 389] width 614 height 83
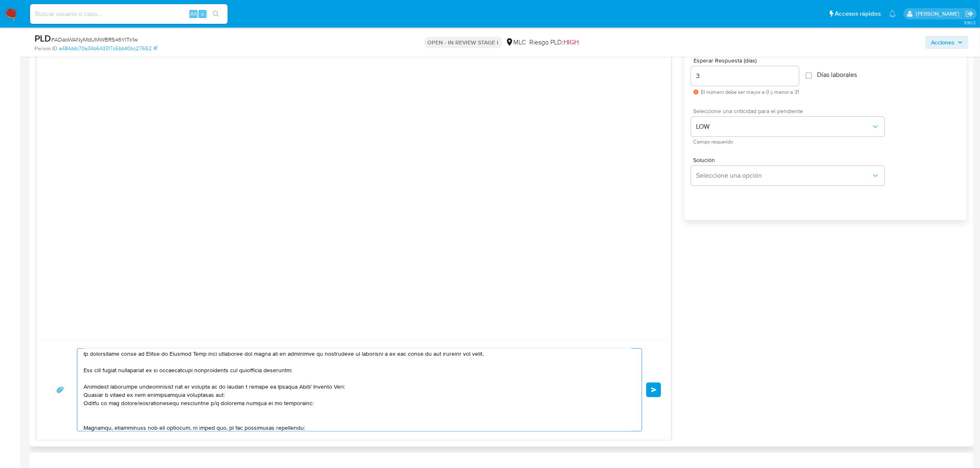
scroll to position [19, 0]
click at [294, 385] on textarea at bounding box center [358, 390] width 548 height 82
click at [211, 396] on textarea at bounding box center [358, 390] width 548 height 82
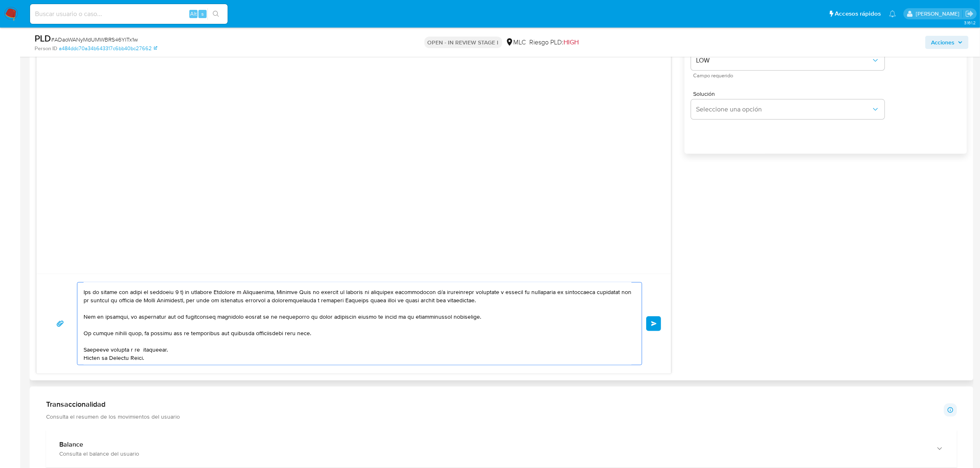
scroll to position [529, 0]
type textarea "Hola. Te contactamos desde el Equipo de Mercado Pago para verificar tus datos c…"
click at [650, 323] on button "Enviar" at bounding box center [653, 323] width 15 height 15
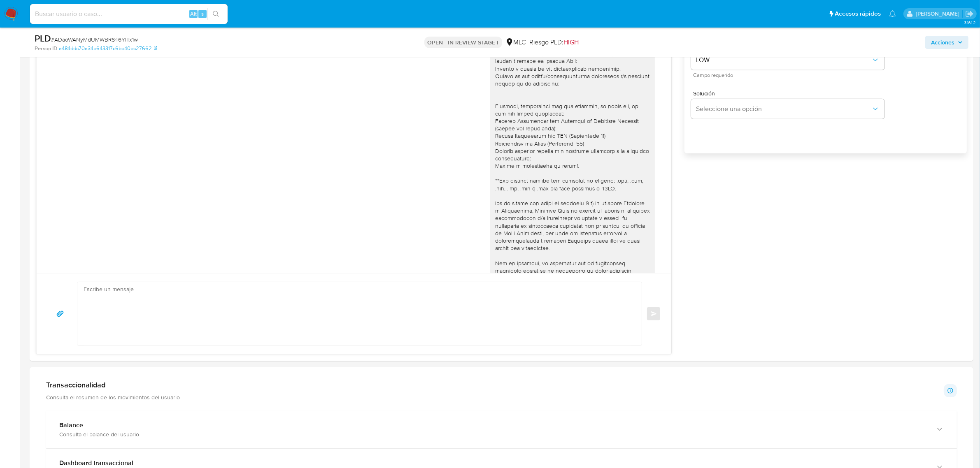
scroll to position [73, 0]
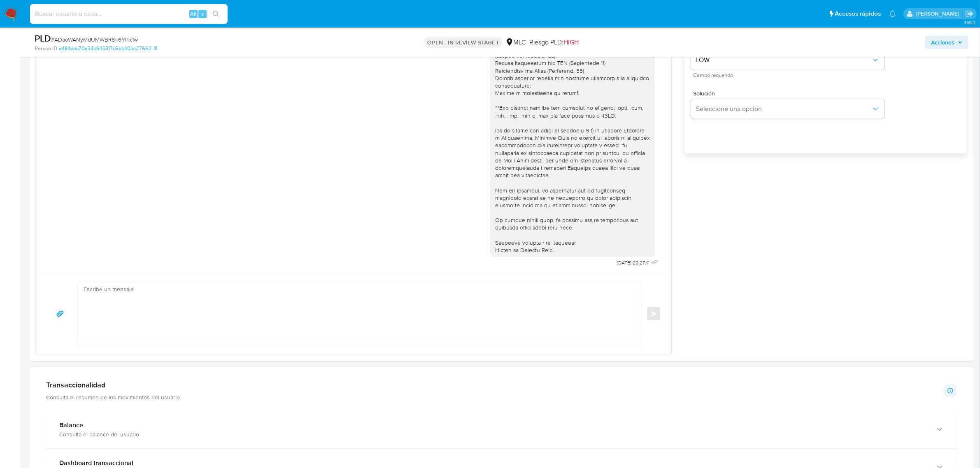
click at [120, 38] on span "# ADaoWANyMdUMWBRS46YITx1w" at bounding box center [94, 39] width 87 height 8
copy span "ADaoWANyMdUMWBRS46YITx1w"
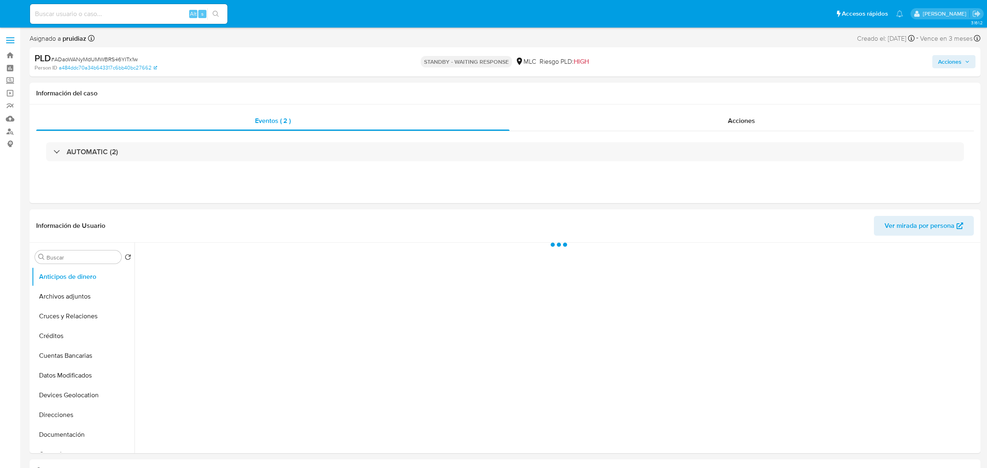
select select "10"
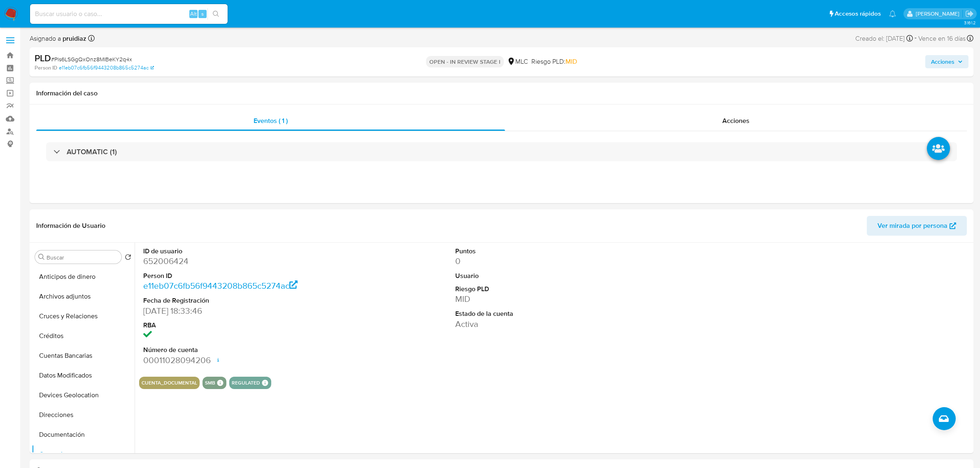
select select "10"
click at [172, 265] on dd "652006424" at bounding box center [243, 261] width 200 height 12
click at [169, 256] on dd "652006424" at bounding box center [243, 261] width 200 height 12
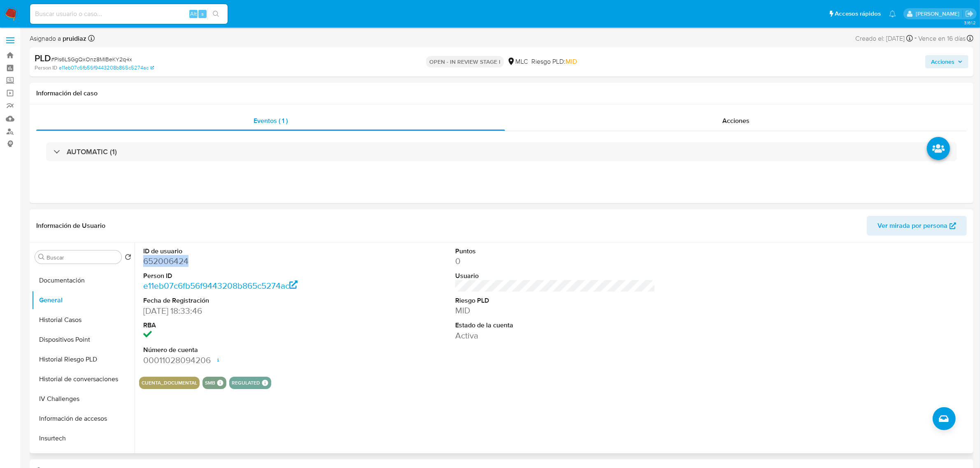
click at [169, 256] on dd "652006424" at bounding box center [243, 261] width 200 height 12
click at [116, 60] on span "# Pls6LSGgQxOnz8MIBeKY2q4x" at bounding box center [91, 59] width 81 height 8
copy span "Pls6LSGgQxOnz8MIBeKY2q4x"
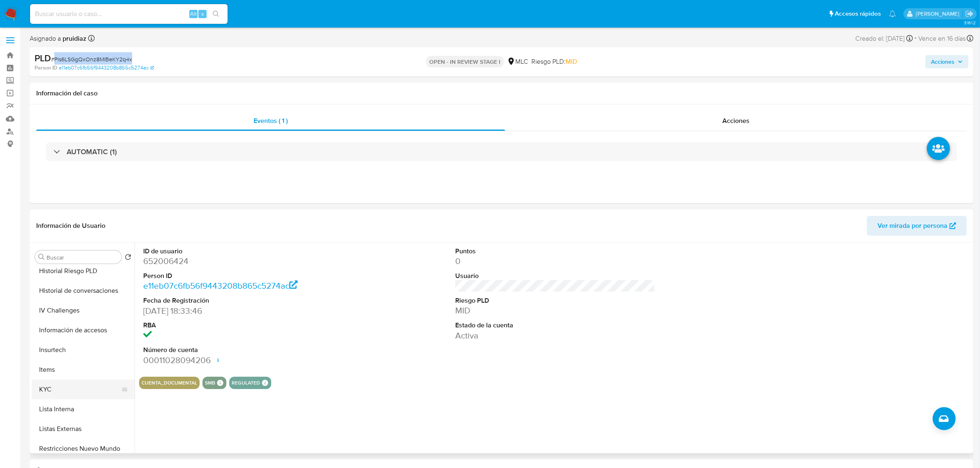
scroll to position [309, 0]
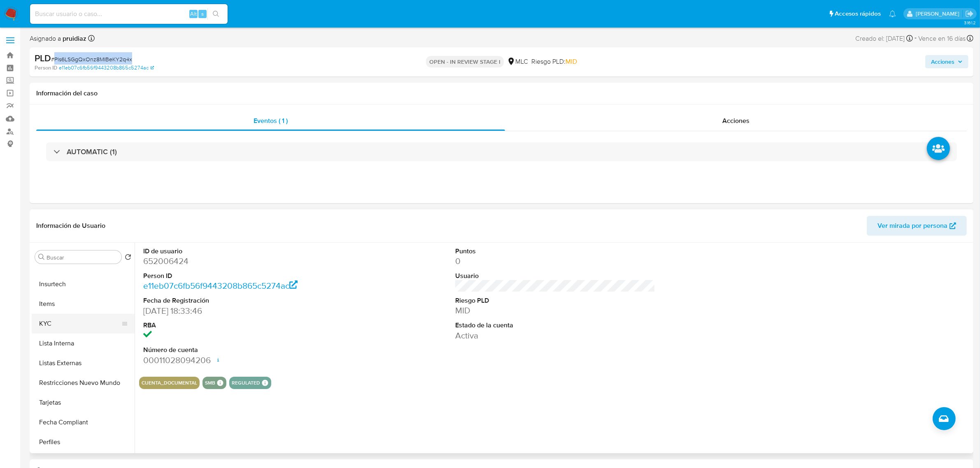
click at [58, 322] on button "KYC" at bounding box center [80, 324] width 96 height 20
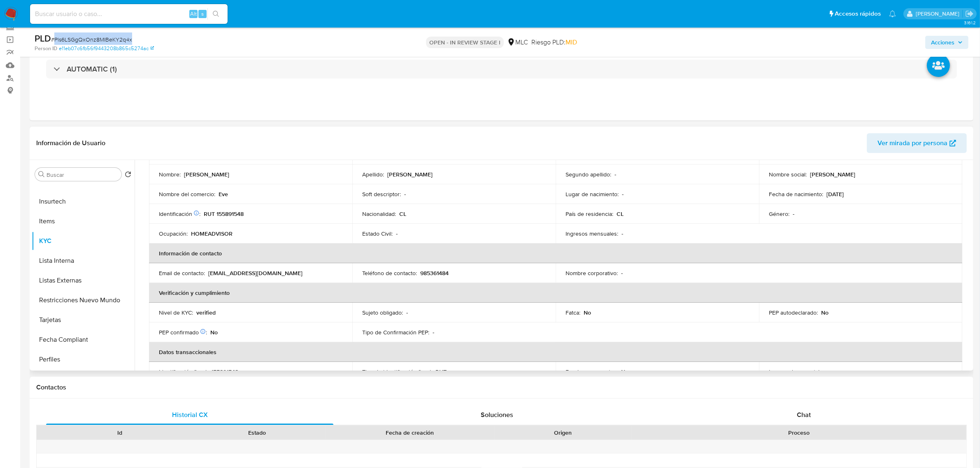
scroll to position [0, 0]
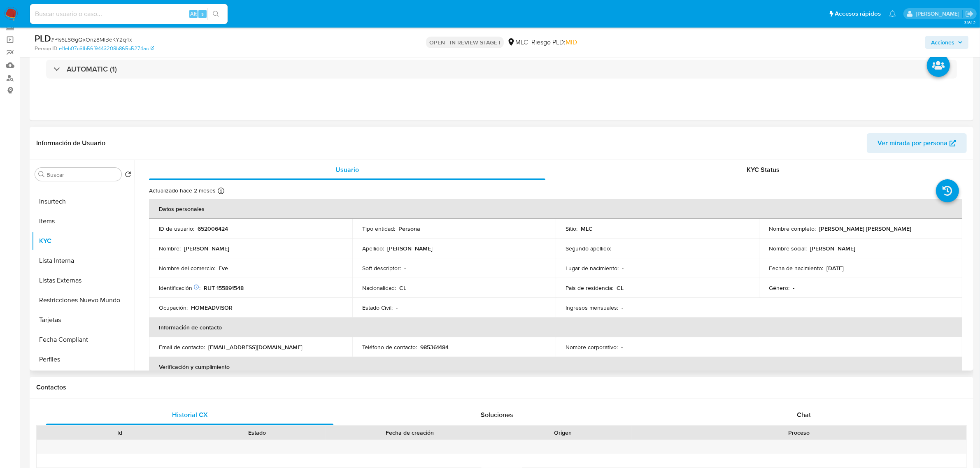
click at [228, 287] on p "RUT 155891548" at bounding box center [224, 287] width 40 height 7
copy p "155891548"
click at [239, 291] on p "RUT 155891548" at bounding box center [224, 287] width 40 height 7
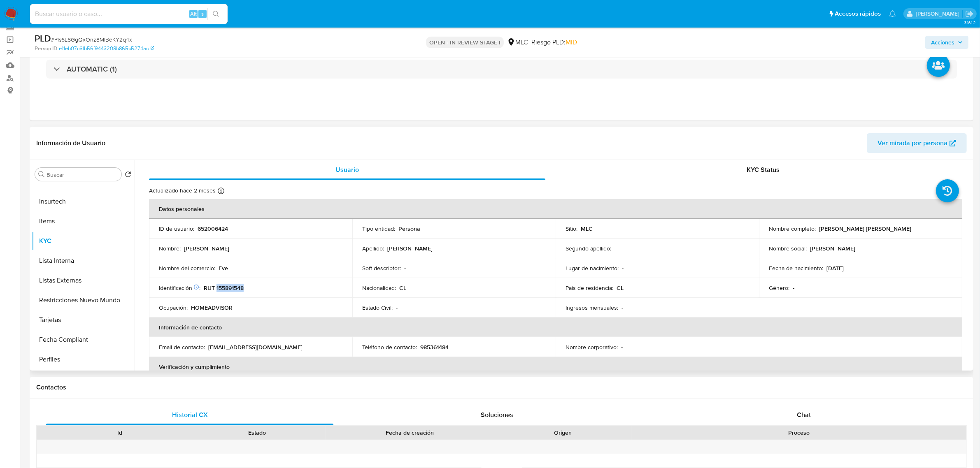
click at [238, 286] on p "RUT 155891548" at bounding box center [224, 287] width 40 height 7
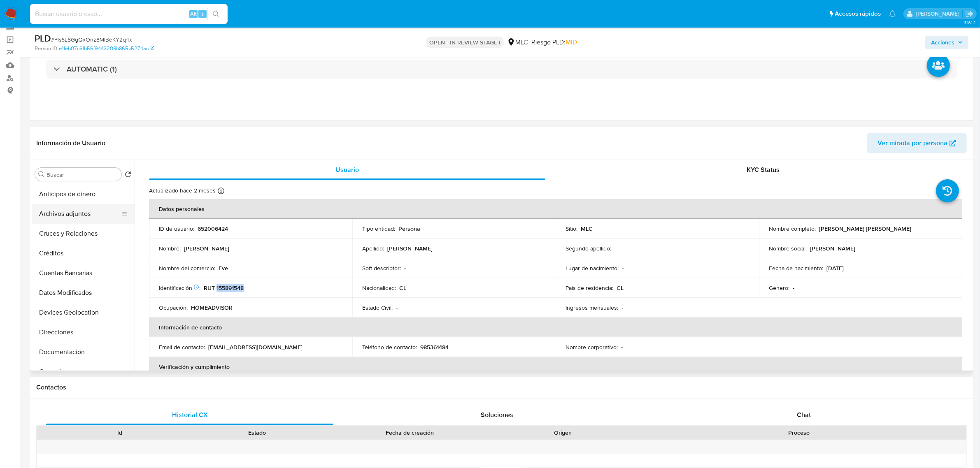
click at [75, 223] on button "Archivos adjuntos" at bounding box center [80, 214] width 96 height 20
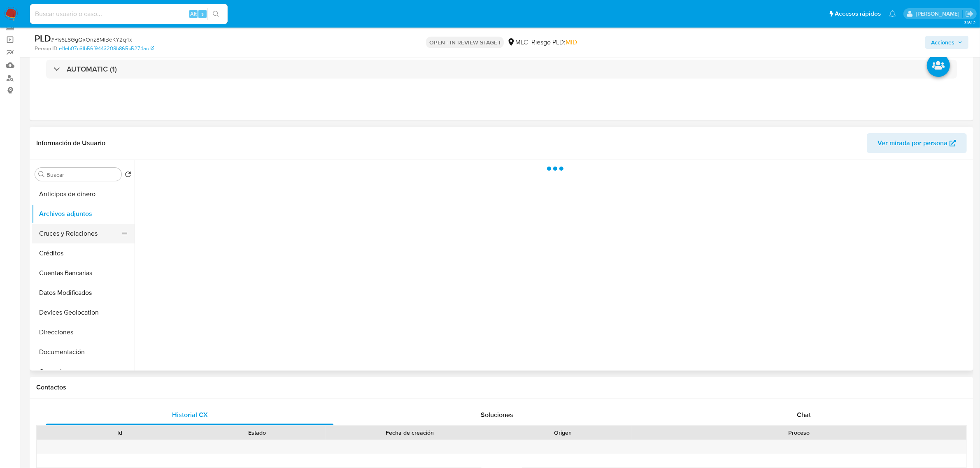
click at [70, 233] on button "Cruces y Relaciones" at bounding box center [80, 234] width 96 height 20
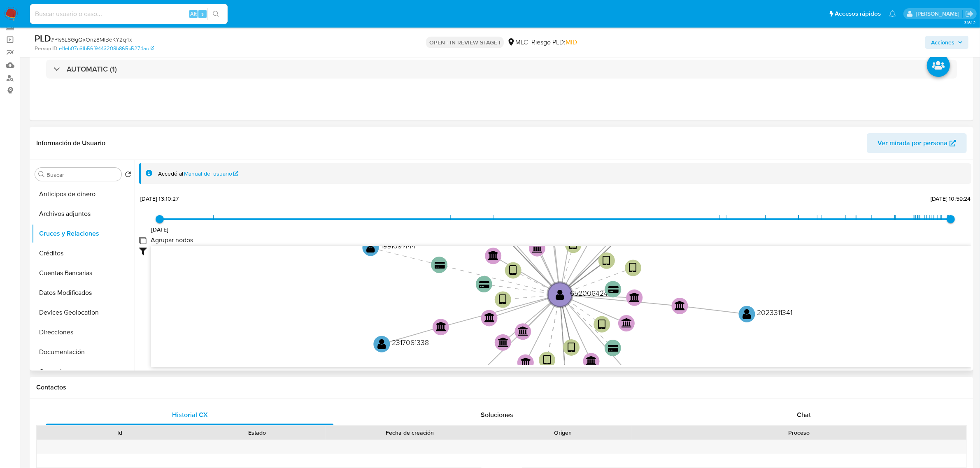
click at [141, 241] on group_nodes "Agrupar nodos" at bounding box center [142, 240] width 7 height 7
checkbox group_nodes "true"
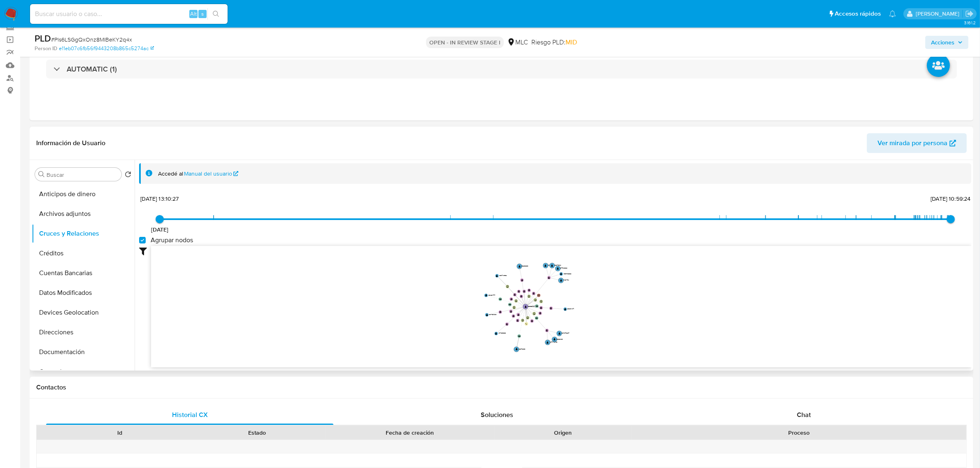
drag, startPoint x: 616, startPoint y: 287, endPoint x: 603, endPoint y: 290, distance: 14.1
click at [603, 290] on icon "device-676ed6021dc8c4ada192f8ec  user-652006424  652006424 device-683f11caf43…" at bounding box center [561, 305] width 820 height 119
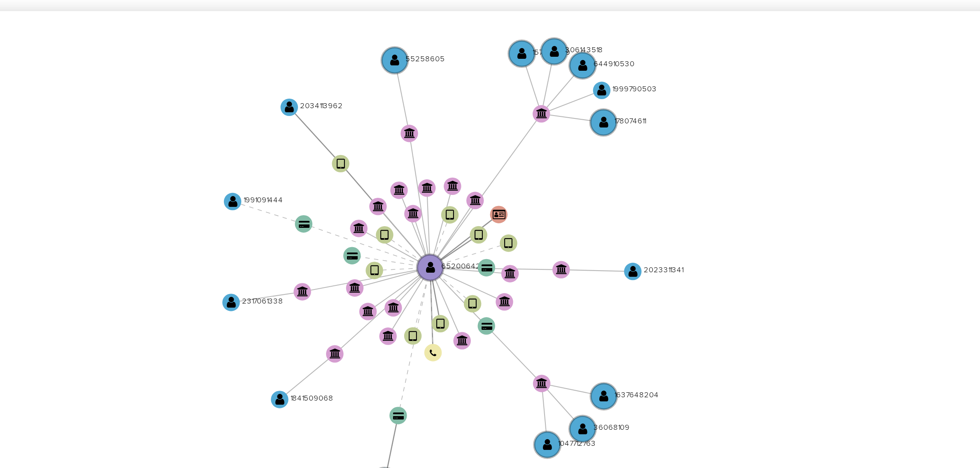
drag, startPoint x: 574, startPoint y: 283, endPoint x: 570, endPoint y: 279, distance: 5.8
click at [570, 279] on icon "device-676ed6021dc8c4ada192f8ec  user-652006424  652006424 device-683f11caf43…" at bounding box center [561, 305] width 820 height 119
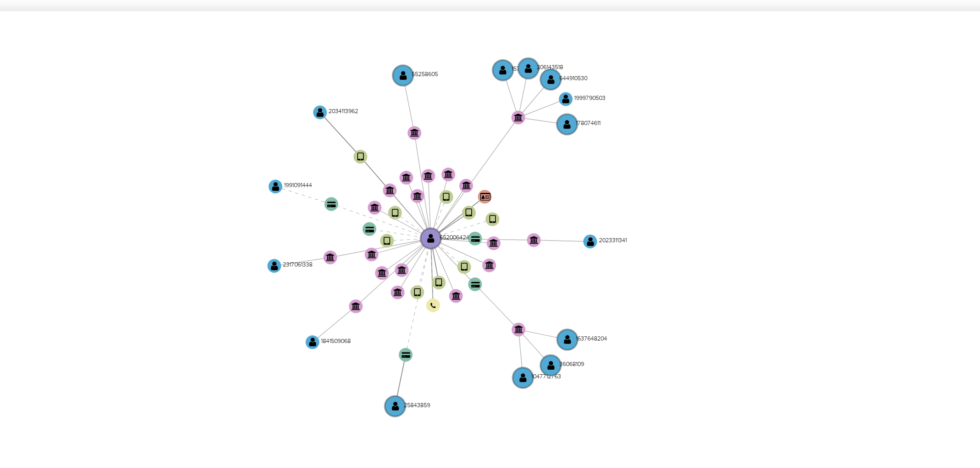
drag, startPoint x: 585, startPoint y: 284, endPoint x: 570, endPoint y: 282, distance: 14.9
click at [570, 282] on icon "device-676ed6021dc8c4ada192f8ec  user-652006424  652006424 device-683f11caf43…" at bounding box center [561, 305] width 820 height 119
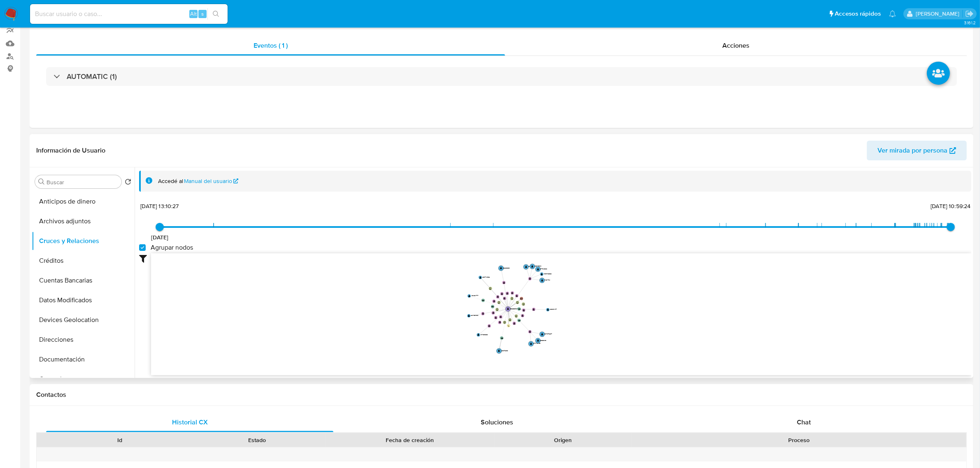
scroll to position [206, 0]
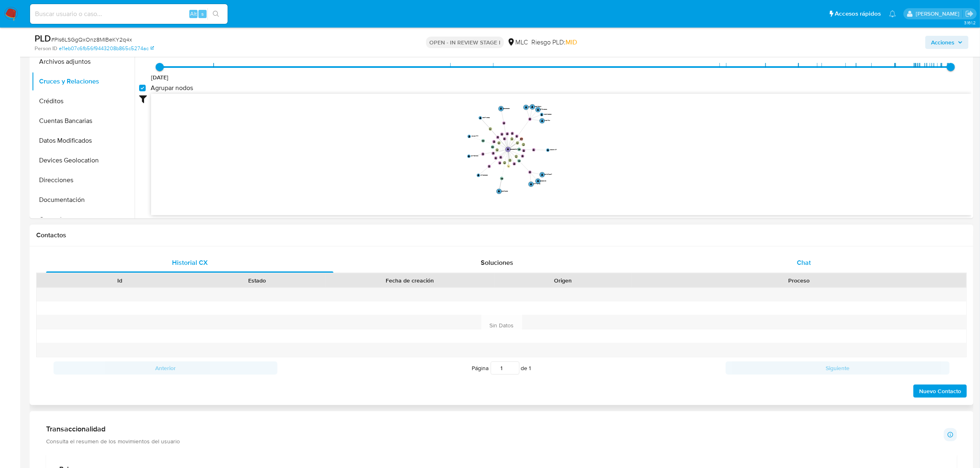
click at [825, 261] on div "Chat" at bounding box center [803, 263] width 287 height 20
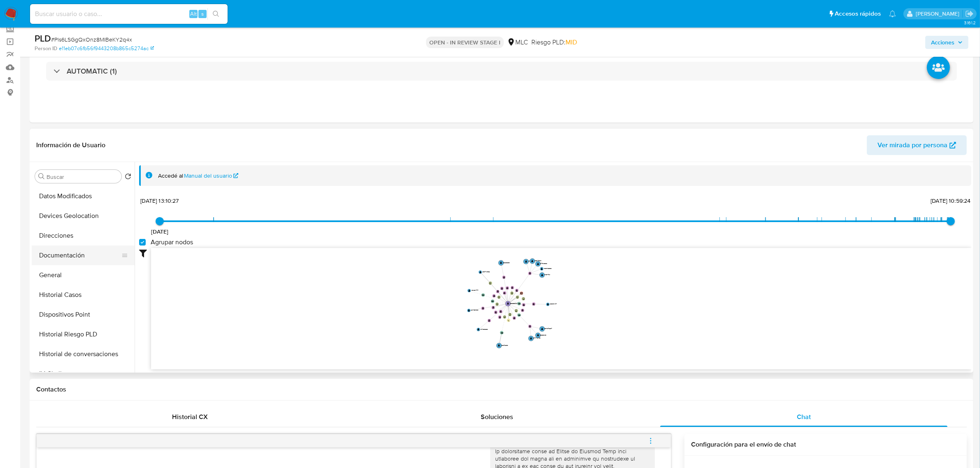
scroll to position [103, 0]
click at [60, 244] on button "Documentación" at bounding box center [80, 251] width 96 height 20
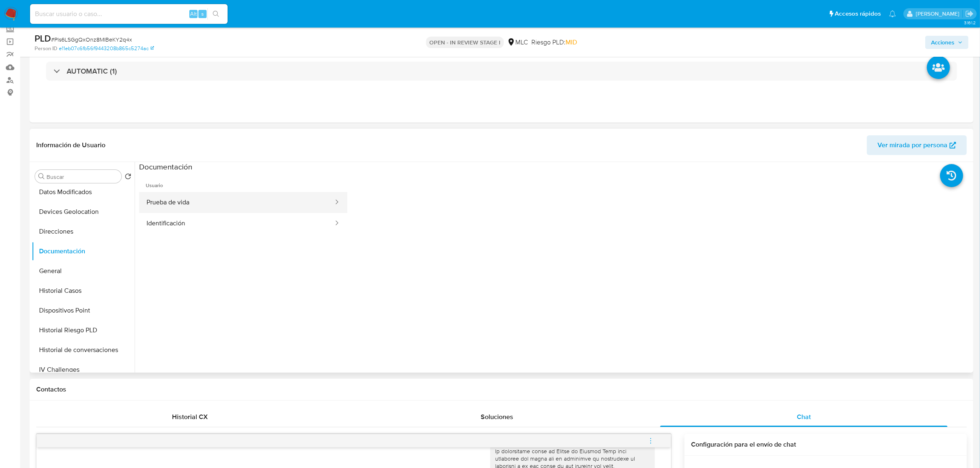
click at [210, 201] on button "Prueba de vida" at bounding box center [236, 202] width 195 height 21
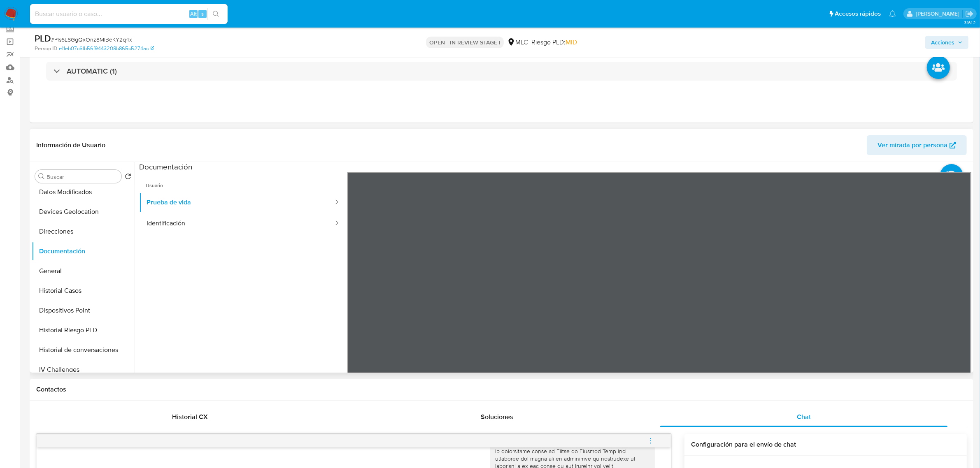
click at [192, 235] on ul "Usuario Prueba de vida Identificación" at bounding box center [243, 290] width 208 height 237
click at [192, 231] on button "Identificación" at bounding box center [236, 223] width 195 height 21
click at [952, 306] on icon at bounding box center [960, 306] width 16 height 16
click at [218, 191] on span "Usuario" at bounding box center [243, 182] width 208 height 20
click at [216, 194] on button "Prueba de vida" at bounding box center [236, 202] width 195 height 21
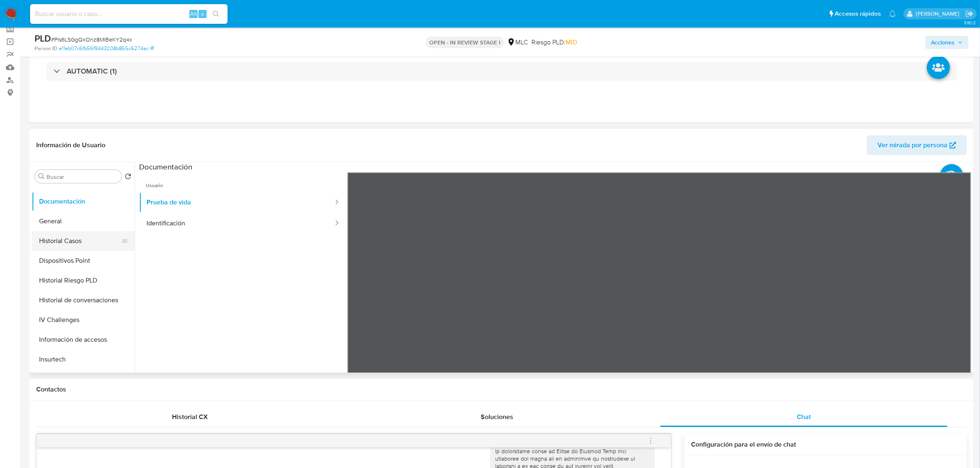
scroll to position [257, 0]
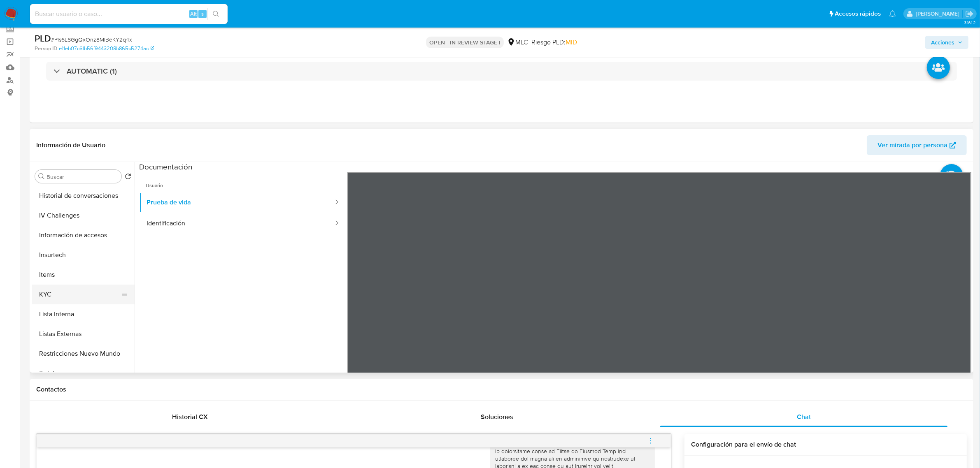
click at [58, 288] on button "KYC" at bounding box center [80, 295] width 96 height 20
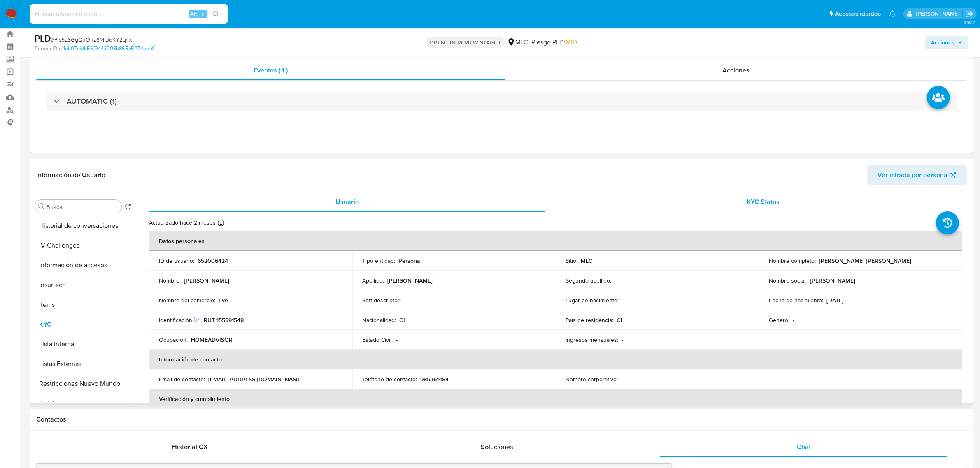
scroll to position [0, 0]
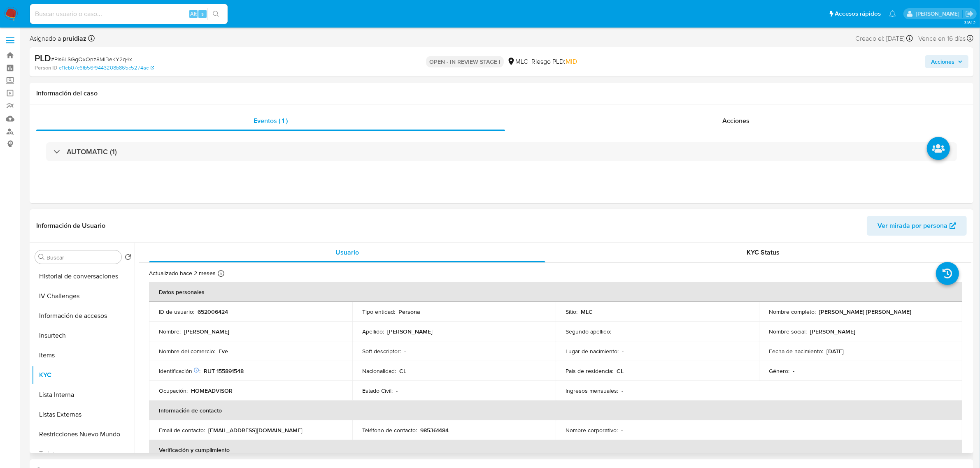
drag, startPoint x: 921, startPoint y: 313, endPoint x: 764, endPoint y: 311, distance: 157.2
click at [764, 311] on td "Nombre completo : [PERSON_NAME] [PERSON_NAME]" at bounding box center [860, 312] width 203 height 20
click at [775, 311] on p "Nombre completo :" at bounding box center [791, 311] width 47 height 7
click at [799, 313] on p "Nombre completo :" at bounding box center [791, 311] width 47 height 7
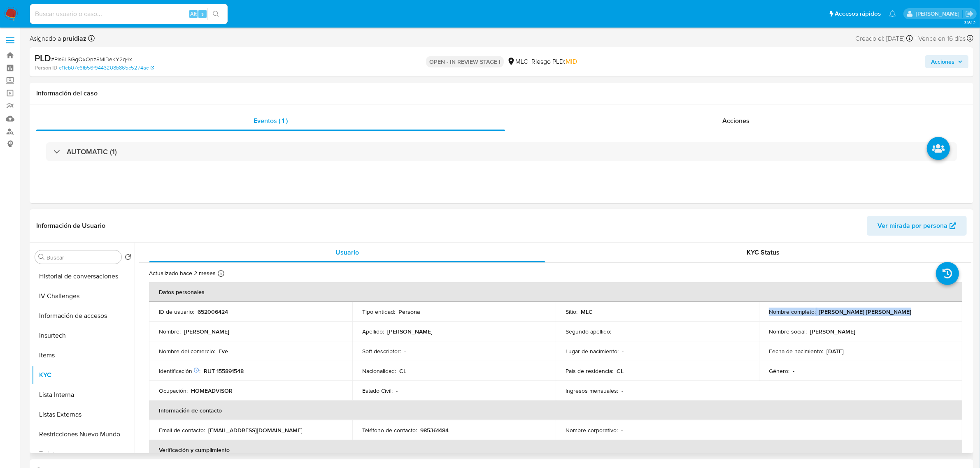
click at [798, 314] on p "Nombre completo :" at bounding box center [791, 311] width 47 height 7
